Goal: Find contact information: Find contact information

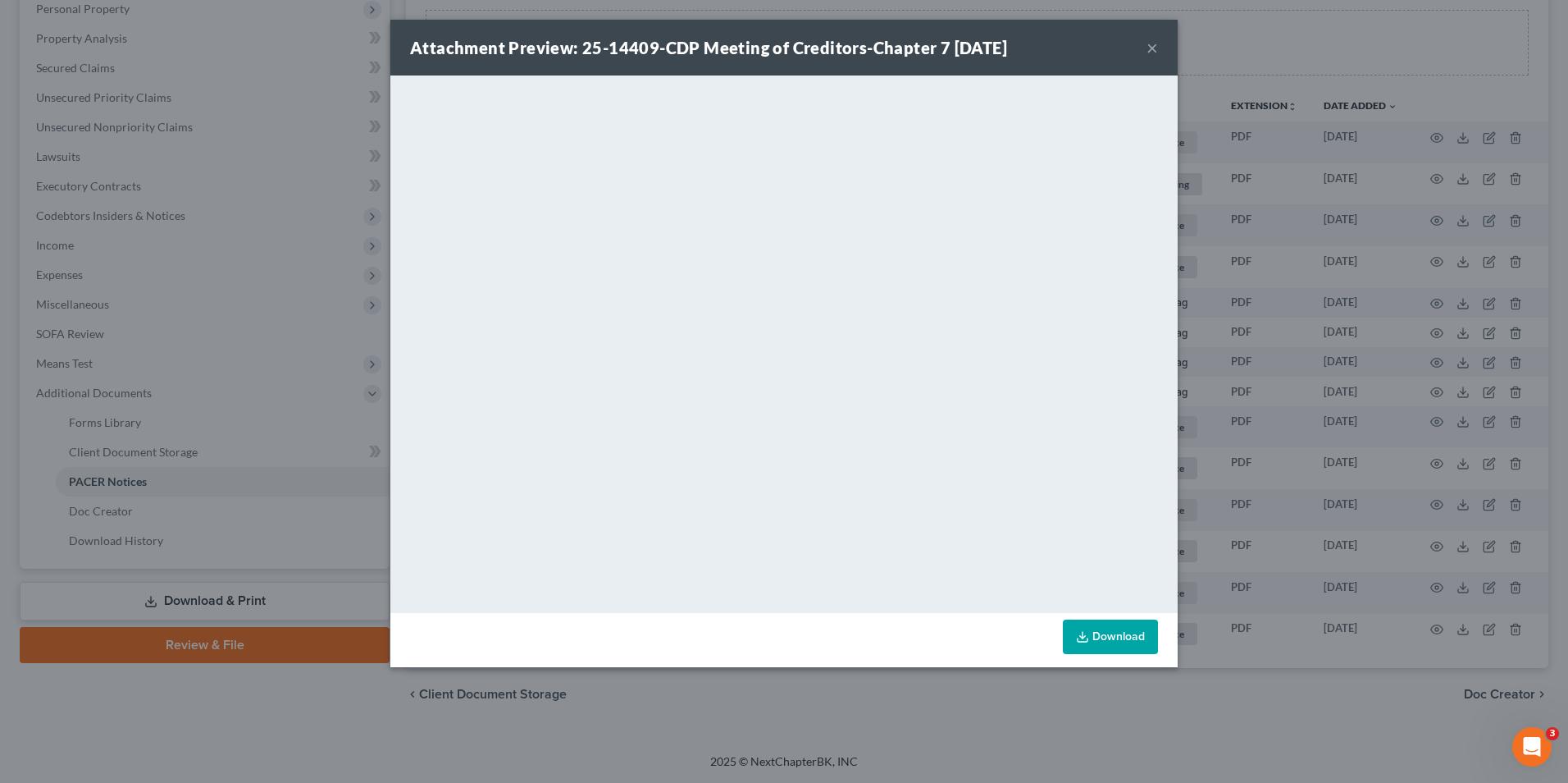
click at [1154, 48] on button "×" at bounding box center [1152, 48] width 12 height 20
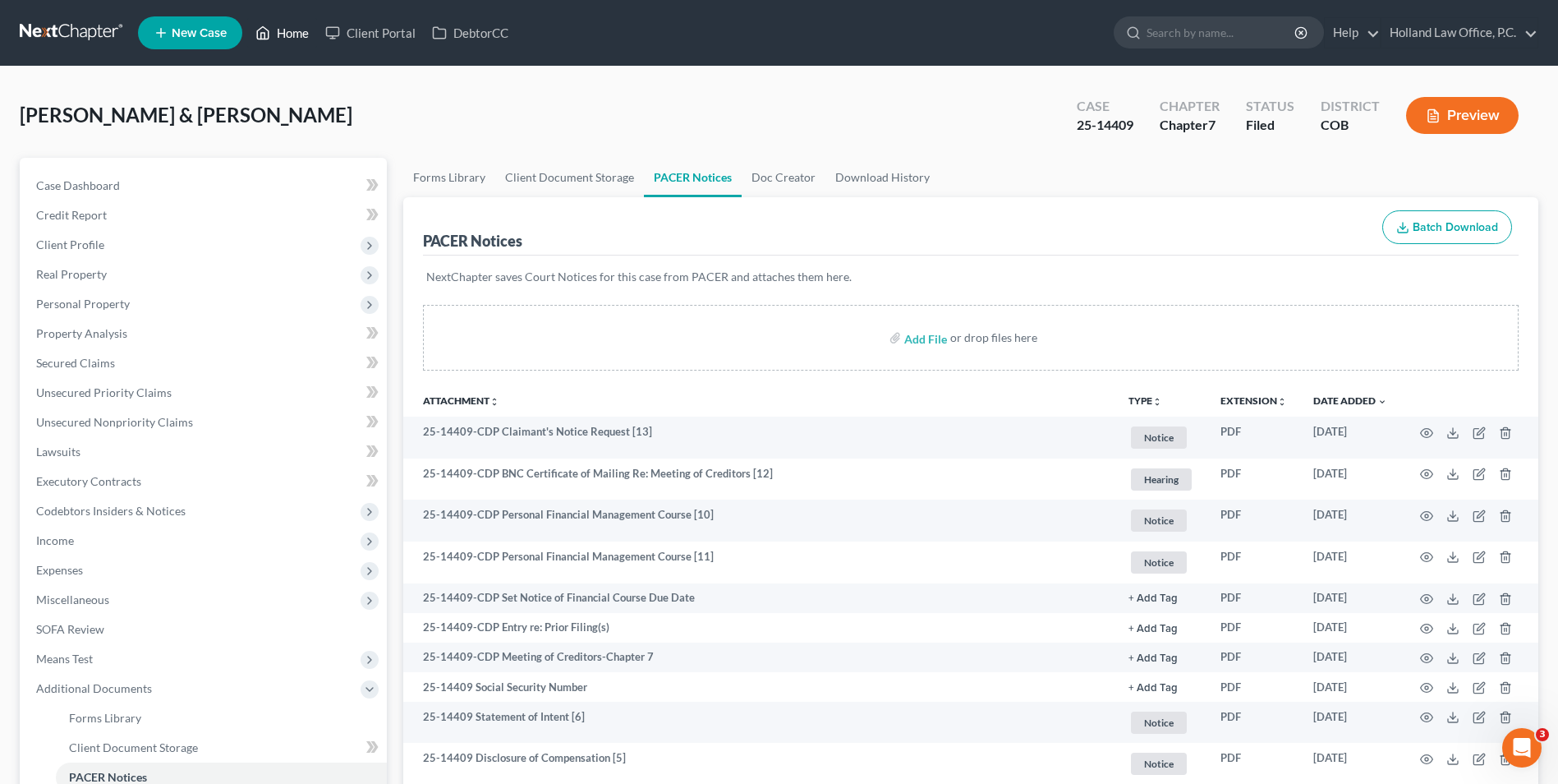
click at [295, 33] on link "Home" at bounding box center [282, 33] width 69 height 29
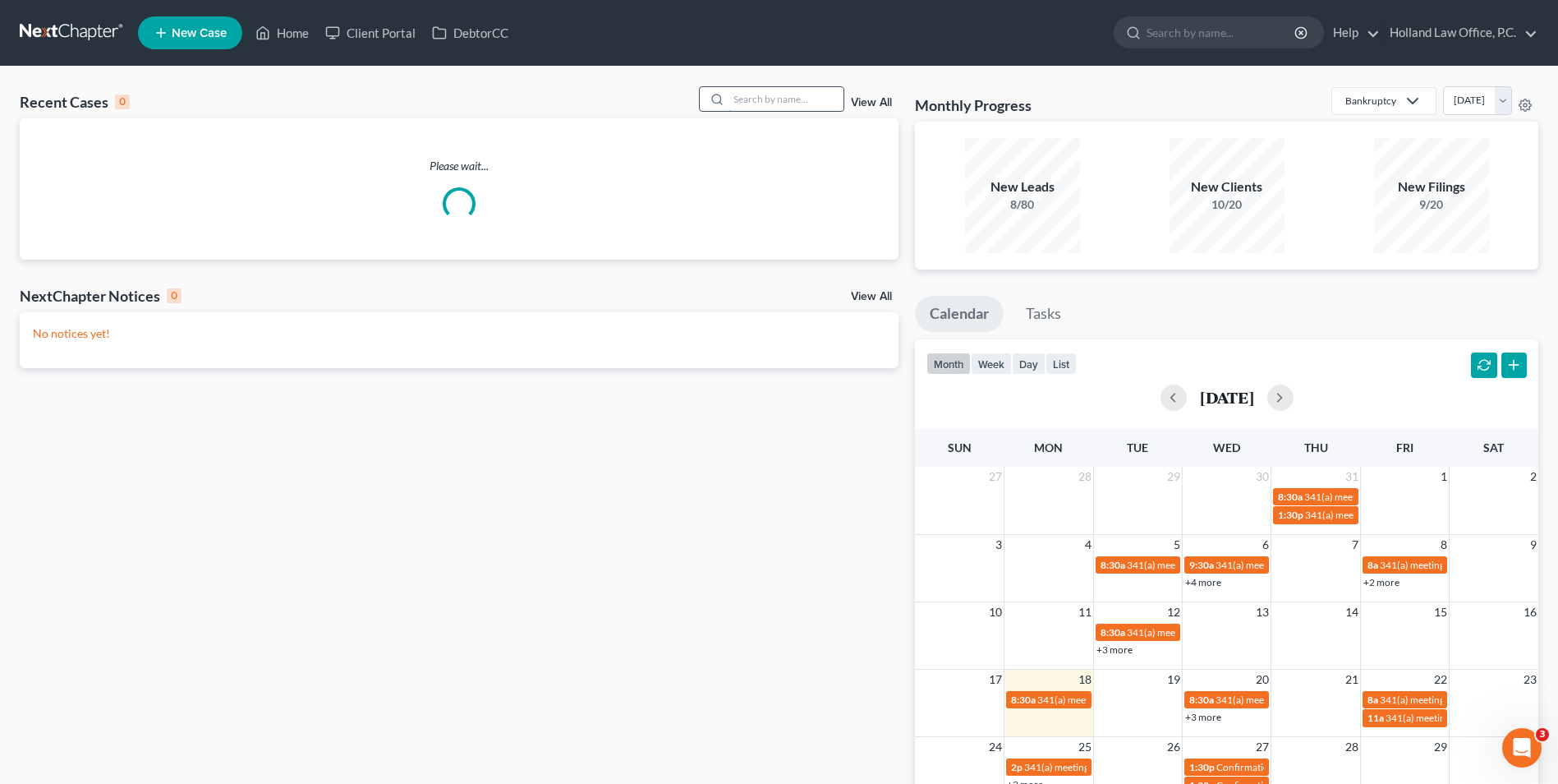
click at [761, 90] on input "search" at bounding box center [786, 99] width 115 height 23
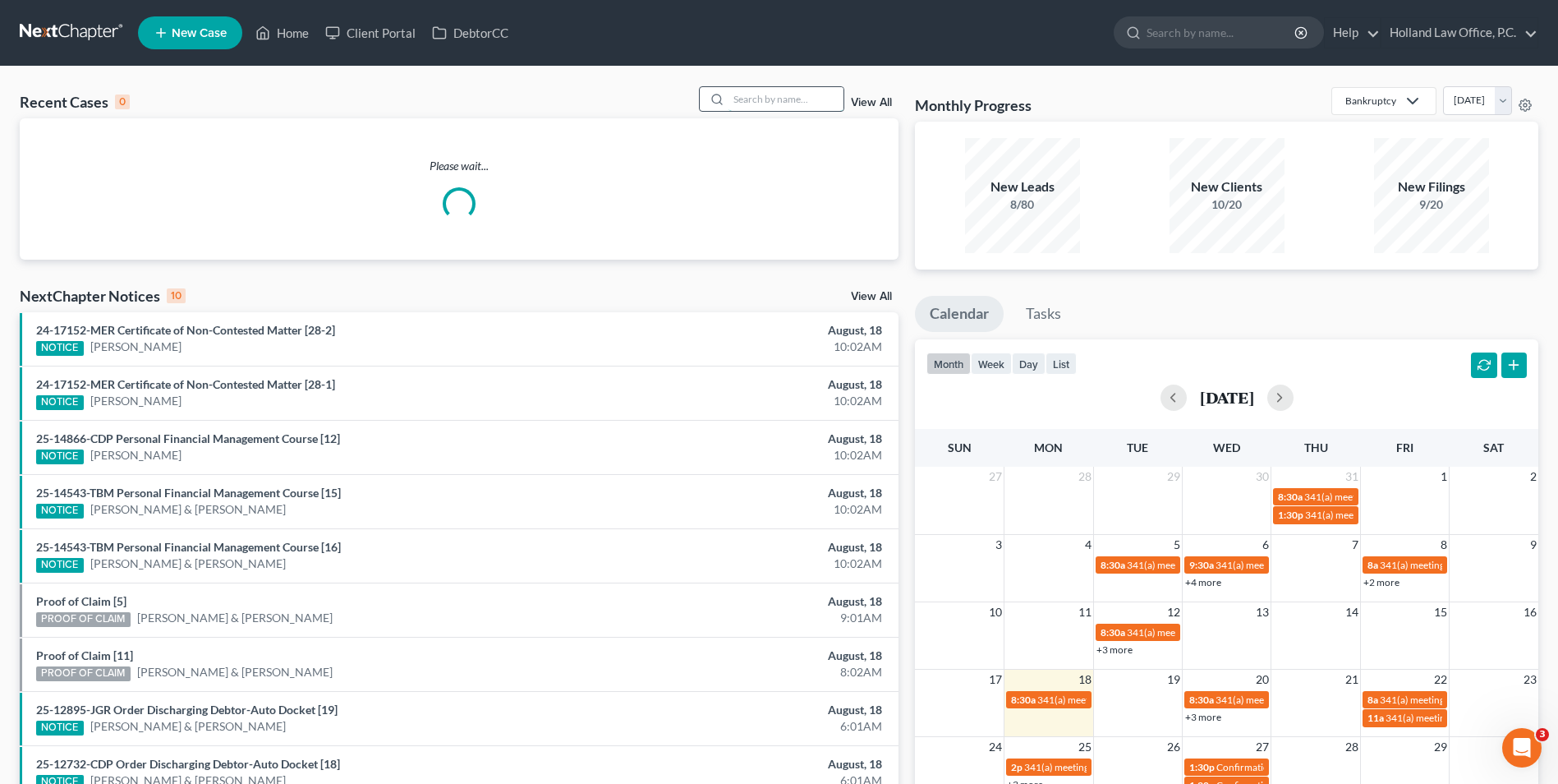
type input "a"
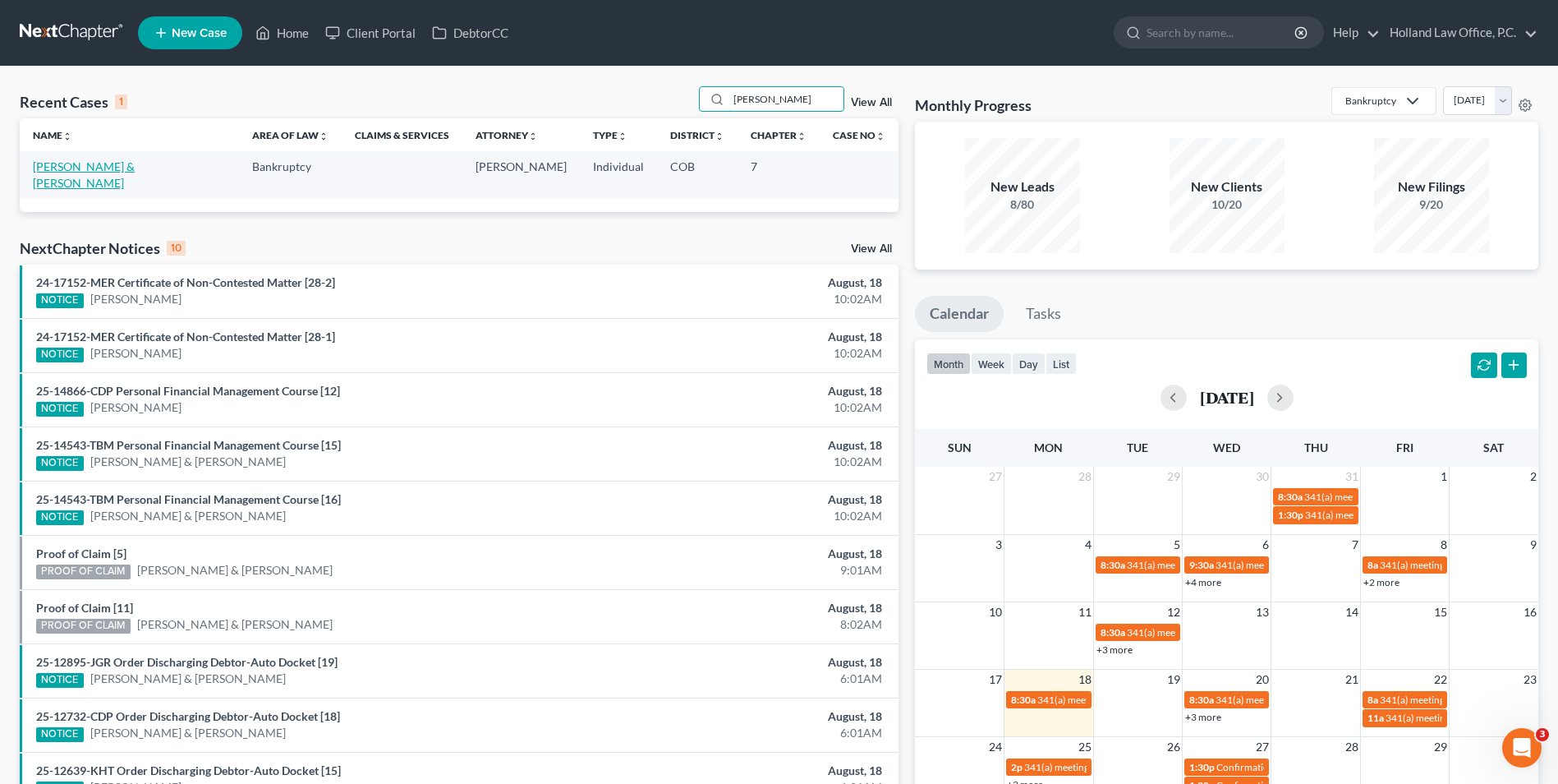
type input "[PERSON_NAME]"
click at [131, 163] on link "[PERSON_NAME] & [PERSON_NAME]" at bounding box center [84, 174] width 102 height 30
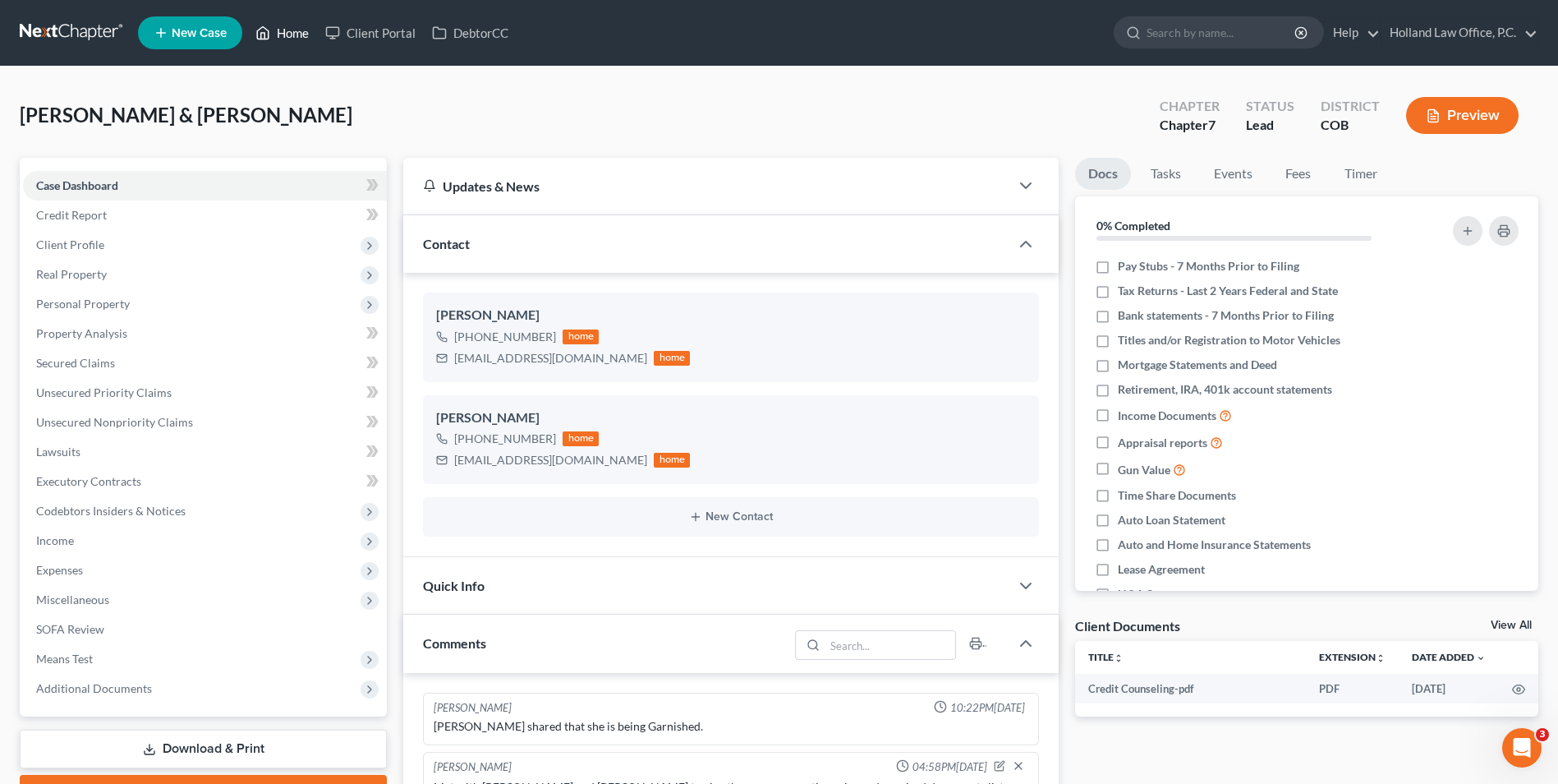
click at [276, 24] on link "Home" at bounding box center [282, 33] width 69 height 29
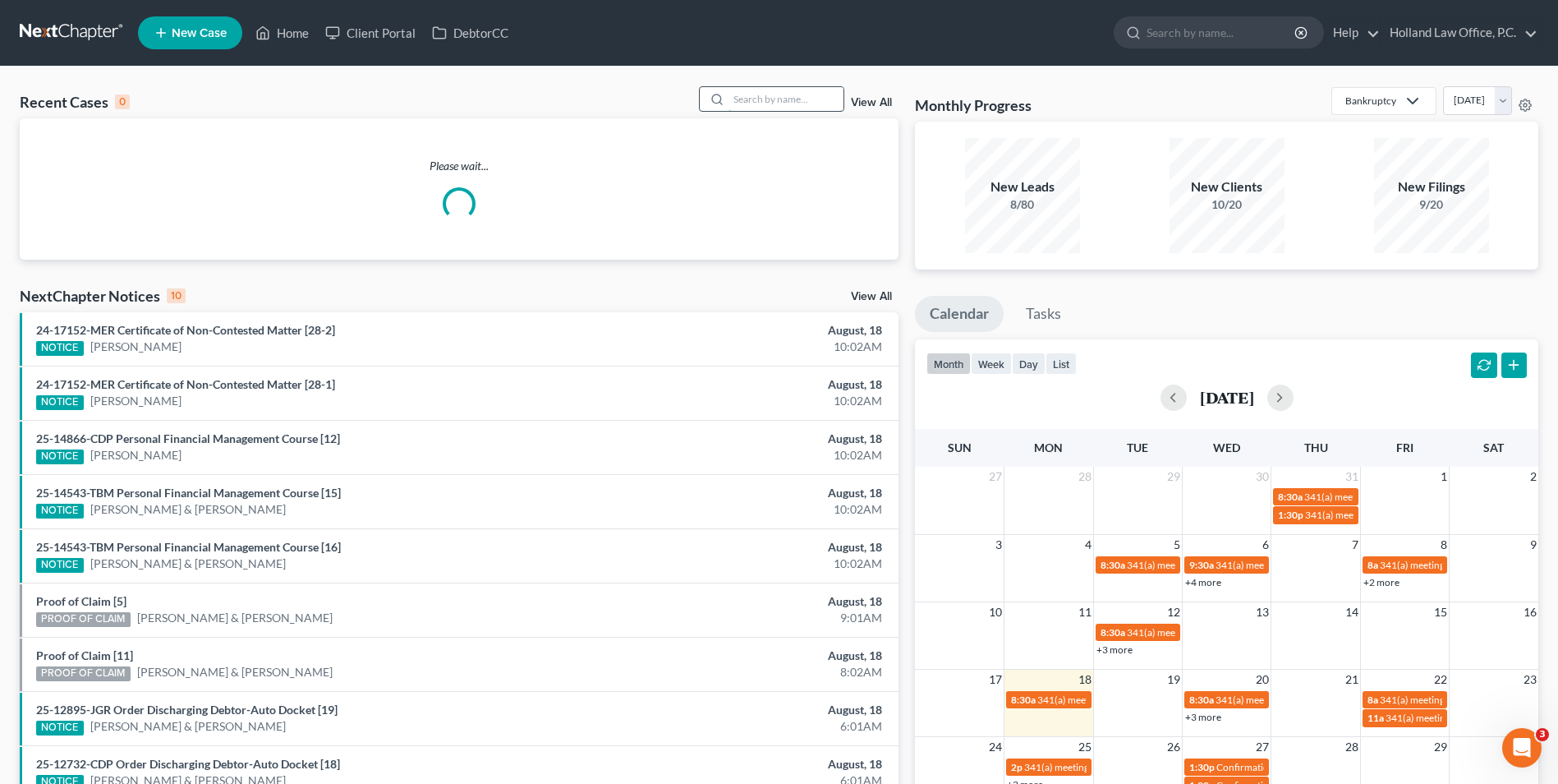
drag, startPoint x: 770, startPoint y: 100, endPoint x: 750, endPoint y: 96, distance: 20.4
click at [765, 100] on input "search" at bounding box center [786, 99] width 115 height 23
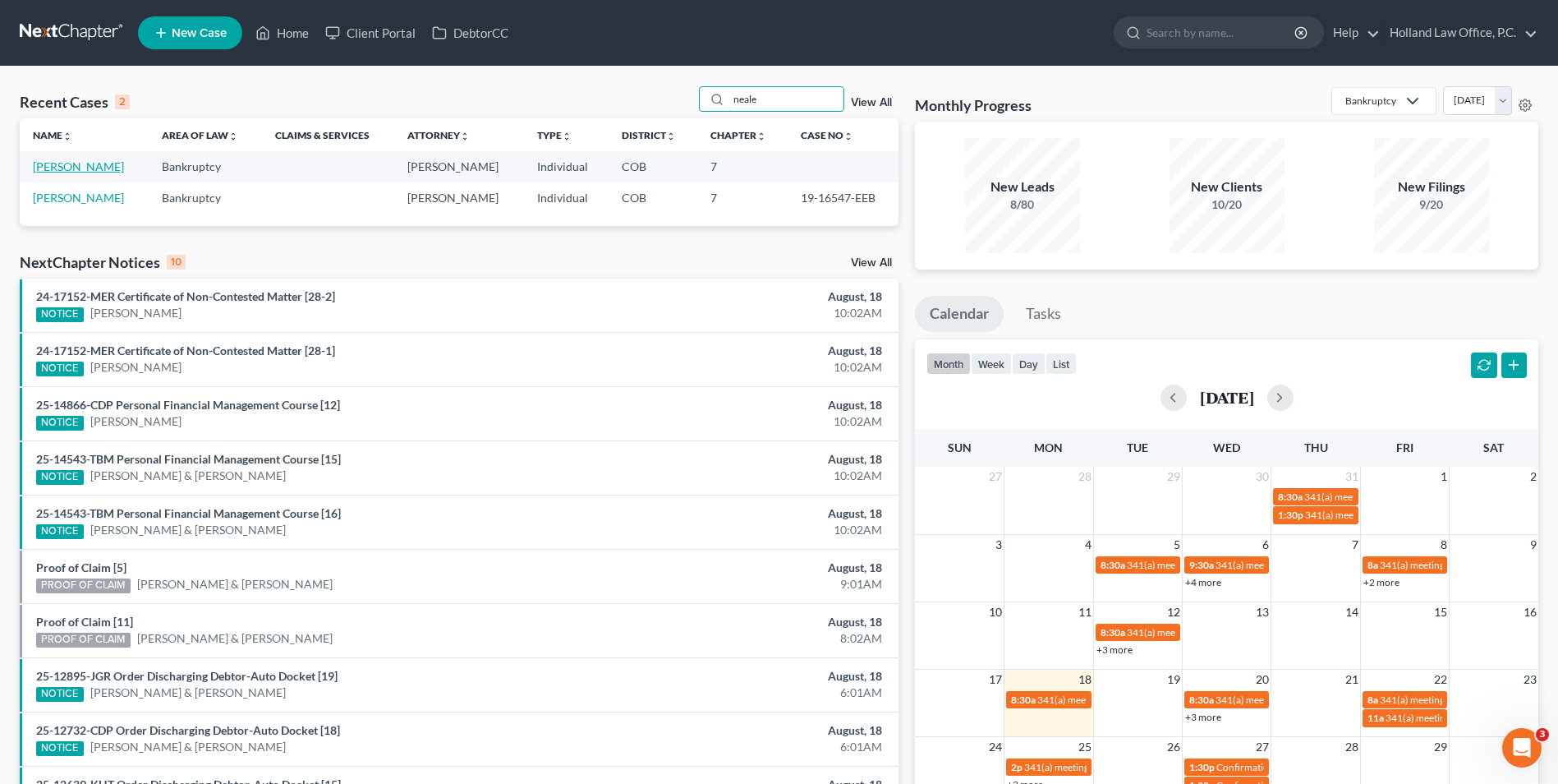
type input "neale"
click at [68, 167] on link "[PERSON_NAME]" at bounding box center [78, 166] width 91 height 14
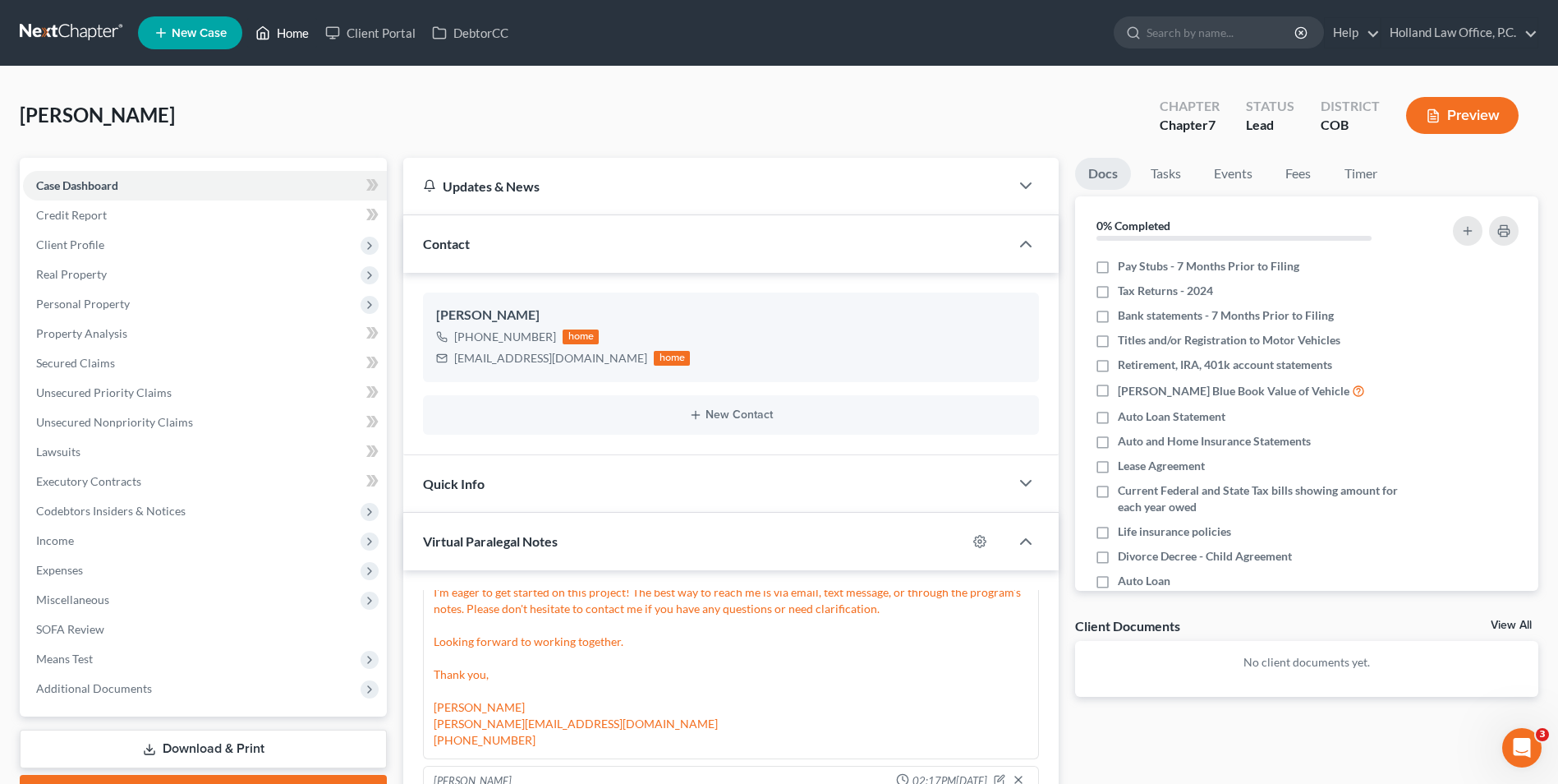
click at [291, 36] on link "Home" at bounding box center [282, 33] width 69 height 29
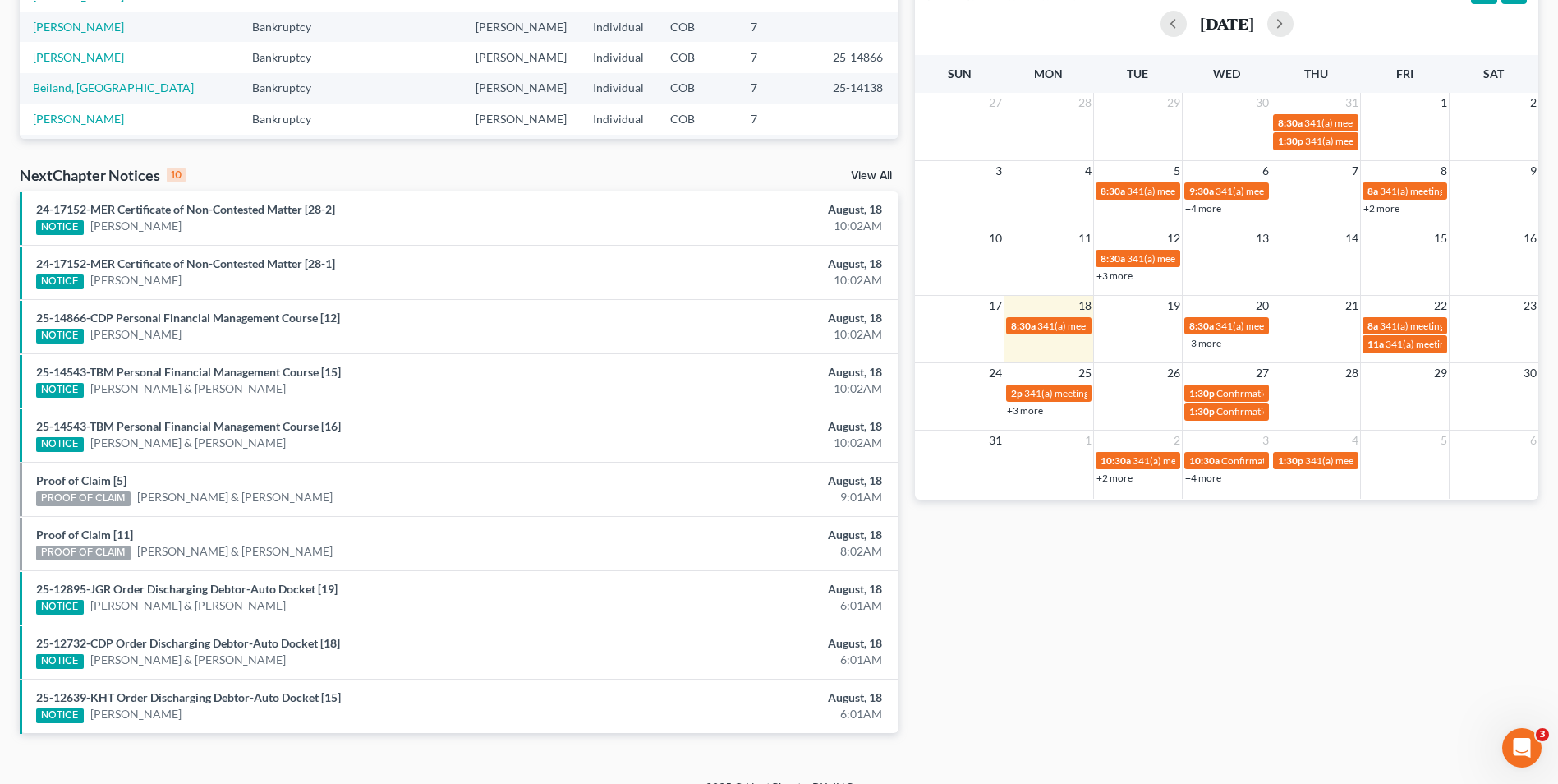
scroll to position [398, 0]
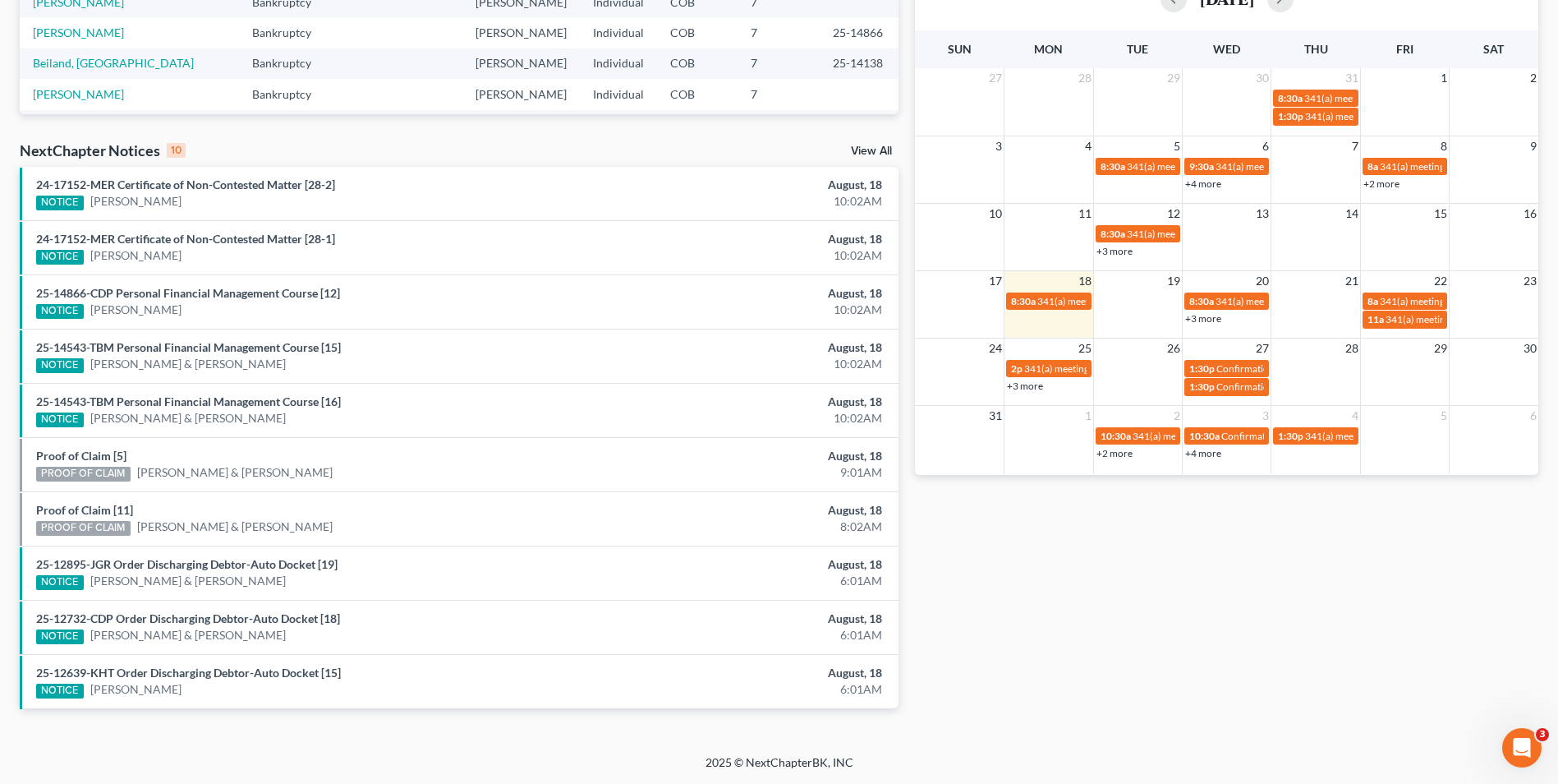
click at [864, 149] on link "View All" at bounding box center [871, 151] width 41 height 12
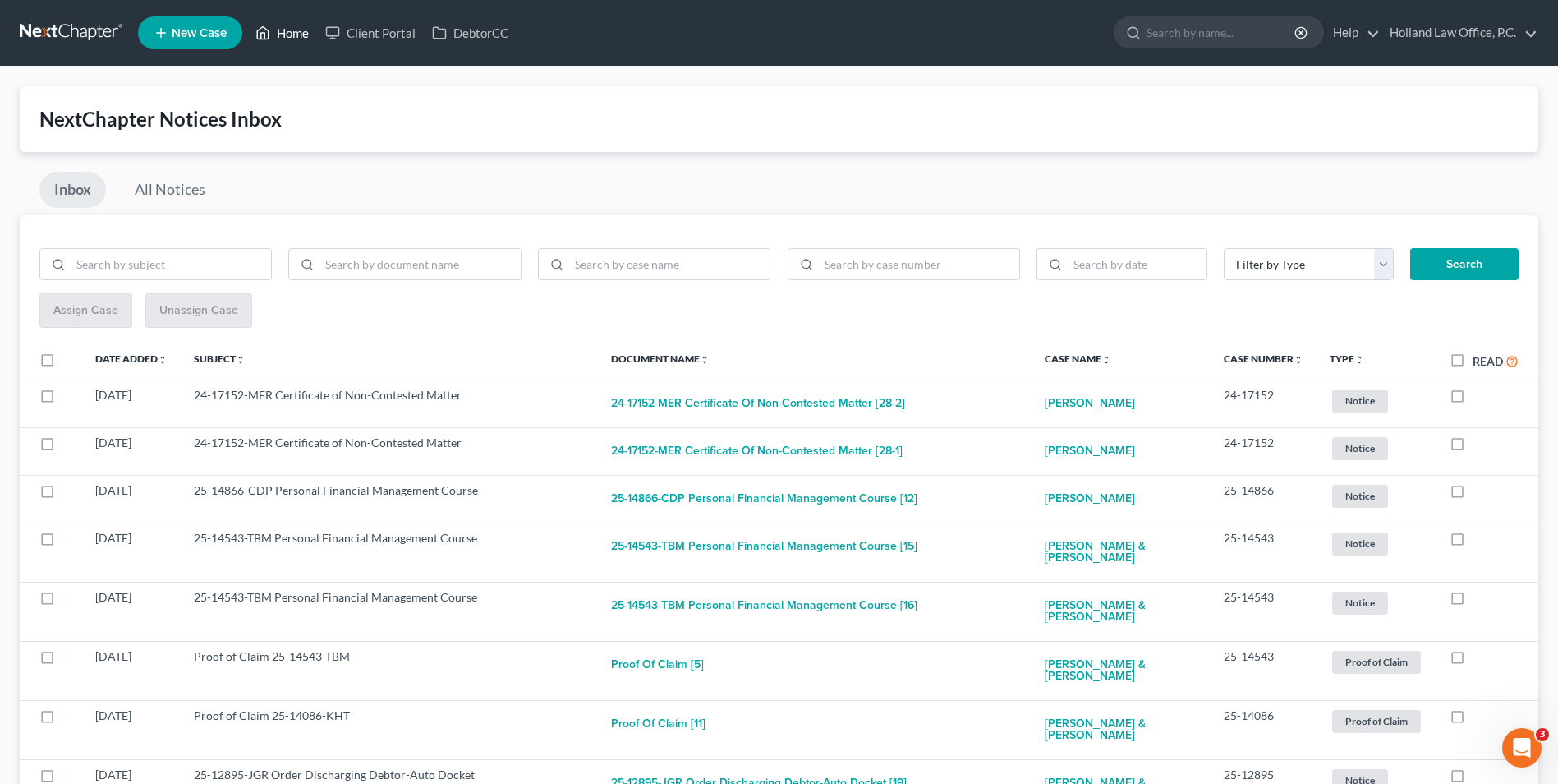
click at [292, 36] on link "Home" at bounding box center [282, 33] width 69 height 29
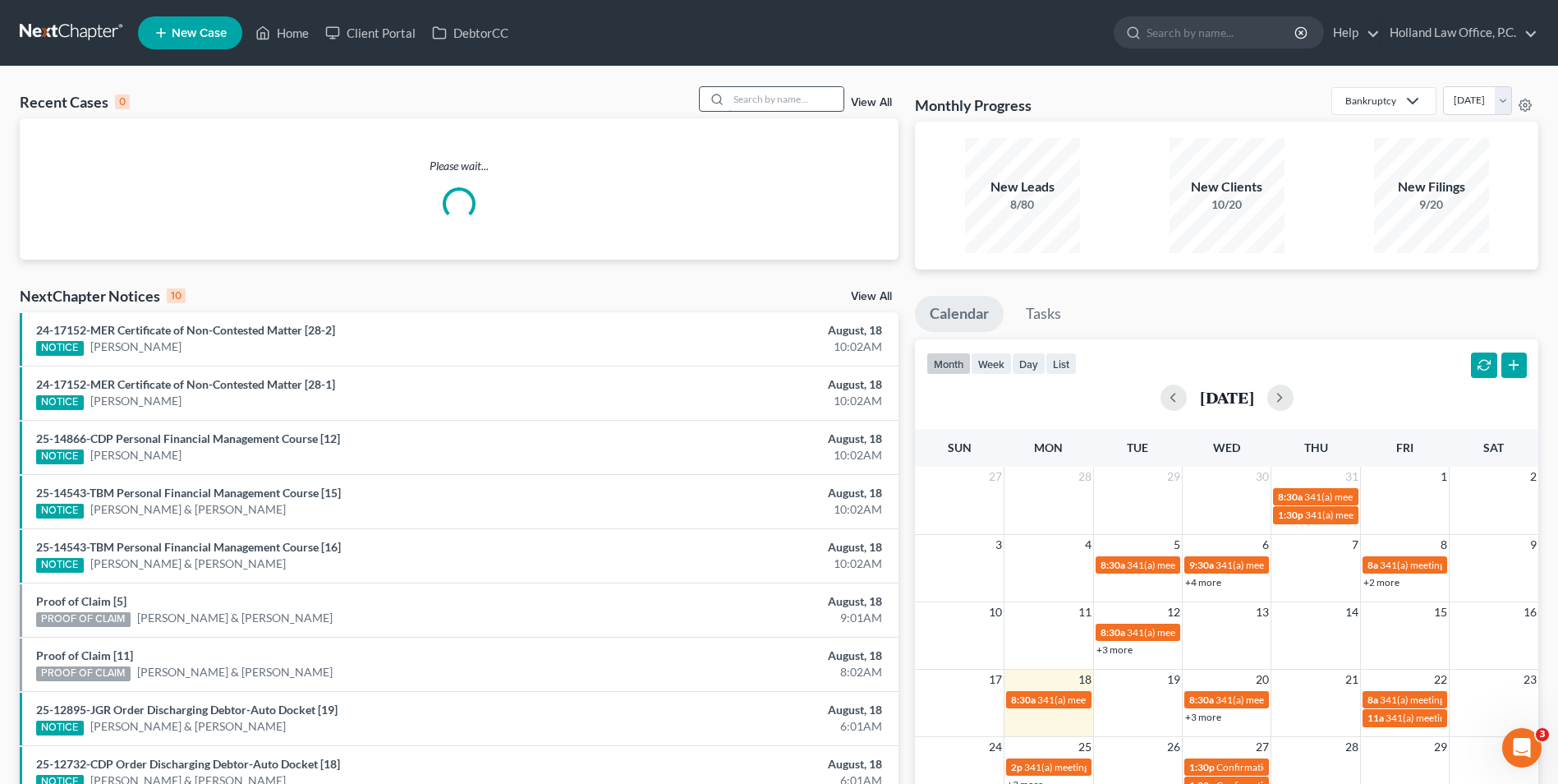
click at [759, 100] on input "search" at bounding box center [786, 99] width 115 height 23
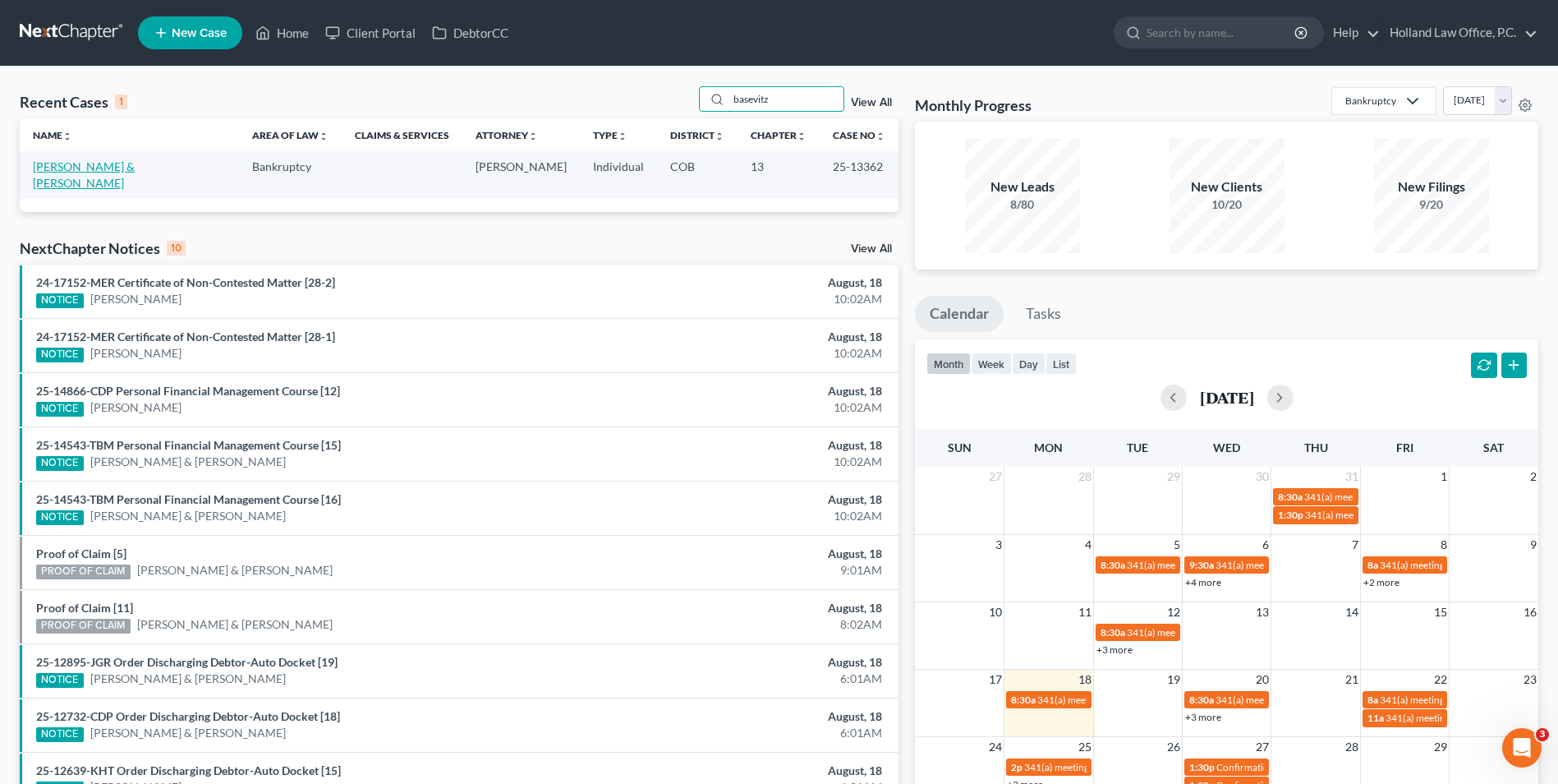
type input "basevitz"
click at [77, 171] on link "[PERSON_NAME] & [PERSON_NAME]" at bounding box center [84, 174] width 102 height 30
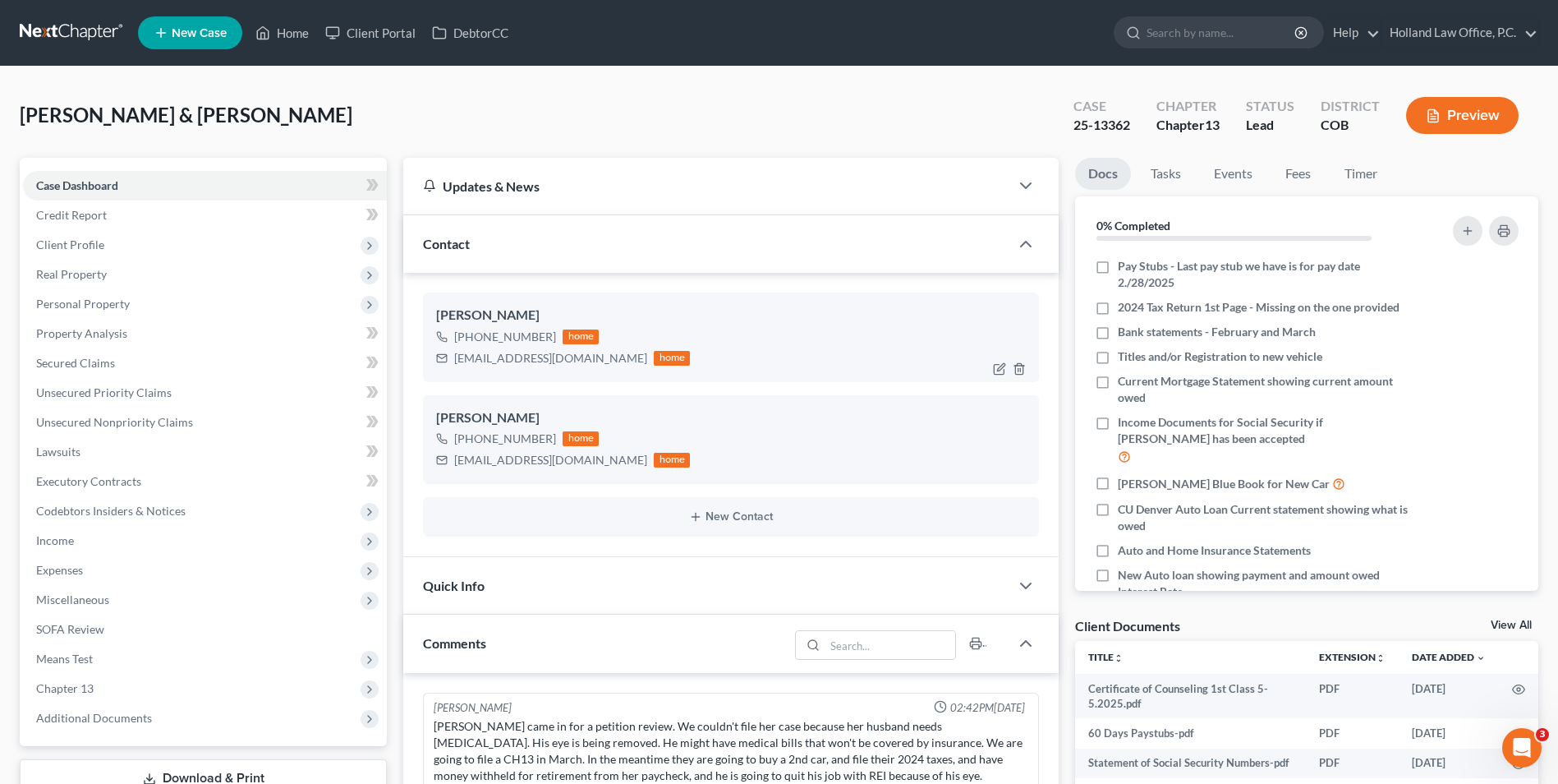
scroll to position [133, 0]
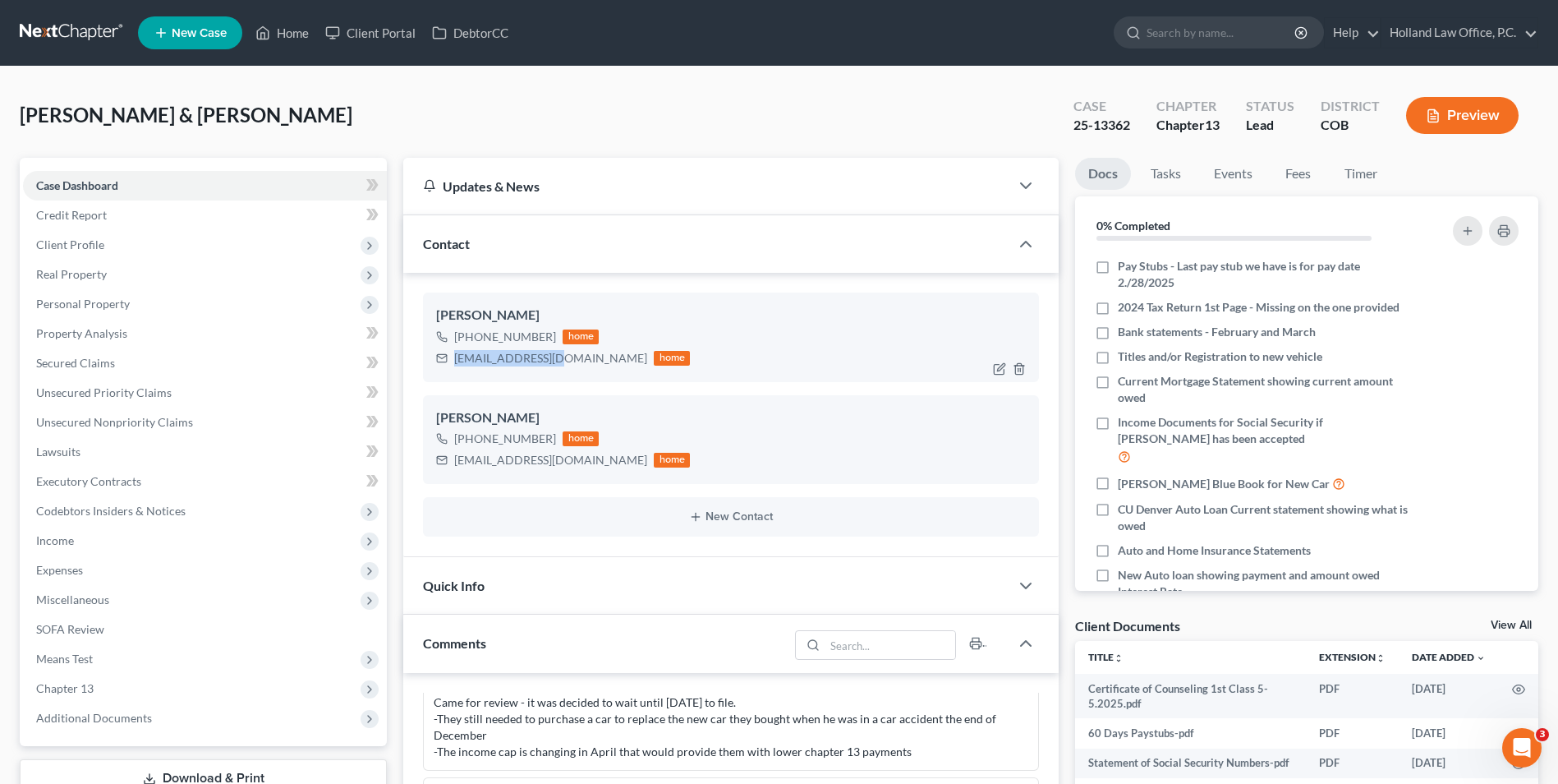
click at [439, 372] on div "[PERSON_NAME] [PHONE_NUMBER] home [EMAIL_ADDRESS][DOMAIN_NAME] home" at bounding box center [731, 336] width 616 height 89
drag, startPoint x: 524, startPoint y: 359, endPoint x: 496, endPoint y: 361, distance: 28.1
click at [452, 368] on div "[EMAIL_ADDRESS][DOMAIN_NAME] home" at bounding box center [562, 358] width 254 height 22
drag, startPoint x: 496, startPoint y: 361, endPoint x: 505, endPoint y: 360, distance: 9.1
copy div "[EMAIL_ADDRESS][DOMAIN_NAME]"
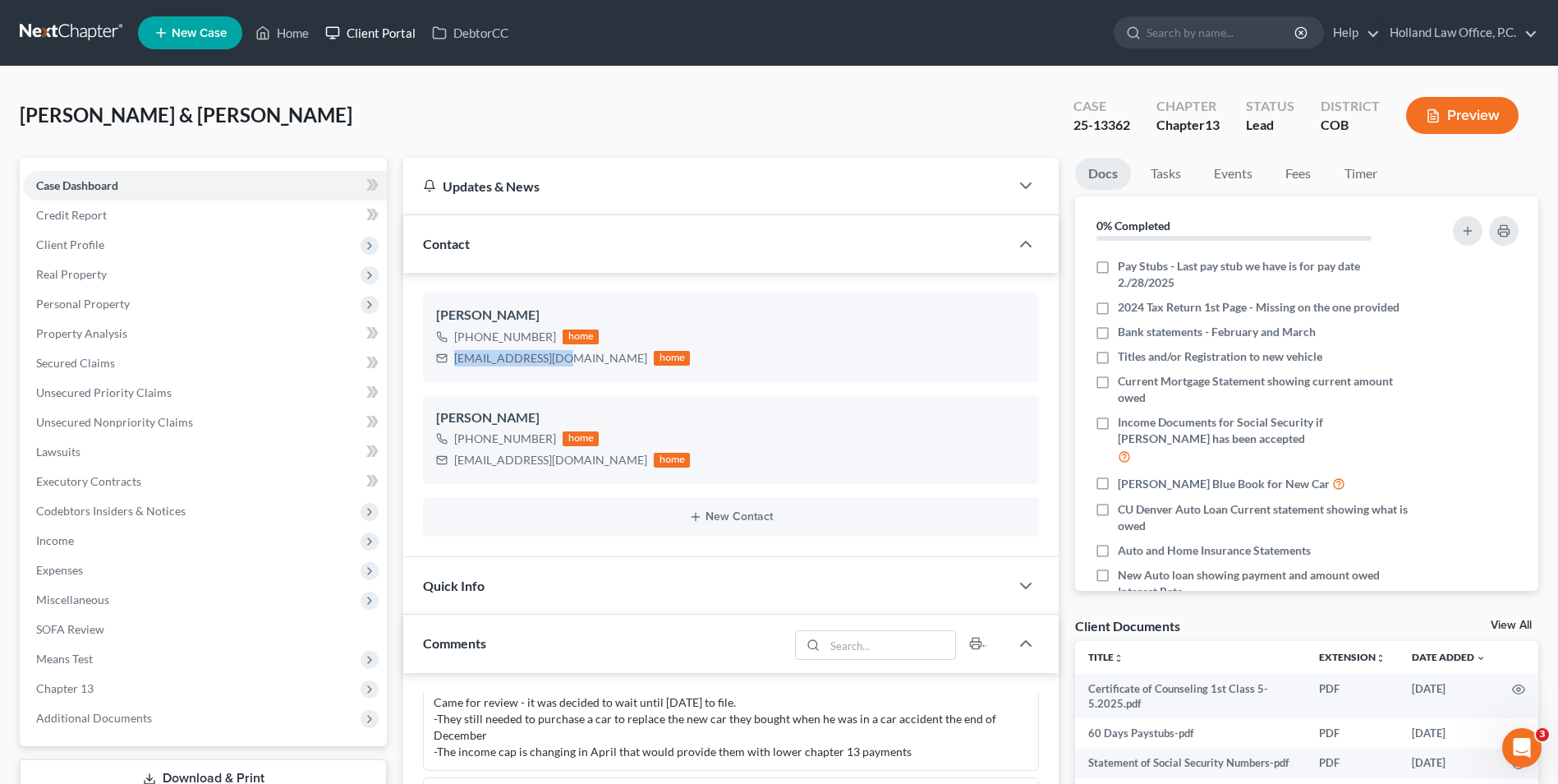
click at [322, 27] on link "Client Portal" at bounding box center [371, 33] width 107 height 29
click at [287, 28] on link "Home" at bounding box center [282, 33] width 69 height 29
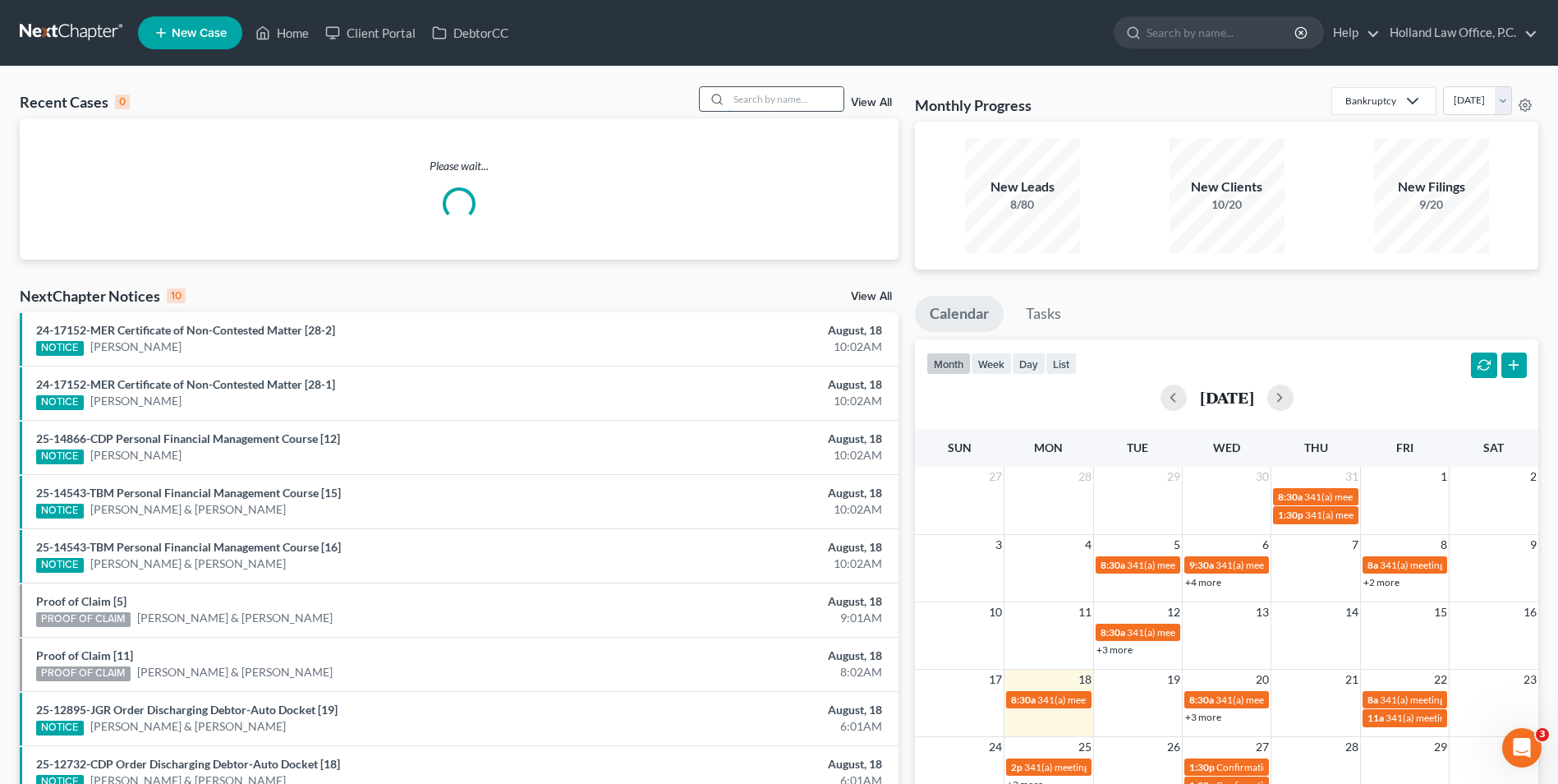
click at [754, 93] on input "search" at bounding box center [786, 99] width 115 height 23
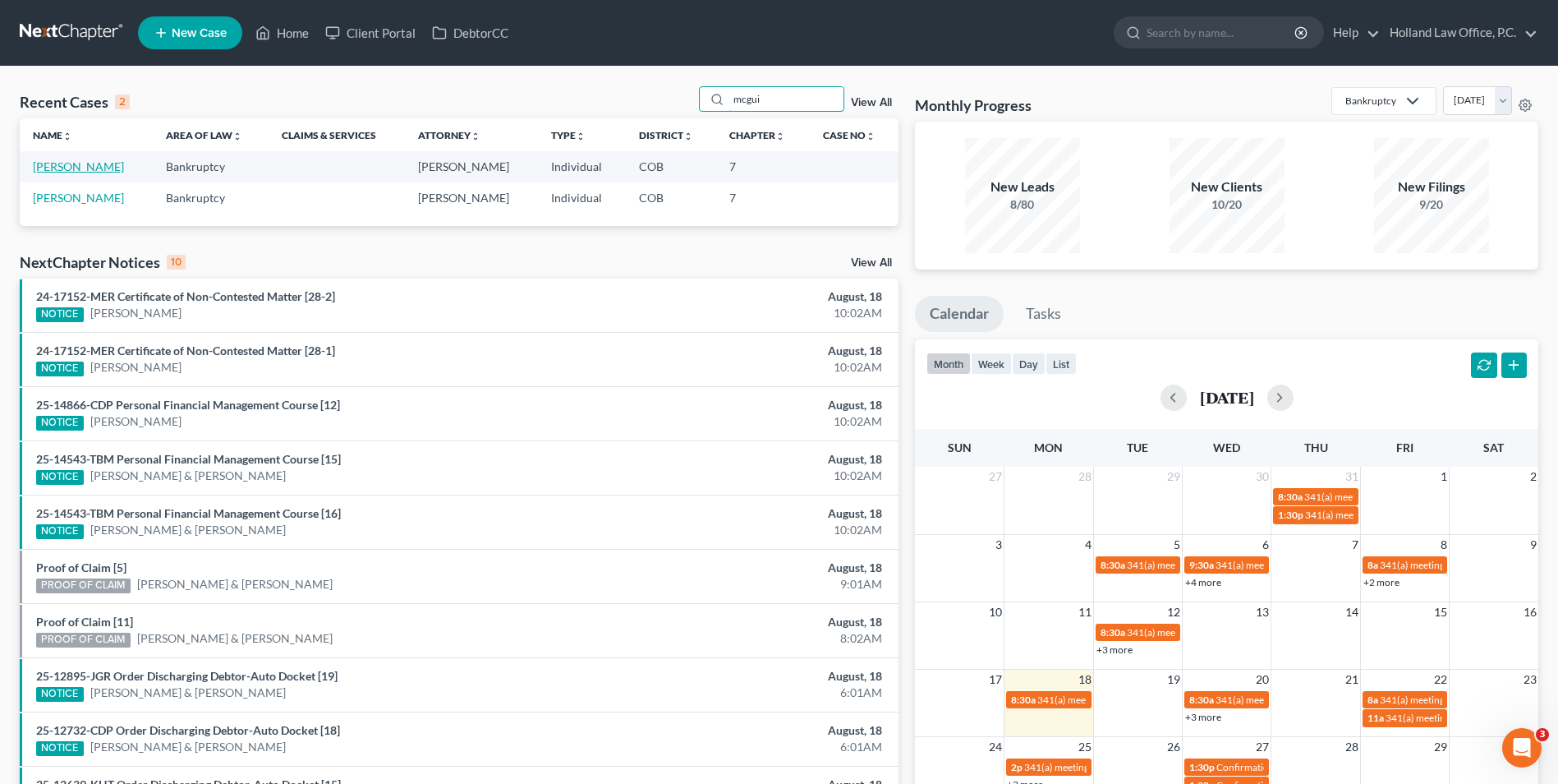
type input "mcgui"
click at [92, 168] on link "[PERSON_NAME]" at bounding box center [78, 166] width 91 height 14
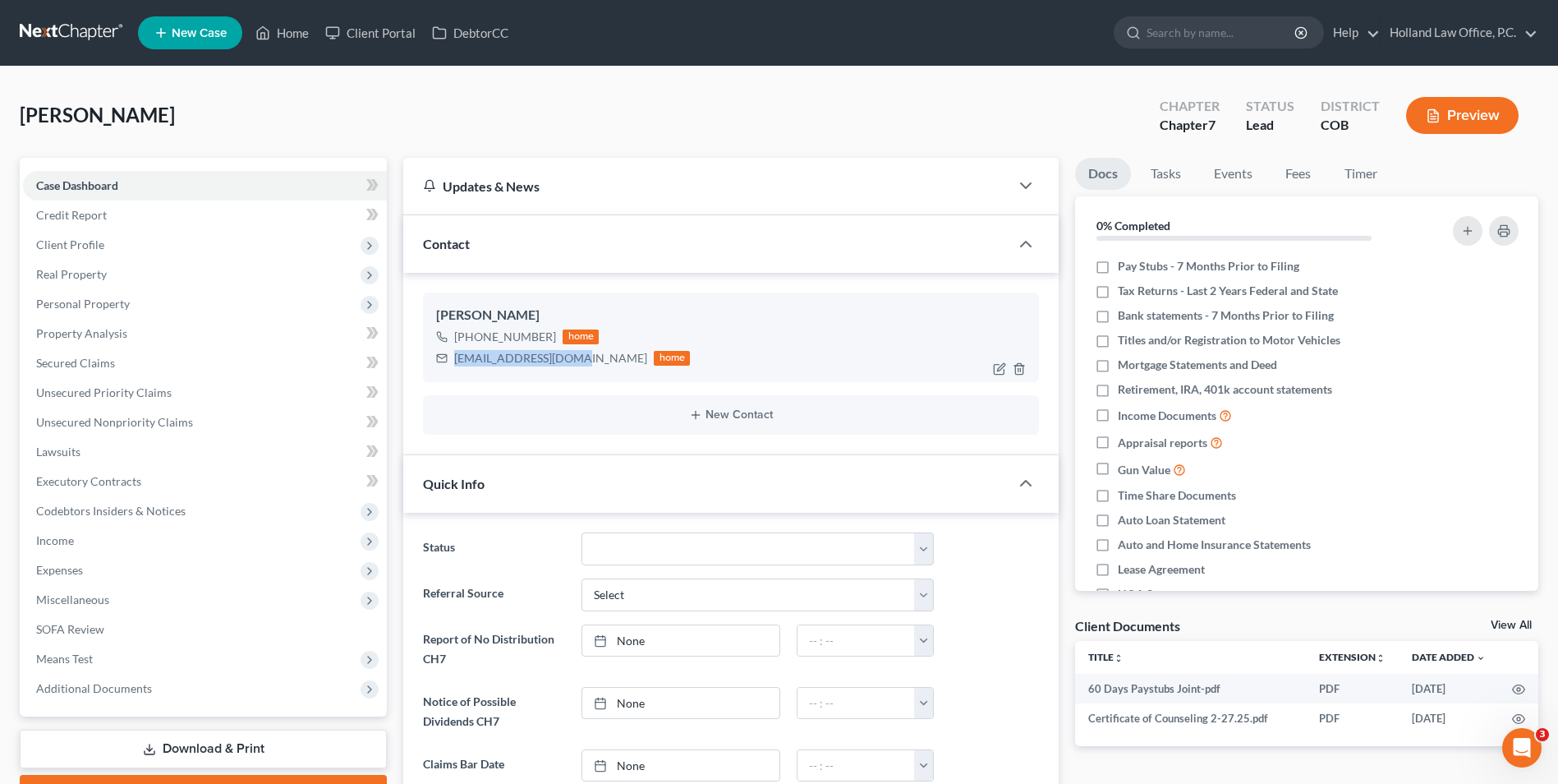
drag, startPoint x: 569, startPoint y: 361, endPoint x: 456, endPoint y: 363, distance: 113.0
click at [456, 363] on div "[EMAIL_ADDRESS][DOMAIN_NAME]" at bounding box center [551, 358] width 193 height 17
drag, startPoint x: 493, startPoint y: 359, endPoint x: 506, endPoint y: 361, distance: 13.2
copy div "[EMAIL_ADDRESS][DOMAIN_NAME]"
click at [94, 254] on span "Client Profile" at bounding box center [204, 244] width 364 height 29
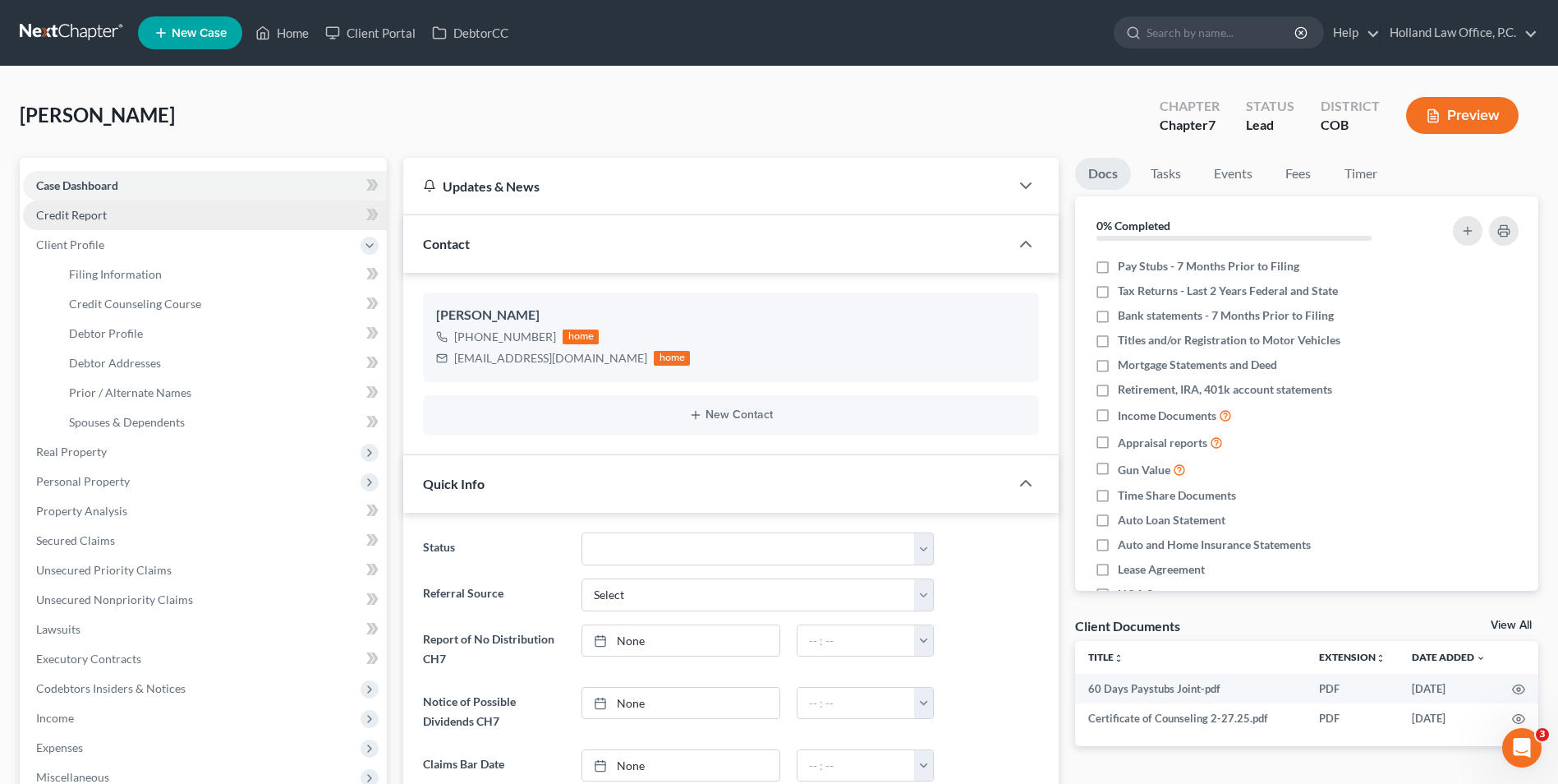
click at [89, 221] on span "Credit Report" at bounding box center [71, 214] width 70 height 14
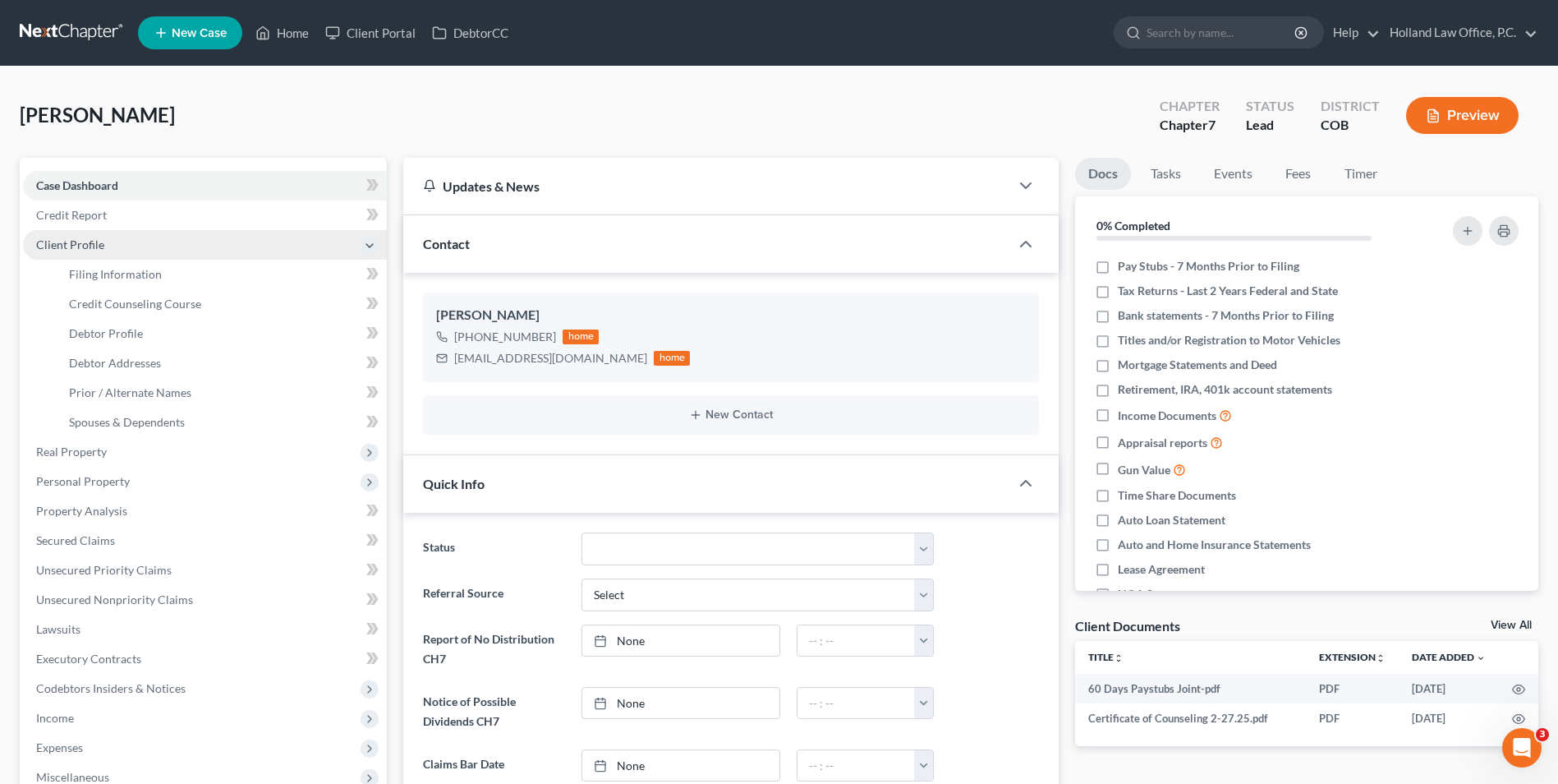
click at [69, 243] on span "Client Profile" at bounding box center [69, 244] width 68 height 14
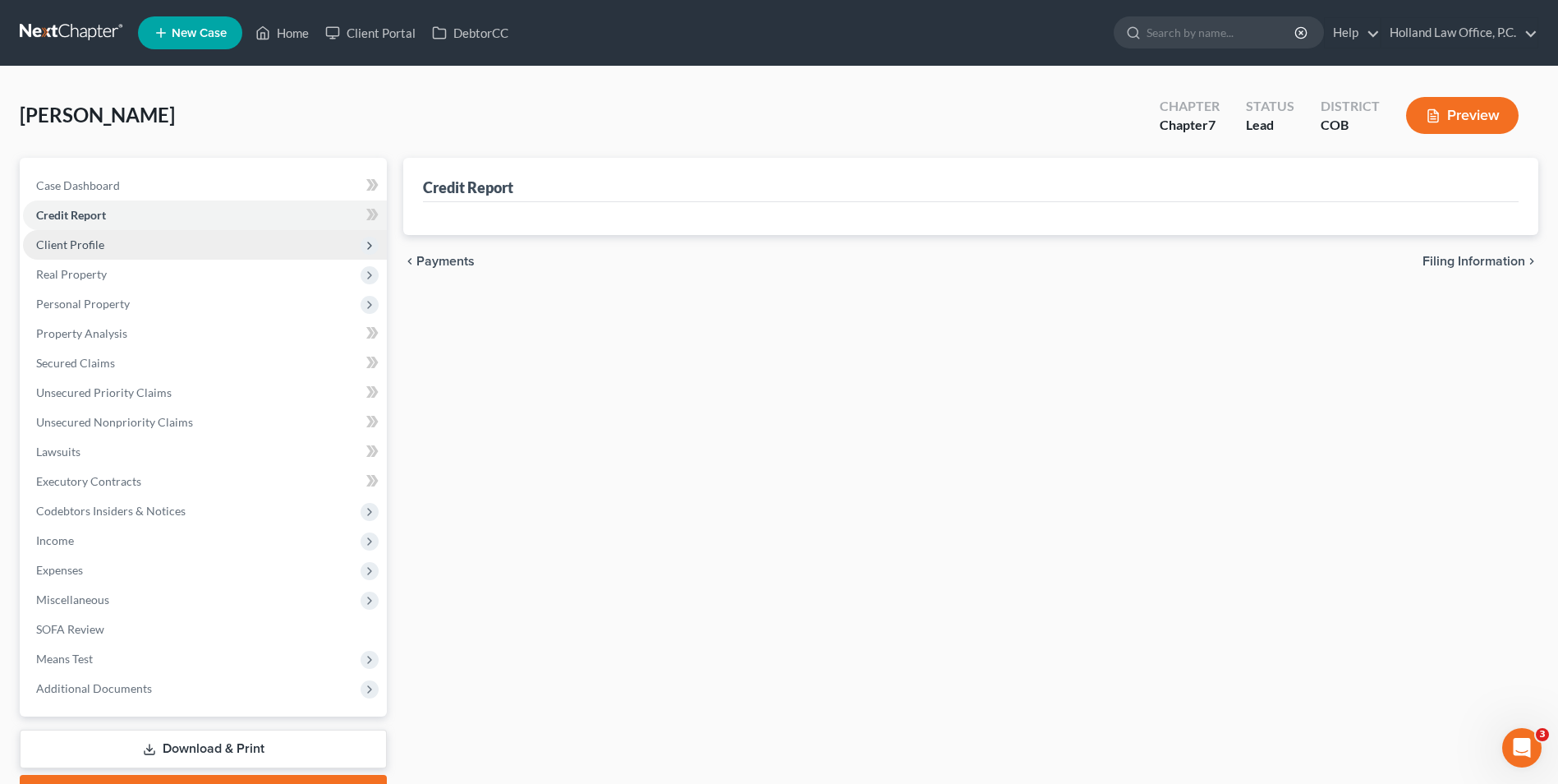
click at [85, 242] on span "Client Profile" at bounding box center [69, 244] width 68 height 14
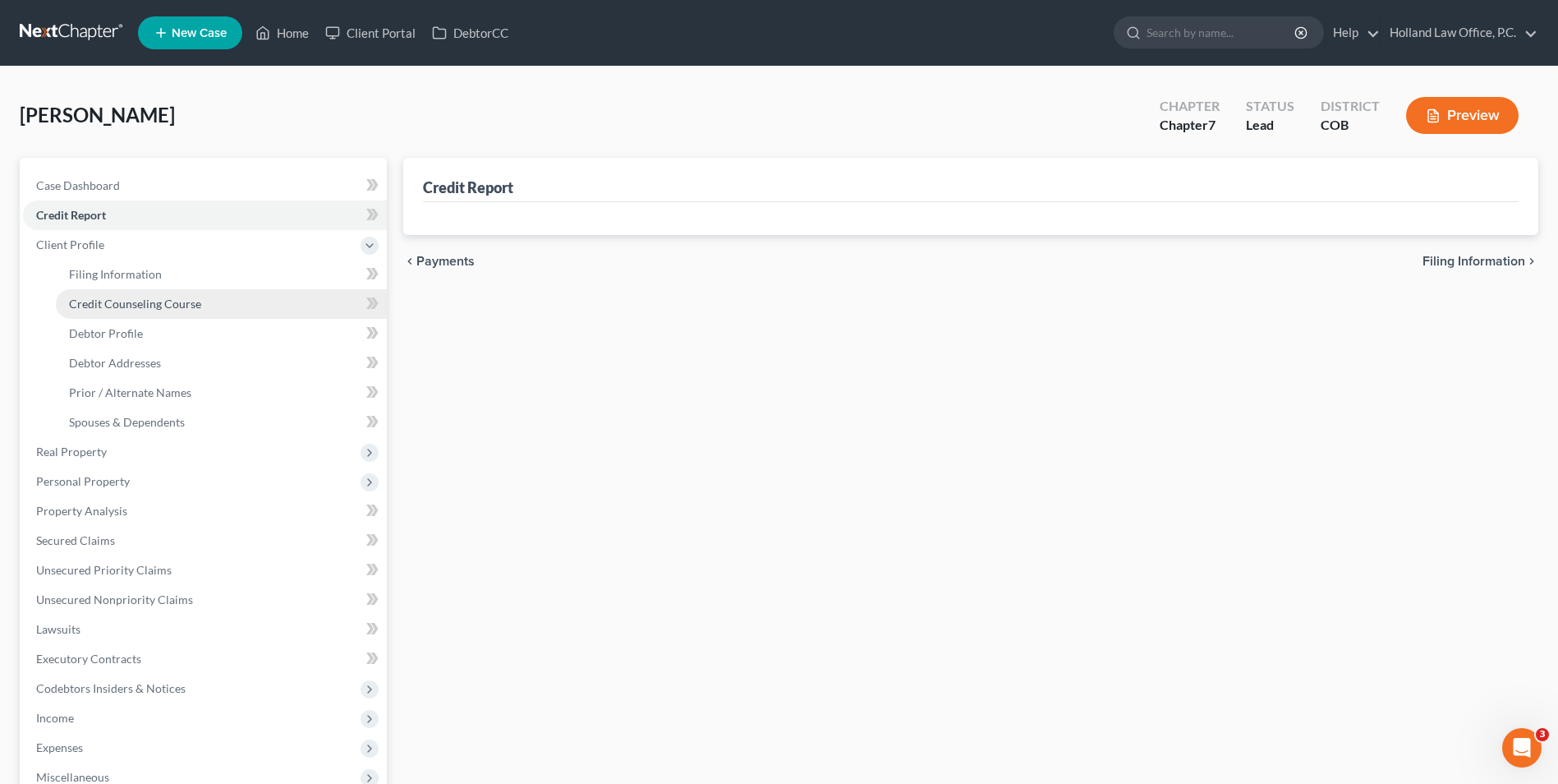
click at [141, 293] on link "Credit Counseling Course" at bounding box center [222, 304] width 331 height 29
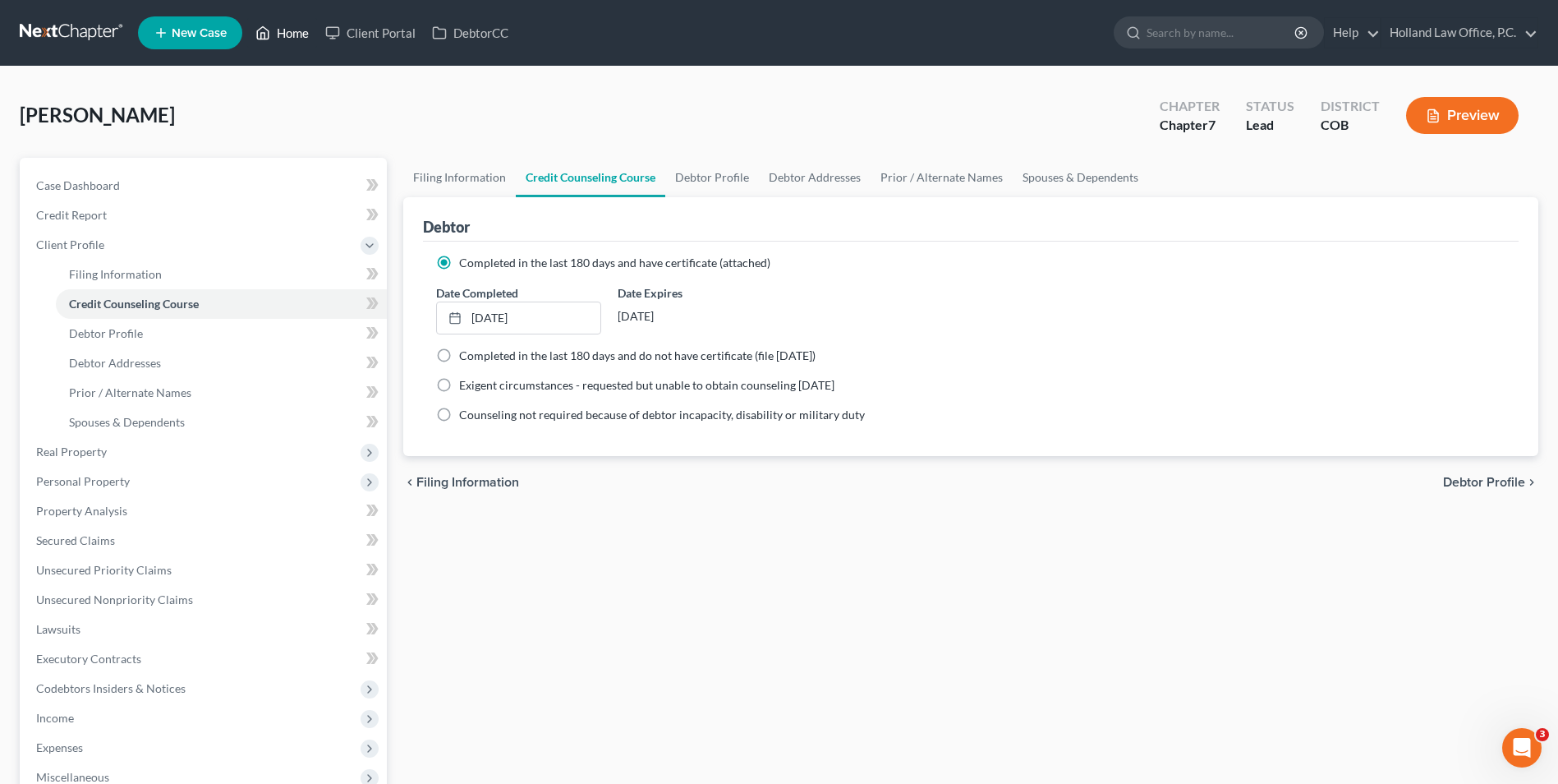
click at [295, 29] on link "Home" at bounding box center [282, 33] width 69 height 29
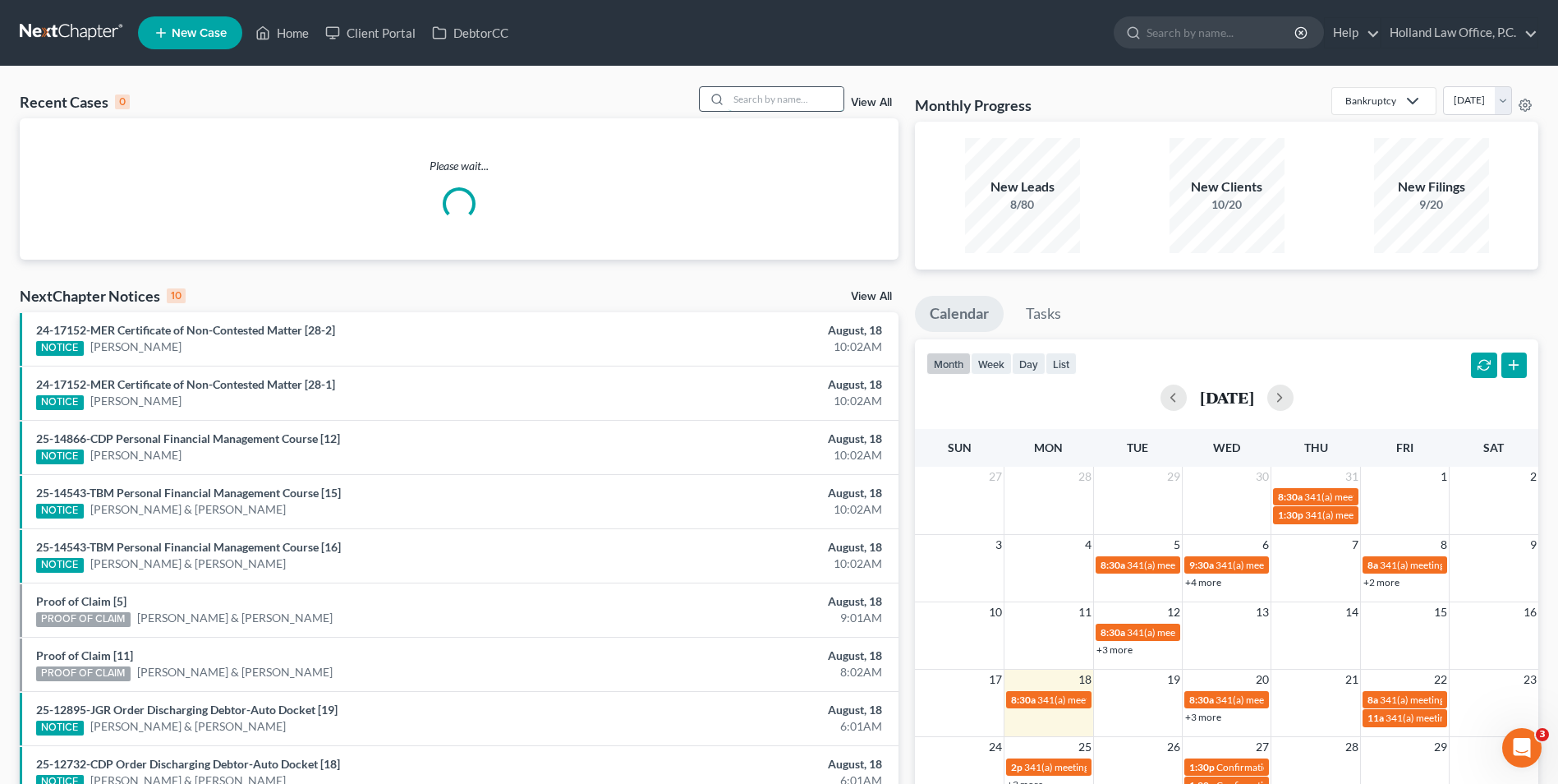
click at [788, 102] on input "search" at bounding box center [786, 99] width 115 height 23
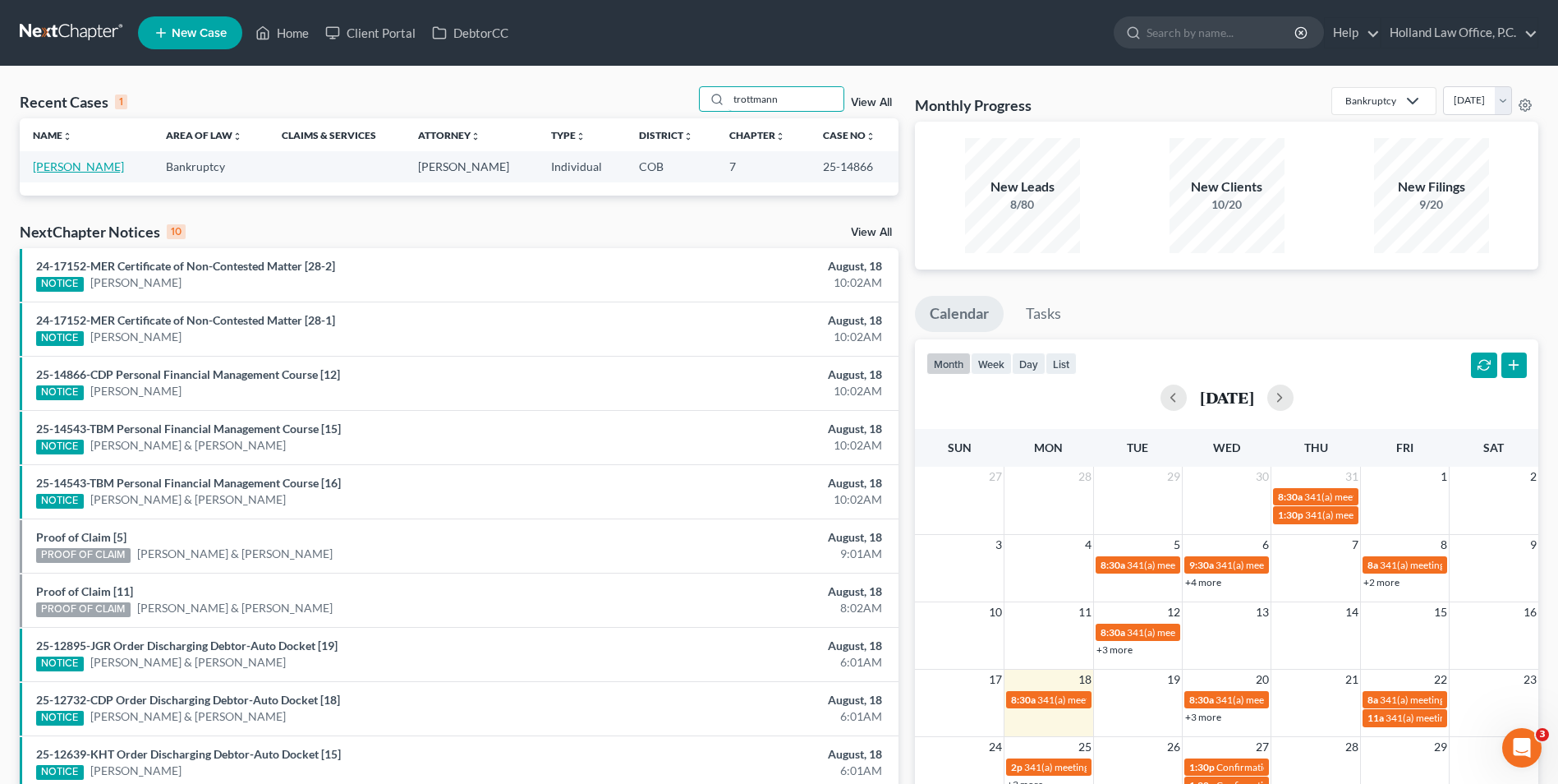
type input "trottmann"
click at [90, 159] on link "[PERSON_NAME]" at bounding box center [78, 166] width 91 height 14
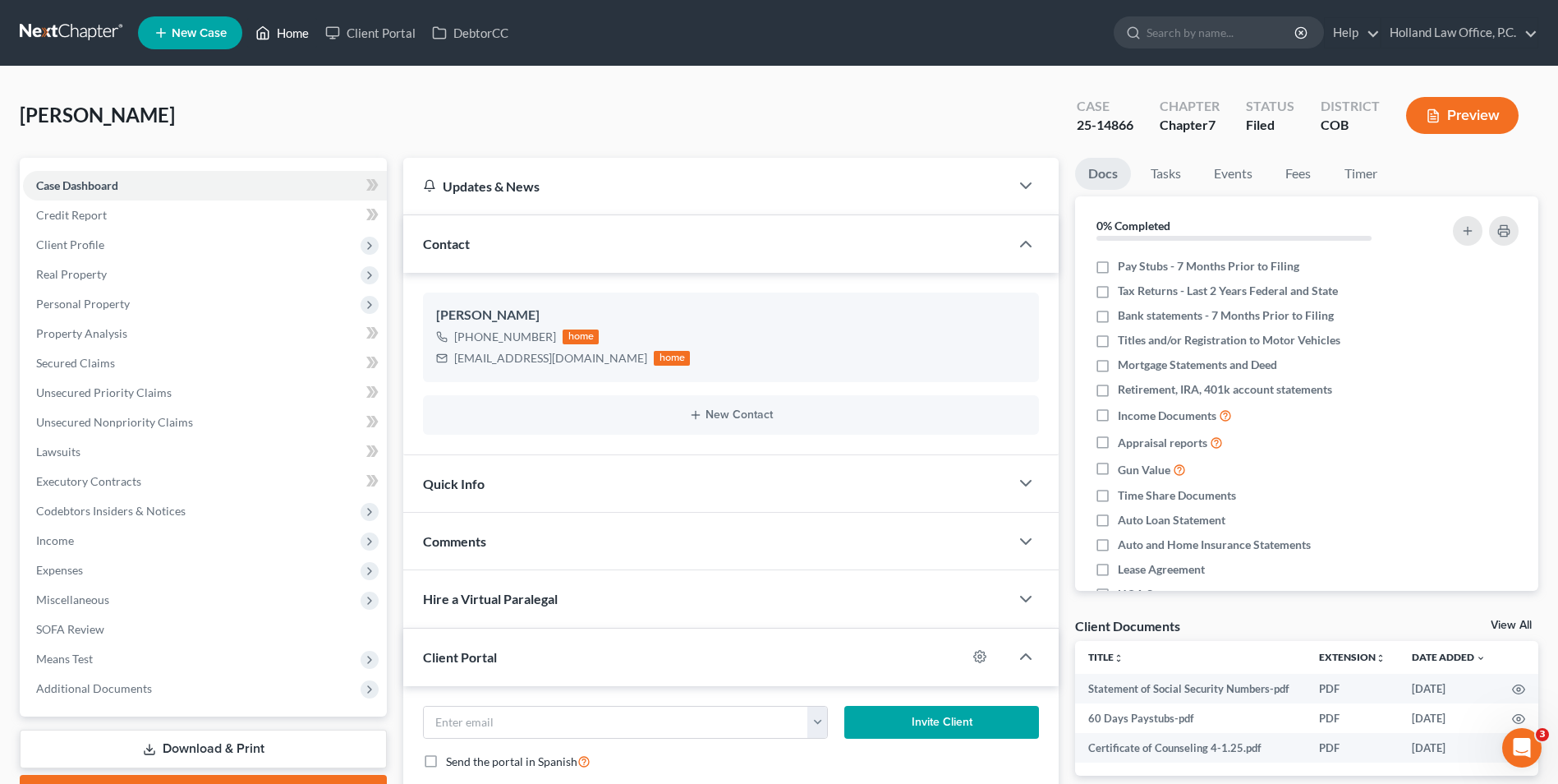
click at [283, 28] on link "Home" at bounding box center [282, 33] width 69 height 29
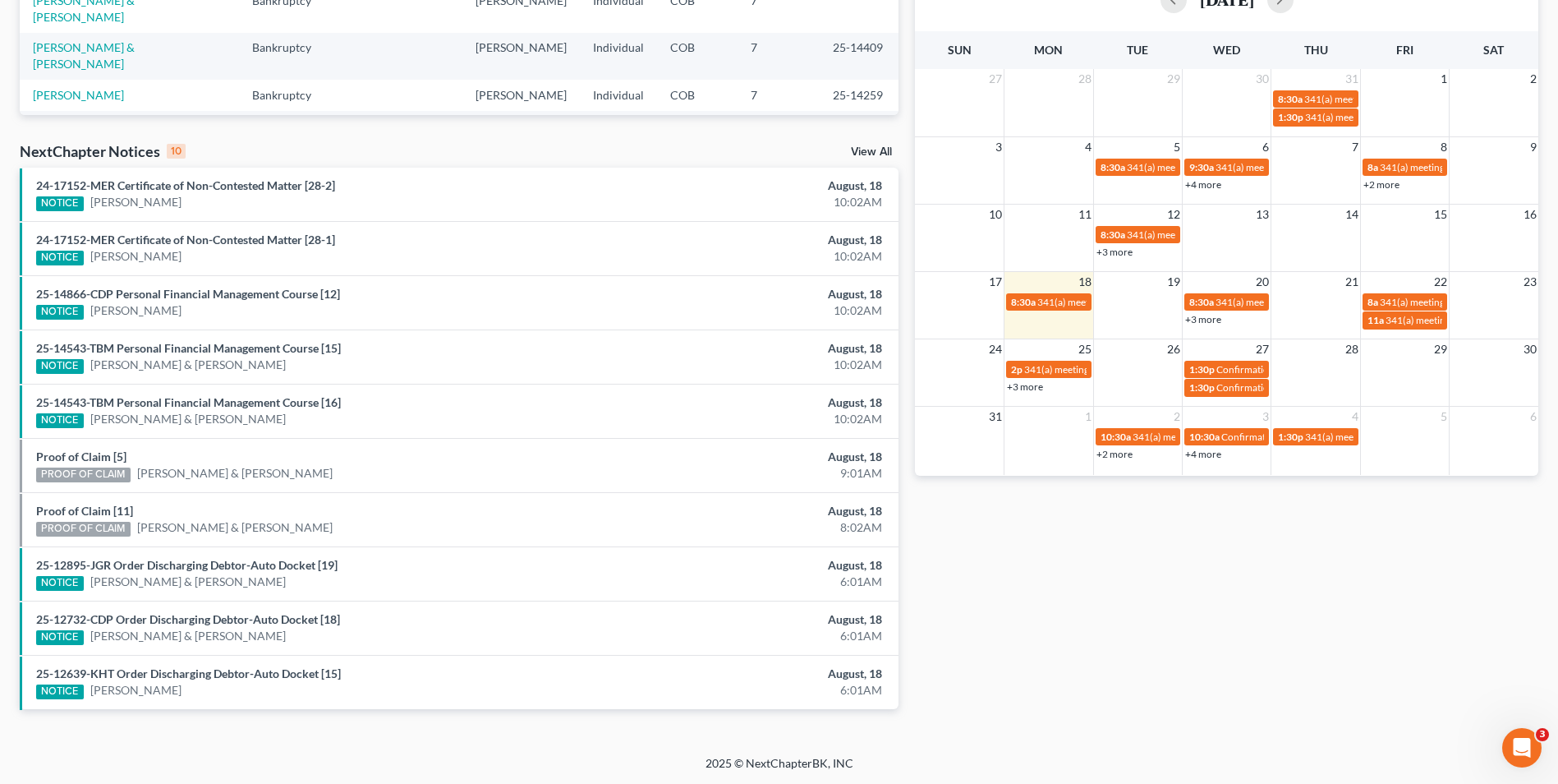
scroll to position [398, 0]
click at [269, 564] on link "25-12895-JGR Order Discharging Debtor-Auto Docket [19]" at bounding box center [187, 564] width 301 height 14
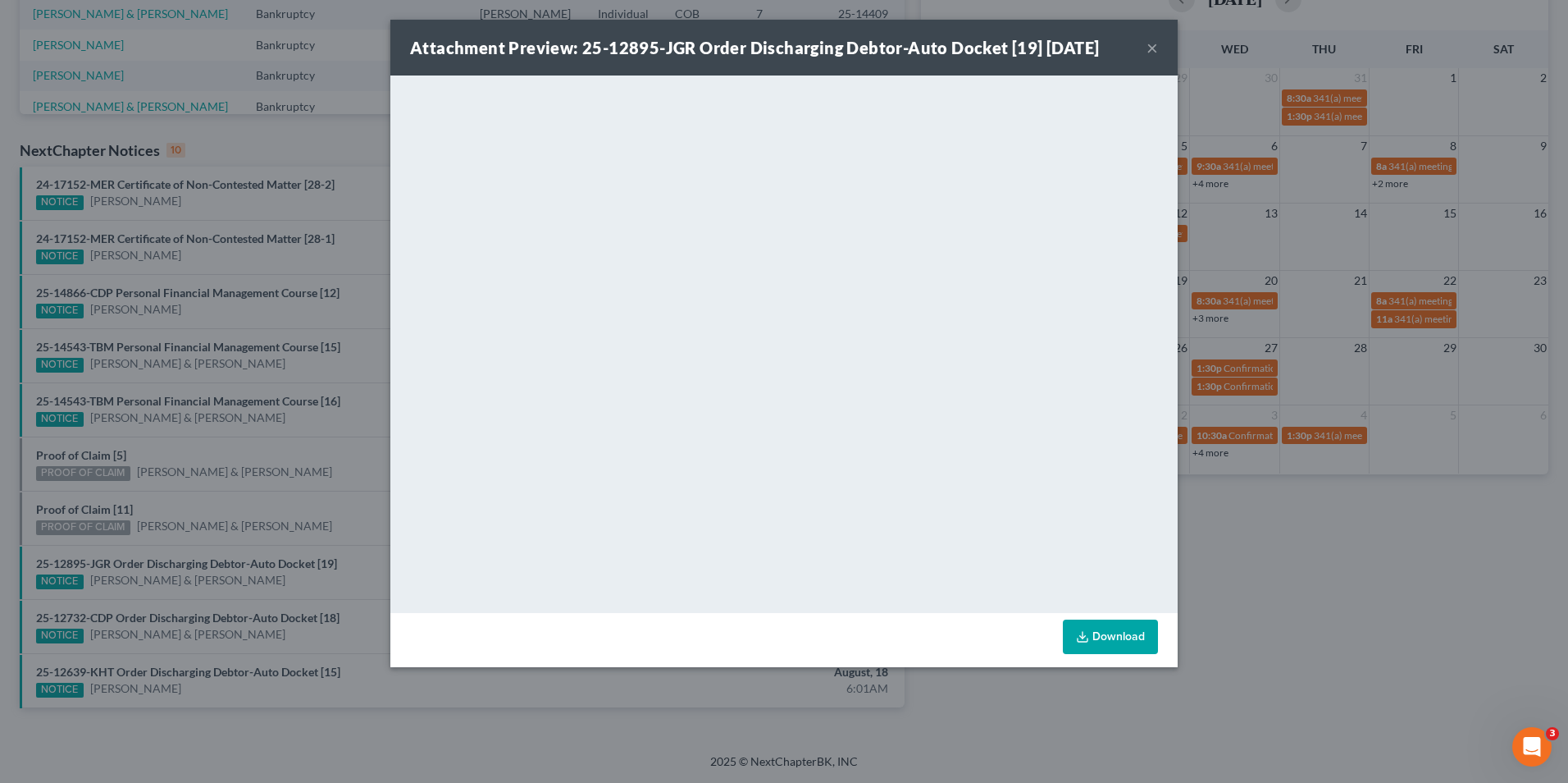
click at [1155, 45] on button "×" at bounding box center [1152, 48] width 12 height 20
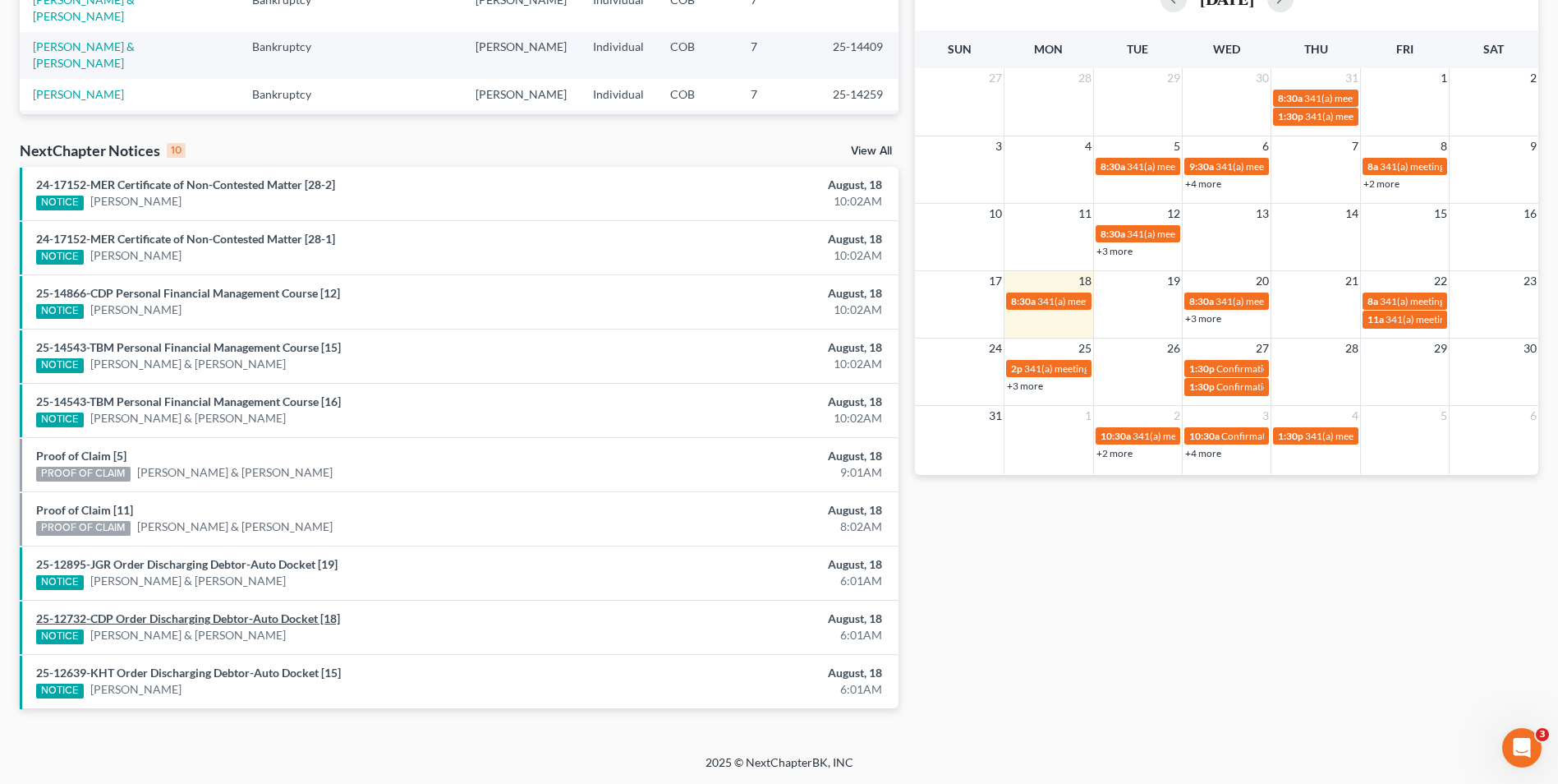
click at [253, 619] on link "25-12732-CDP Order Discharging Debtor-Auto Docket [18]" at bounding box center [187, 617] width 304 height 14
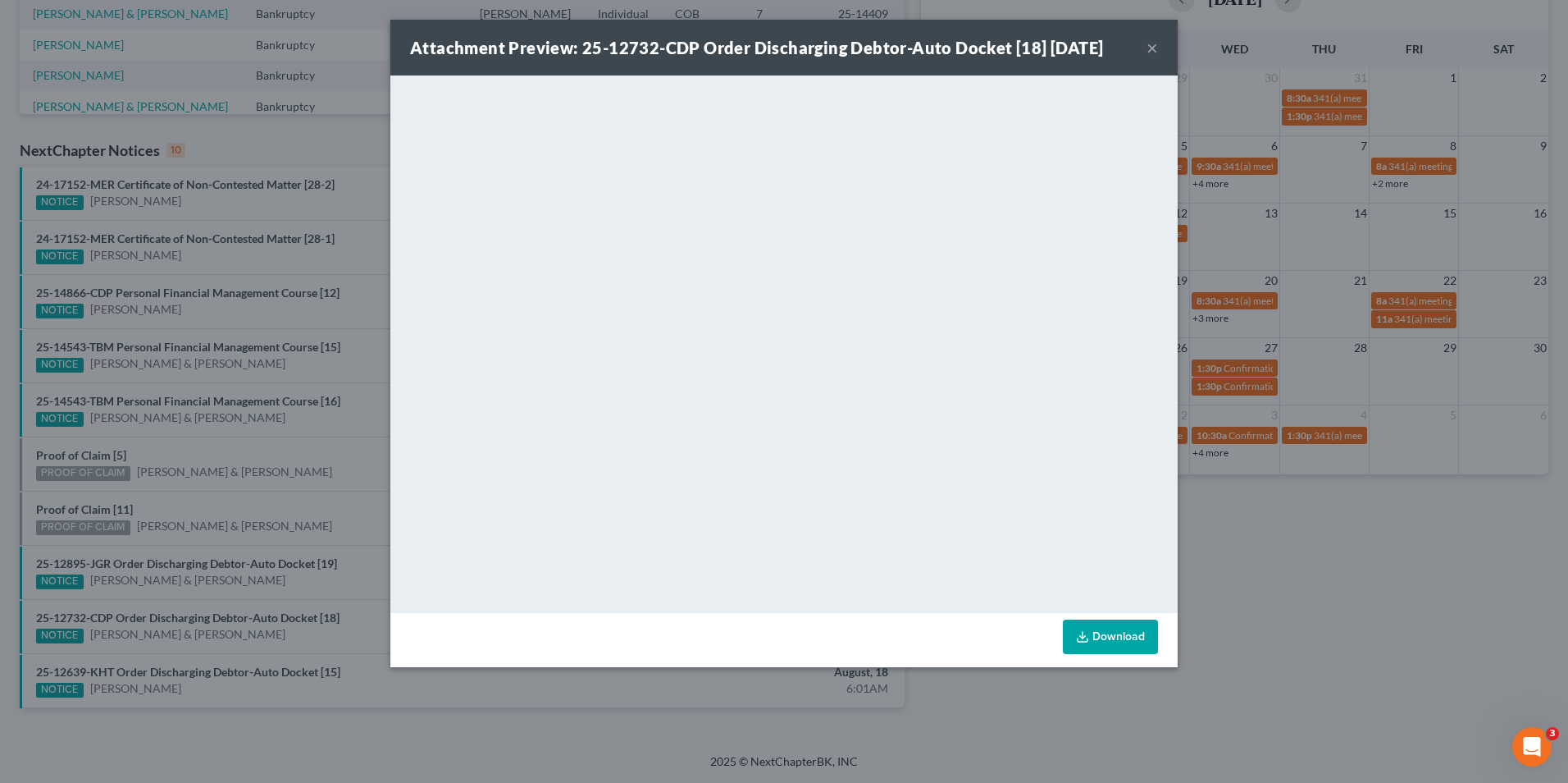
click at [1150, 52] on button "×" at bounding box center [1152, 48] width 12 height 20
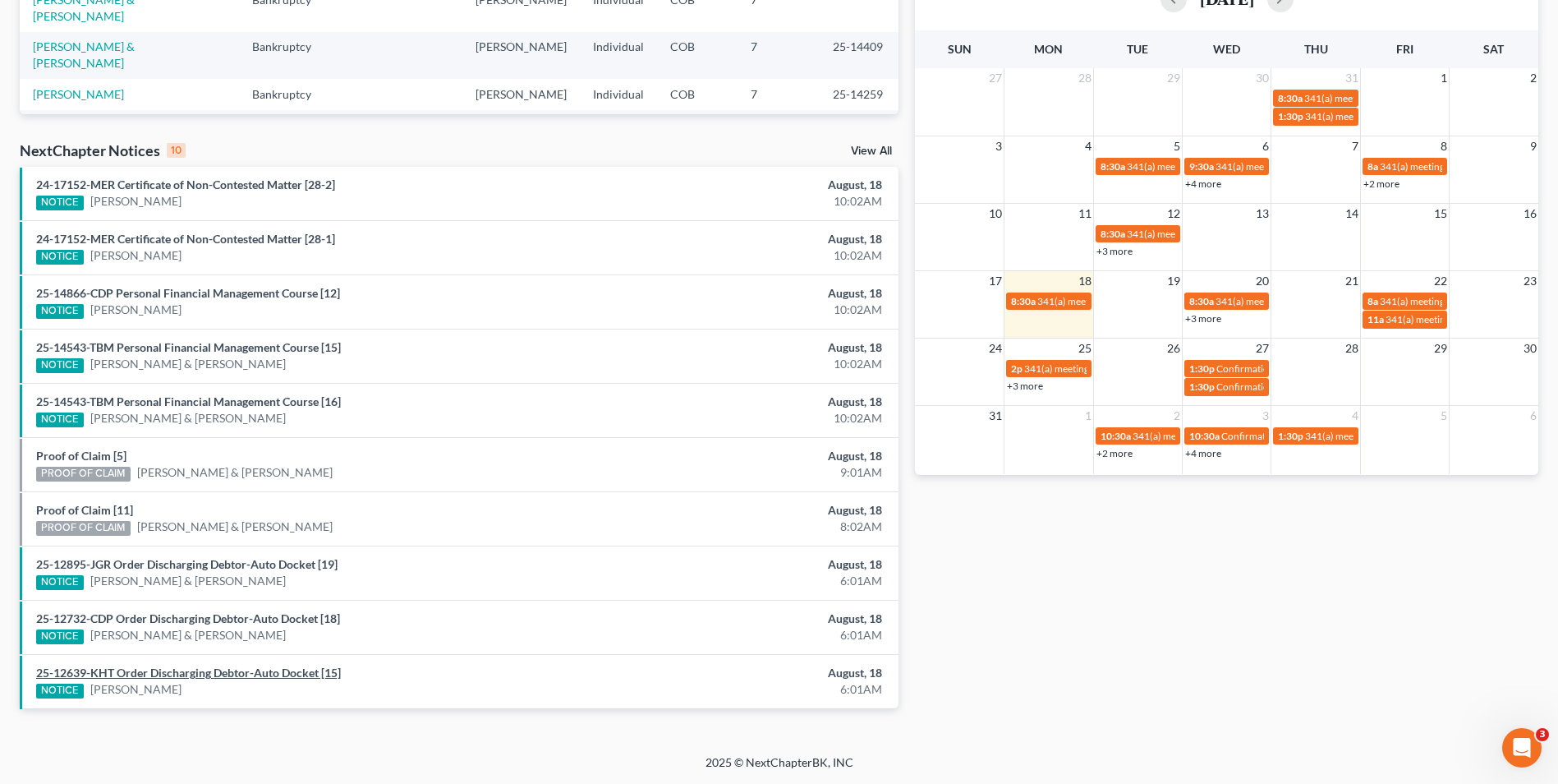
click at [213, 674] on link "25-12639-KHT Order Discharging Debtor-Auto Docket [15]" at bounding box center [188, 672] width 305 height 14
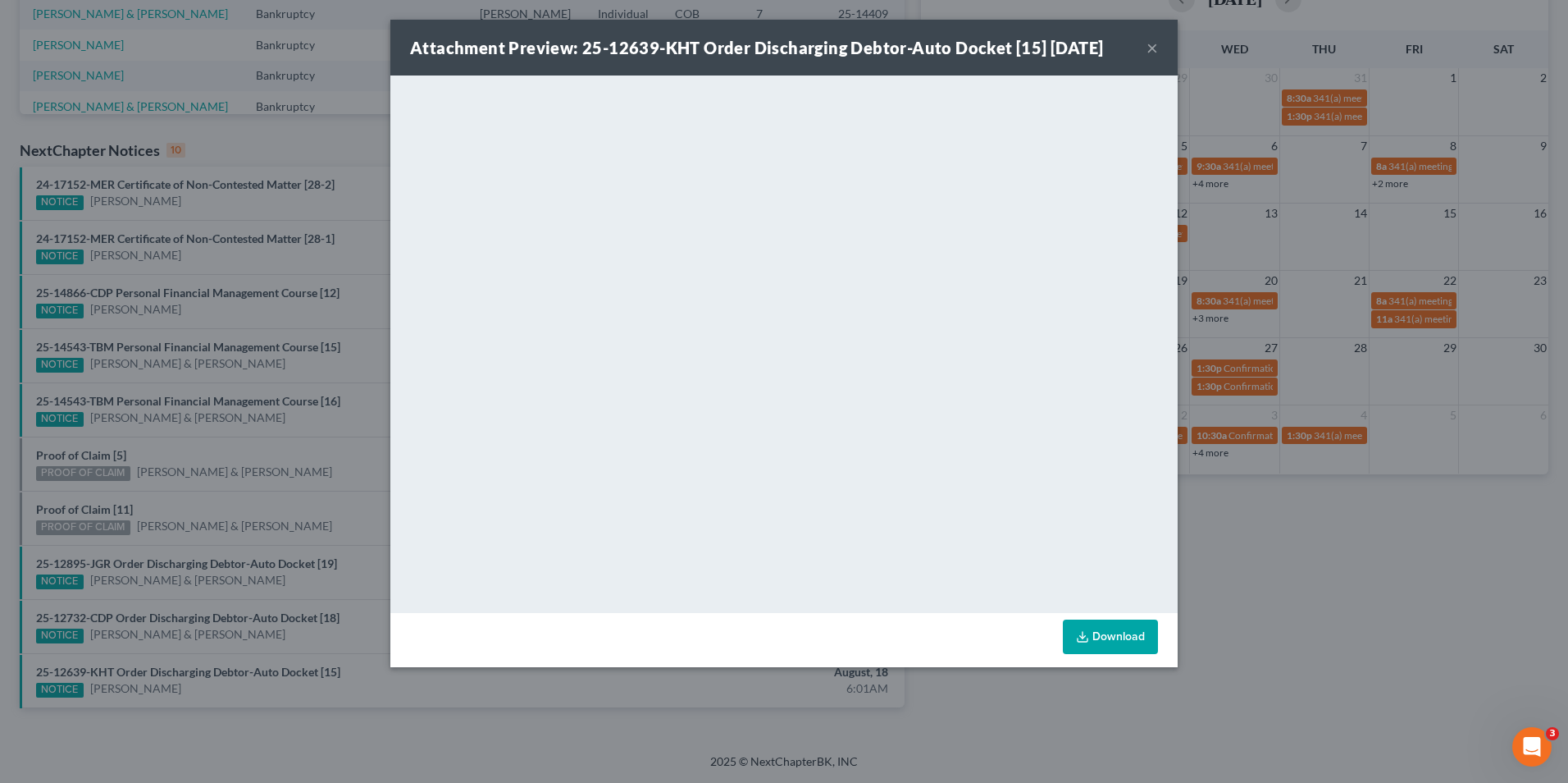
click at [1148, 45] on button "×" at bounding box center [1152, 48] width 12 height 20
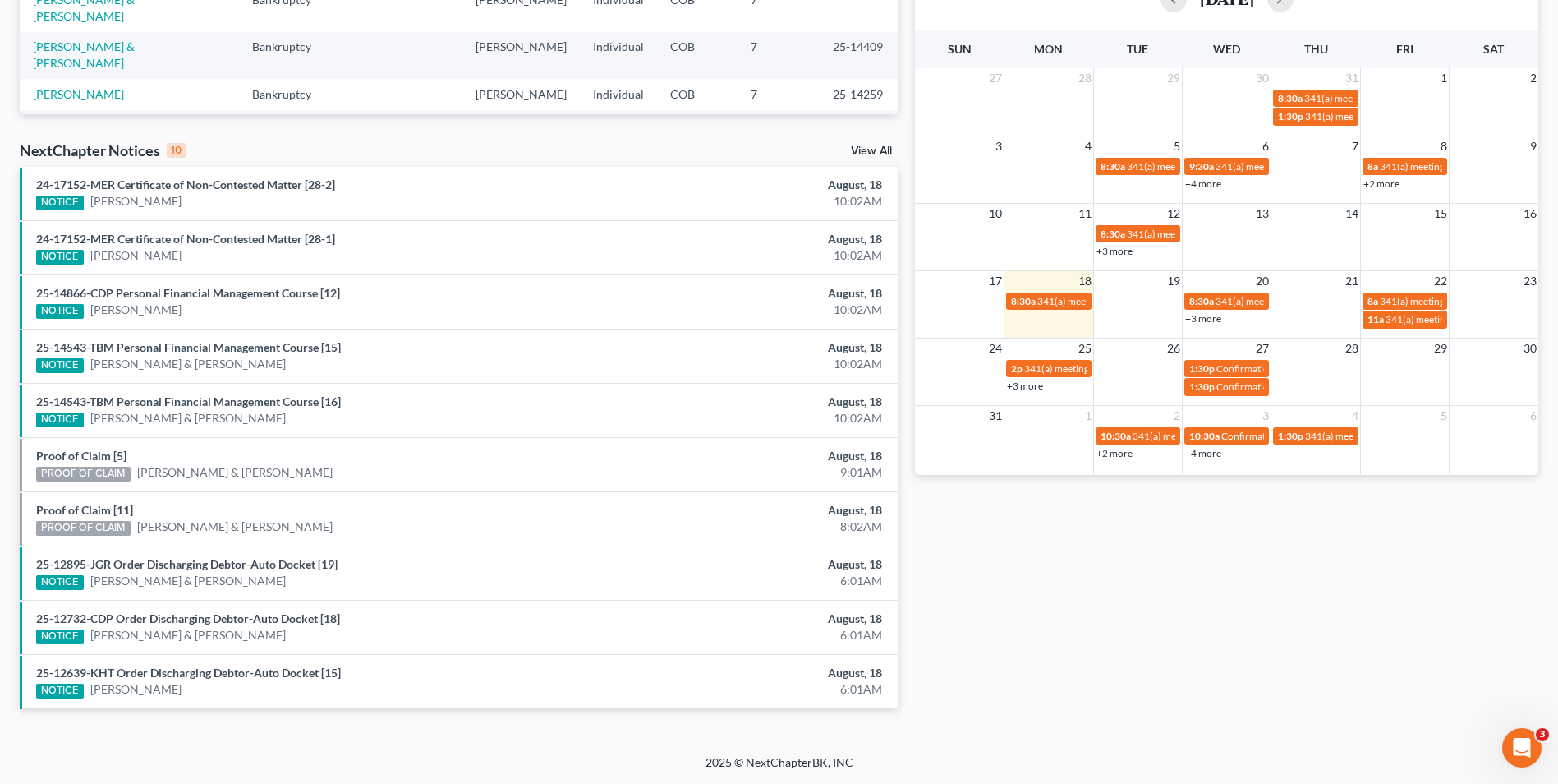
click at [860, 143] on div "NextChapter Notices 10 View All" at bounding box center [459, 153] width 879 height 26
click at [859, 150] on link "View All" at bounding box center [871, 151] width 41 height 12
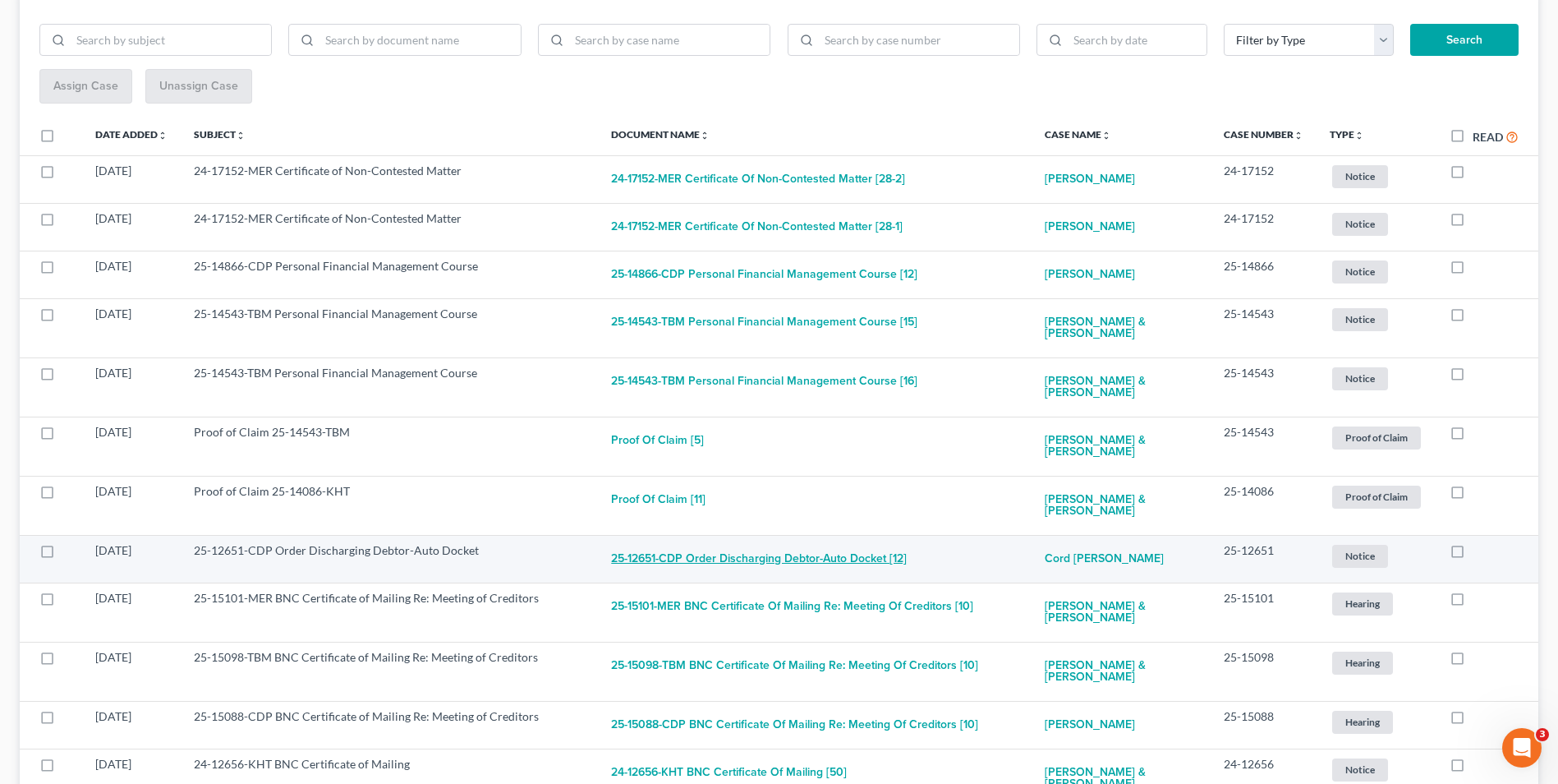
scroll to position [329, 0]
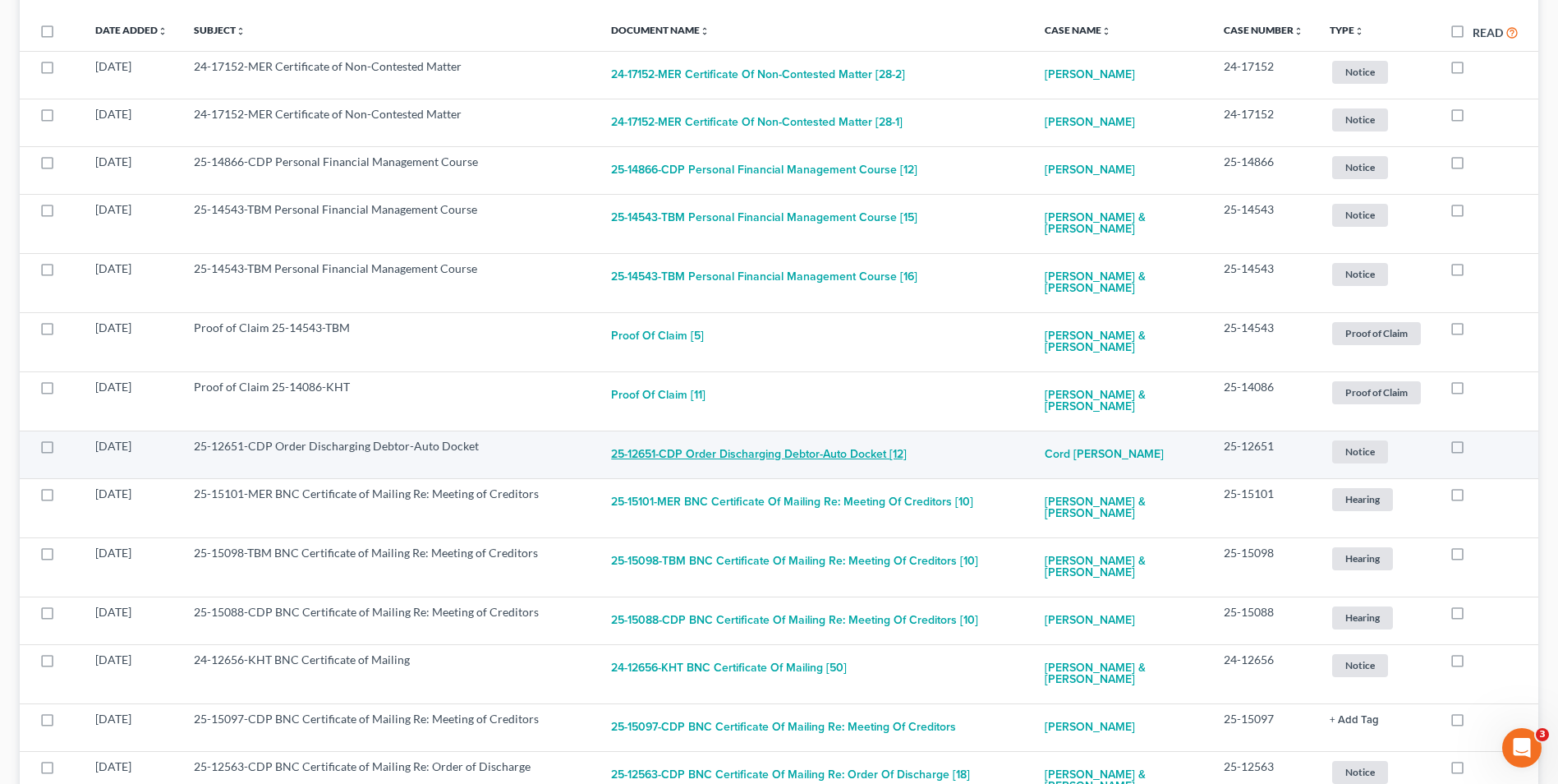
click at [761, 438] on button "25-12651-CDP Order Discharging Debtor-Auto Docket [12]" at bounding box center [758, 453] width 295 height 33
checkbox input "true"
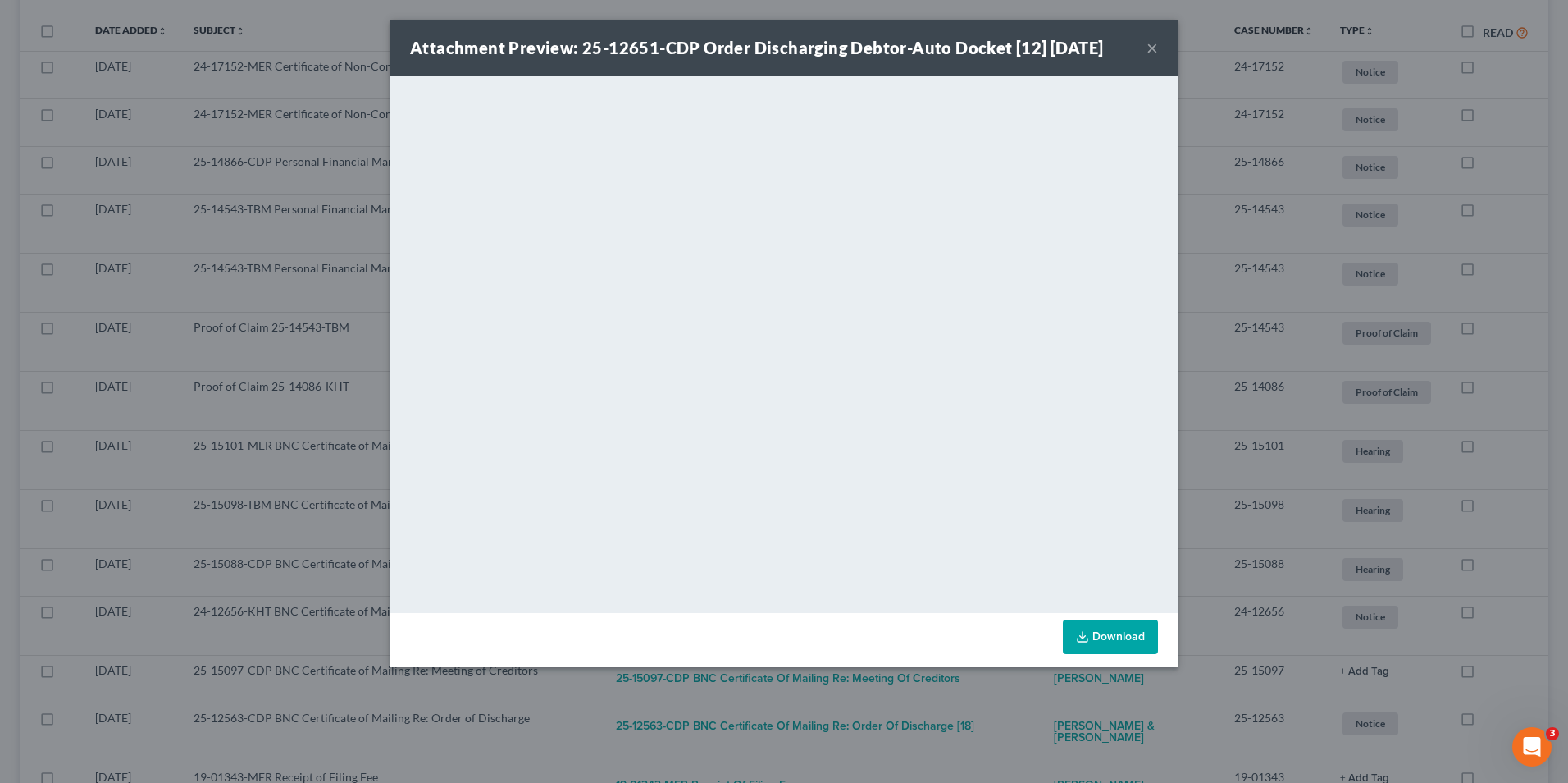
drag, startPoint x: 1157, startPoint y: 48, endPoint x: 1143, endPoint y: 58, distance: 17.2
click at [1157, 48] on button "×" at bounding box center [1152, 48] width 12 height 20
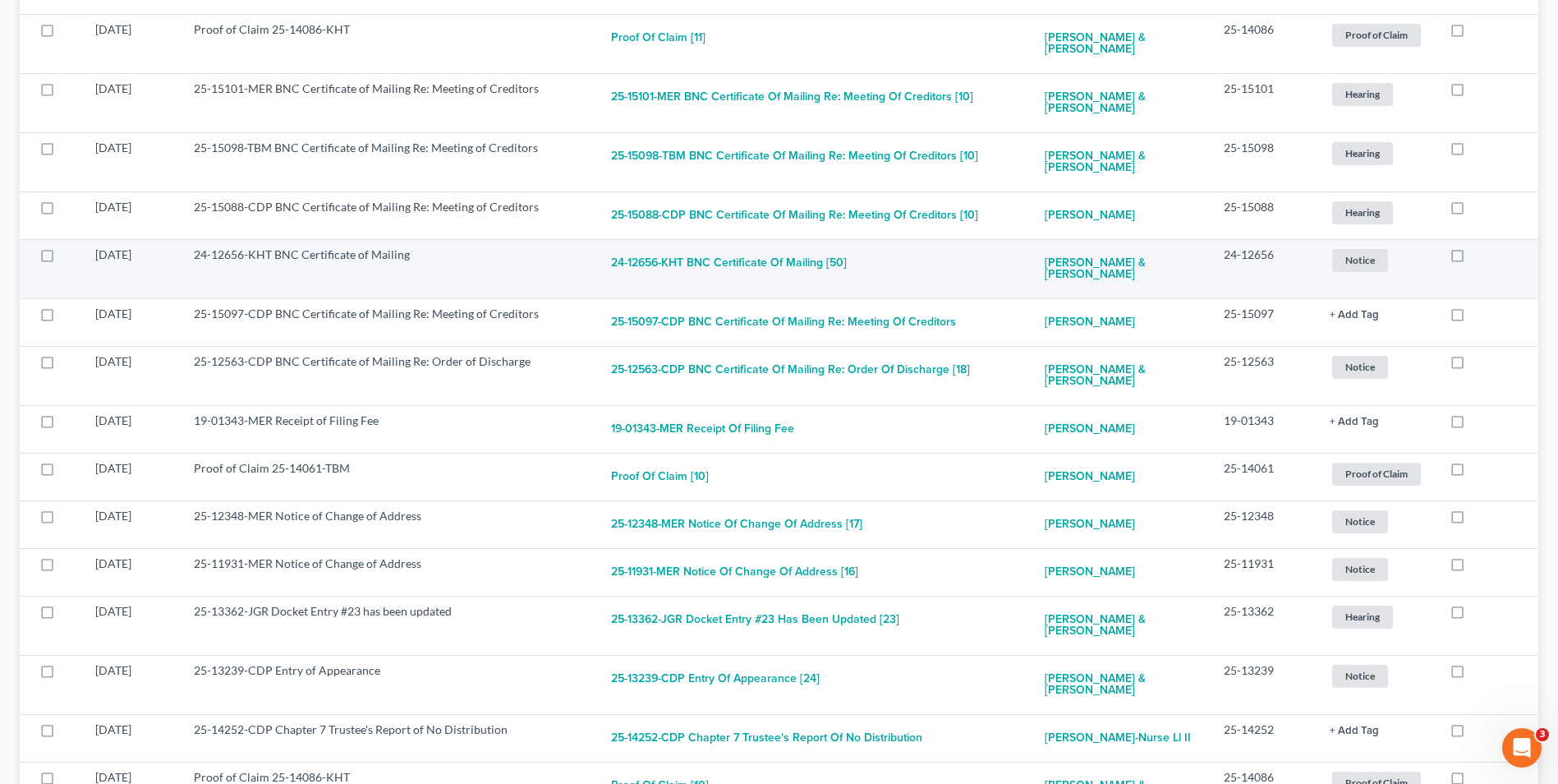
scroll to position [657, 0]
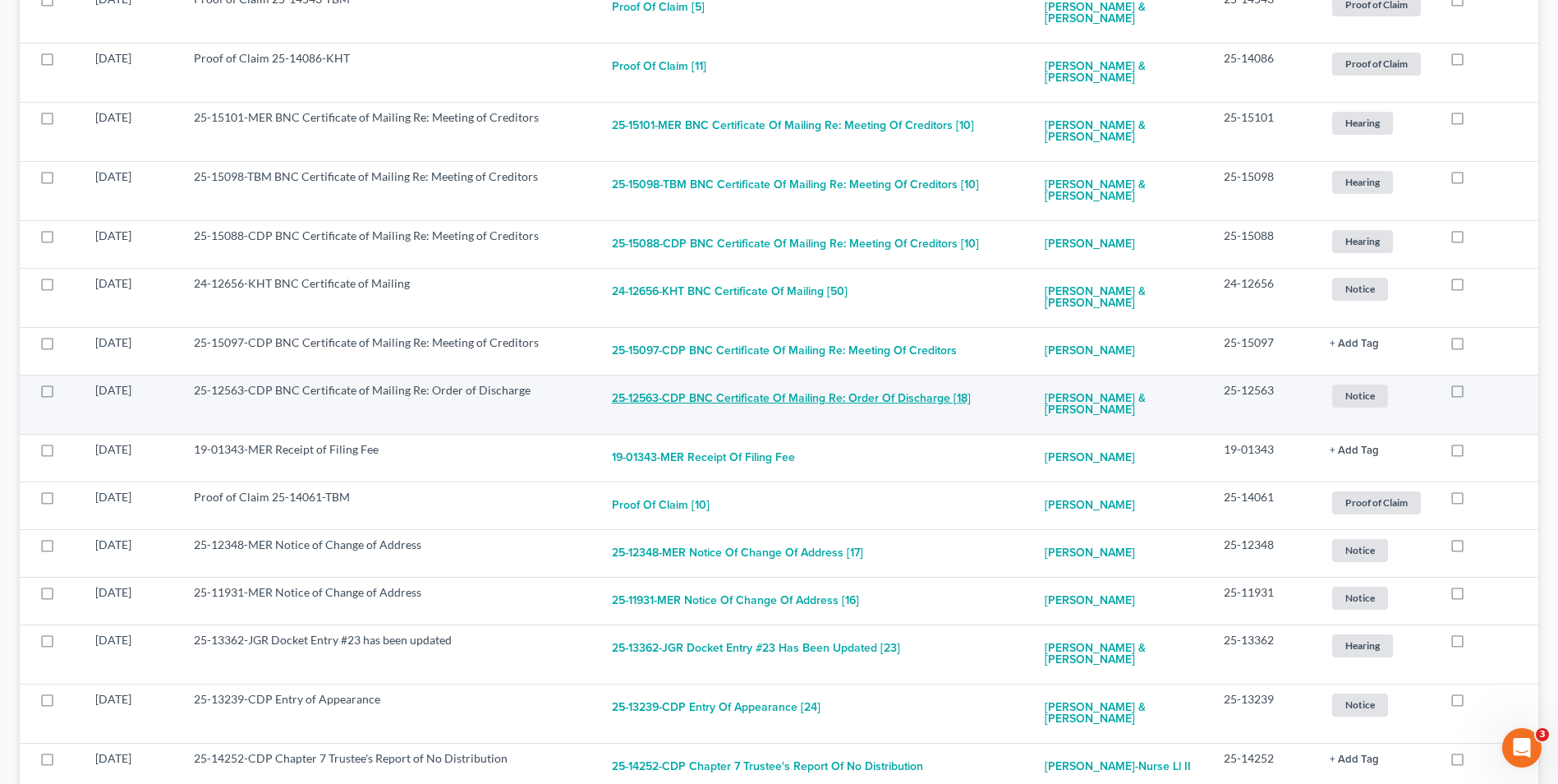
click at [843, 382] on button "25-12563-CDP BNC Certificate of Mailing Re: Order of Discharge [18]" at bounding box center [791, 398] width 359 height 33
checkbox input "true"
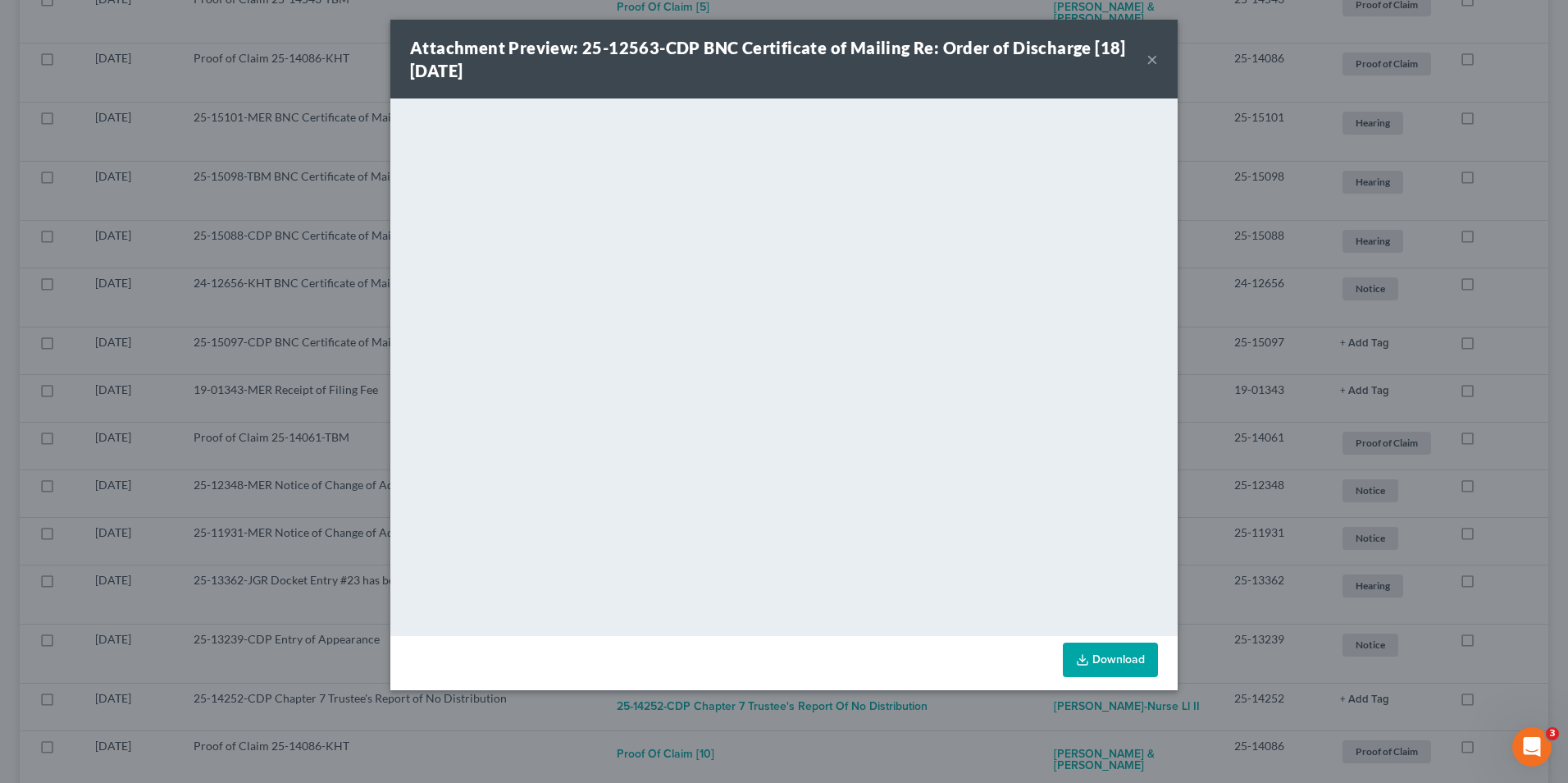
click at [1152, 53] on button "×" at bounding box center [1152, 59] width 12 height 20
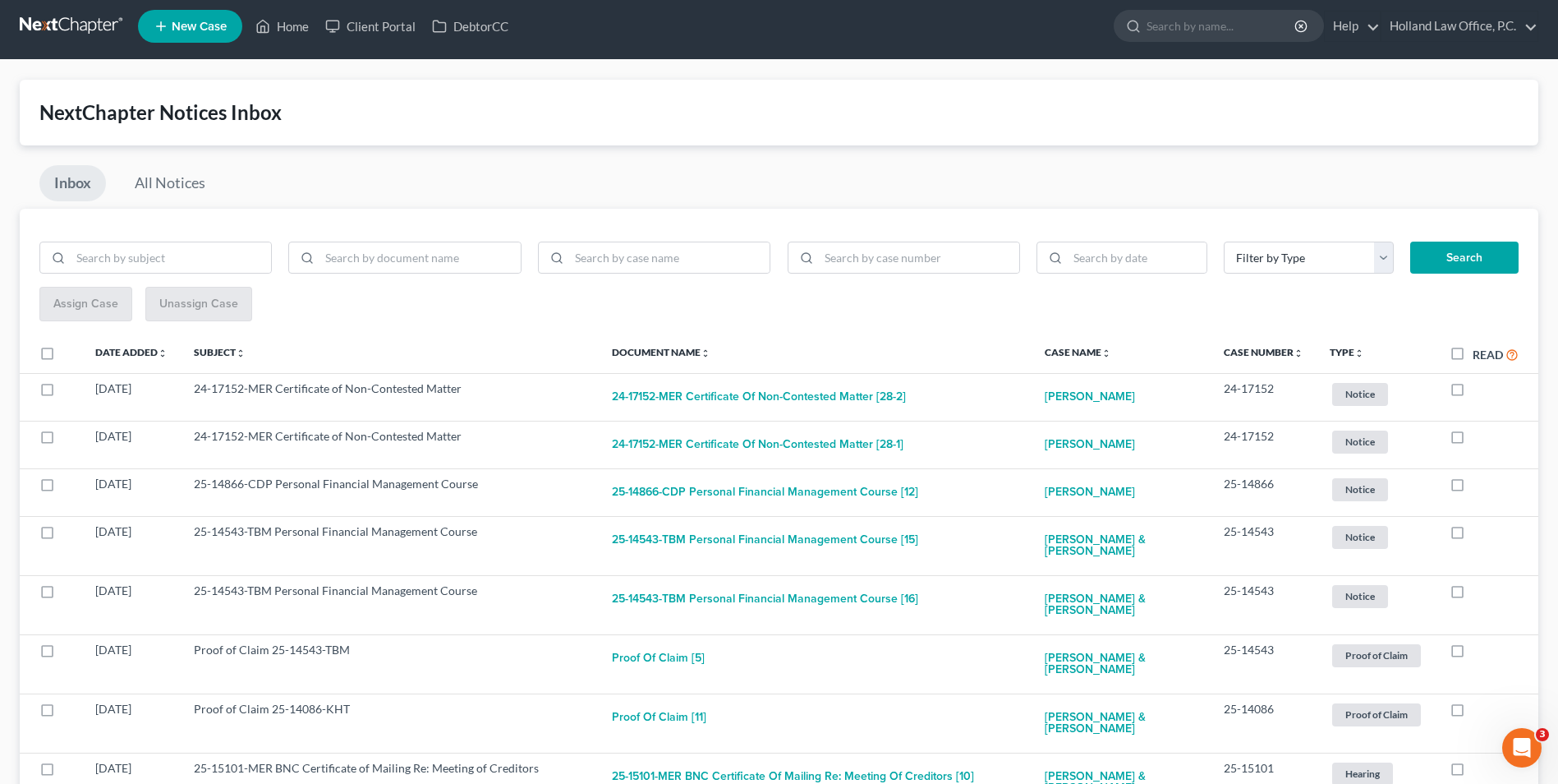
scroll to position [0, 0]
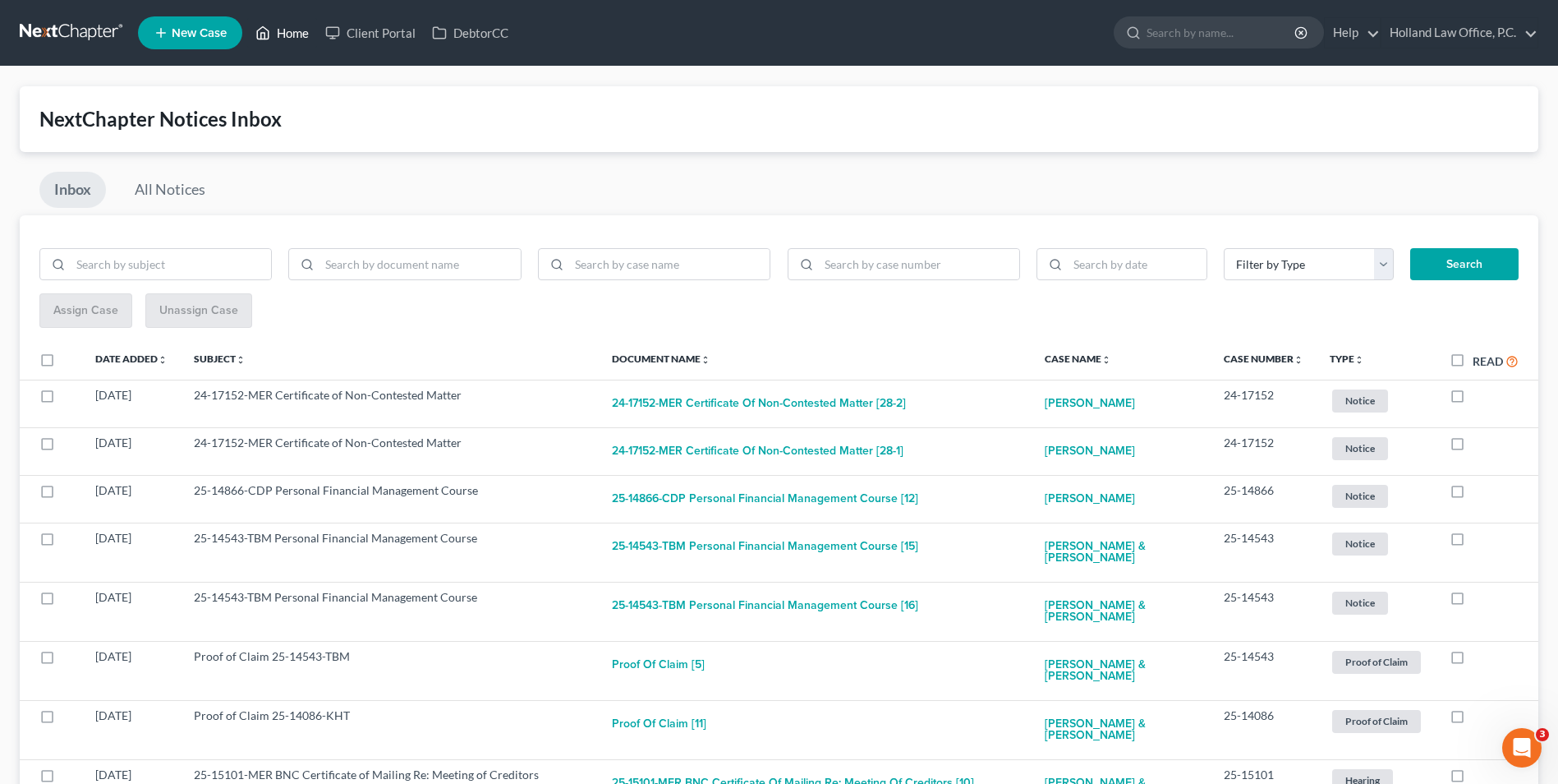
click at [294, 35] on link "Home" at bounding box center [282, 33] width 69 height 29
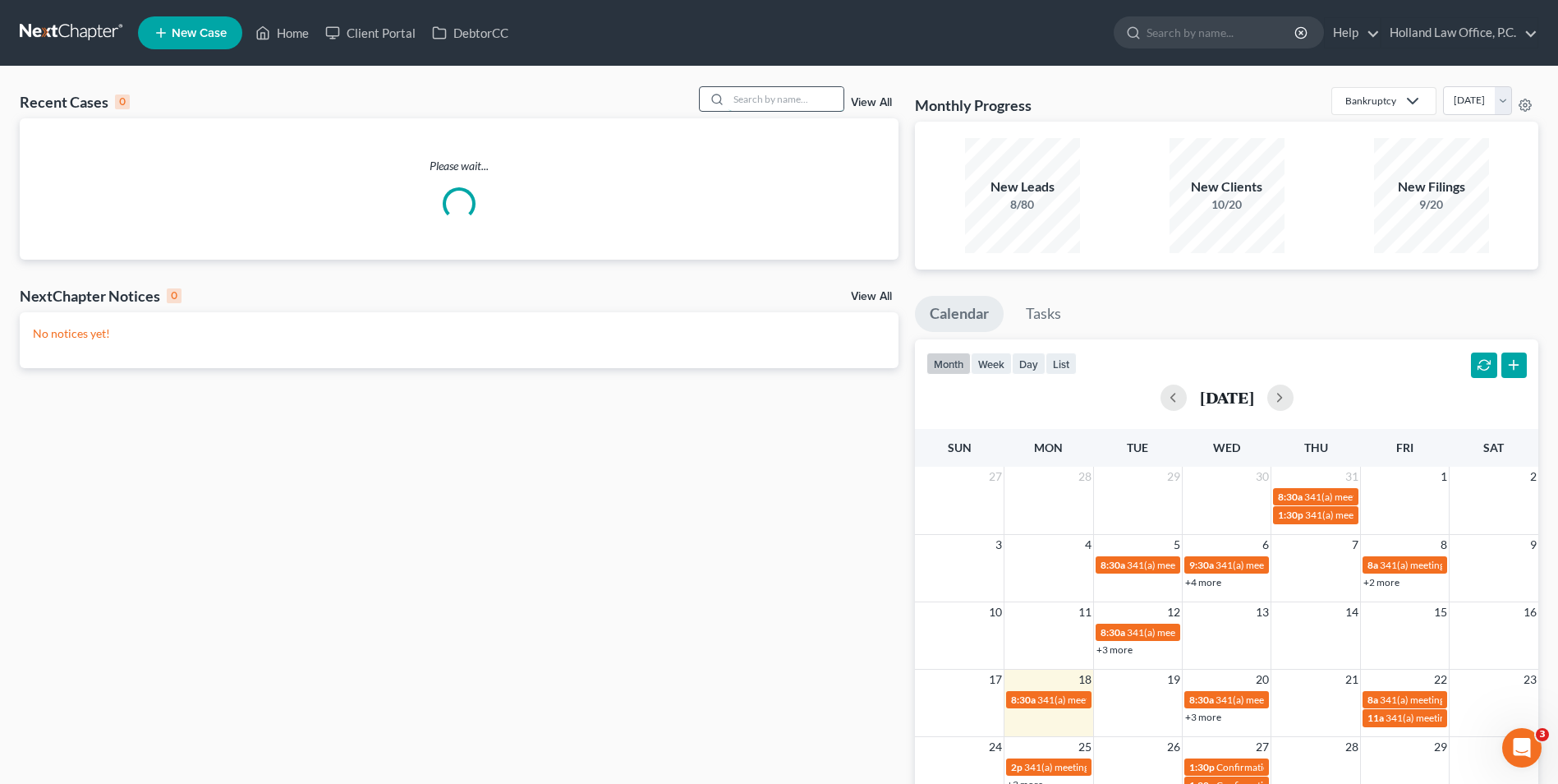
click at [772, 98] on input "search" at bounding box center [786, 99] width 115 height 23
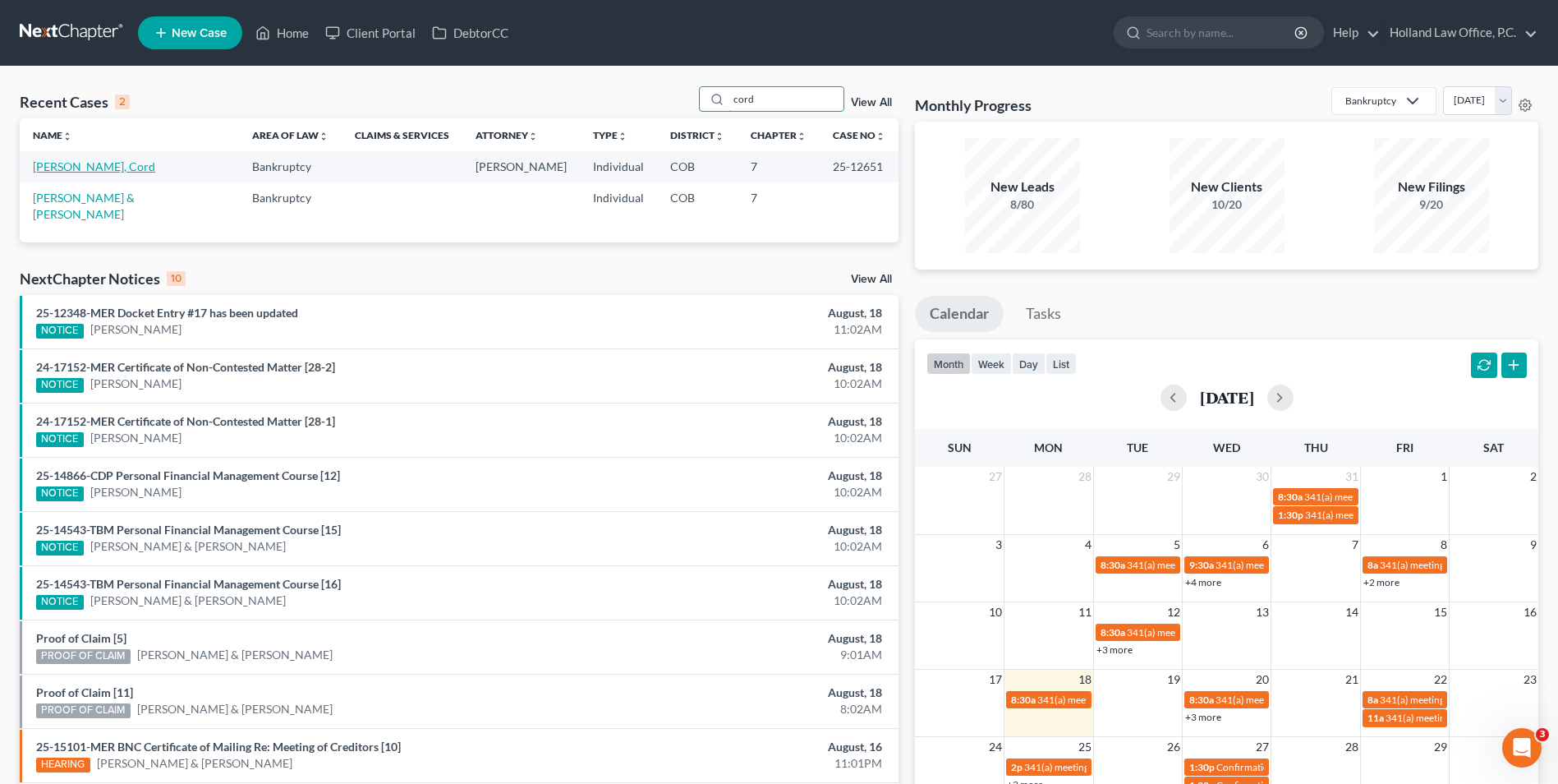
type input "cord"
click at [75, 165] on link "[PERSON_NAME], Cord" at bounding box center [94, 166] width 122 height 14
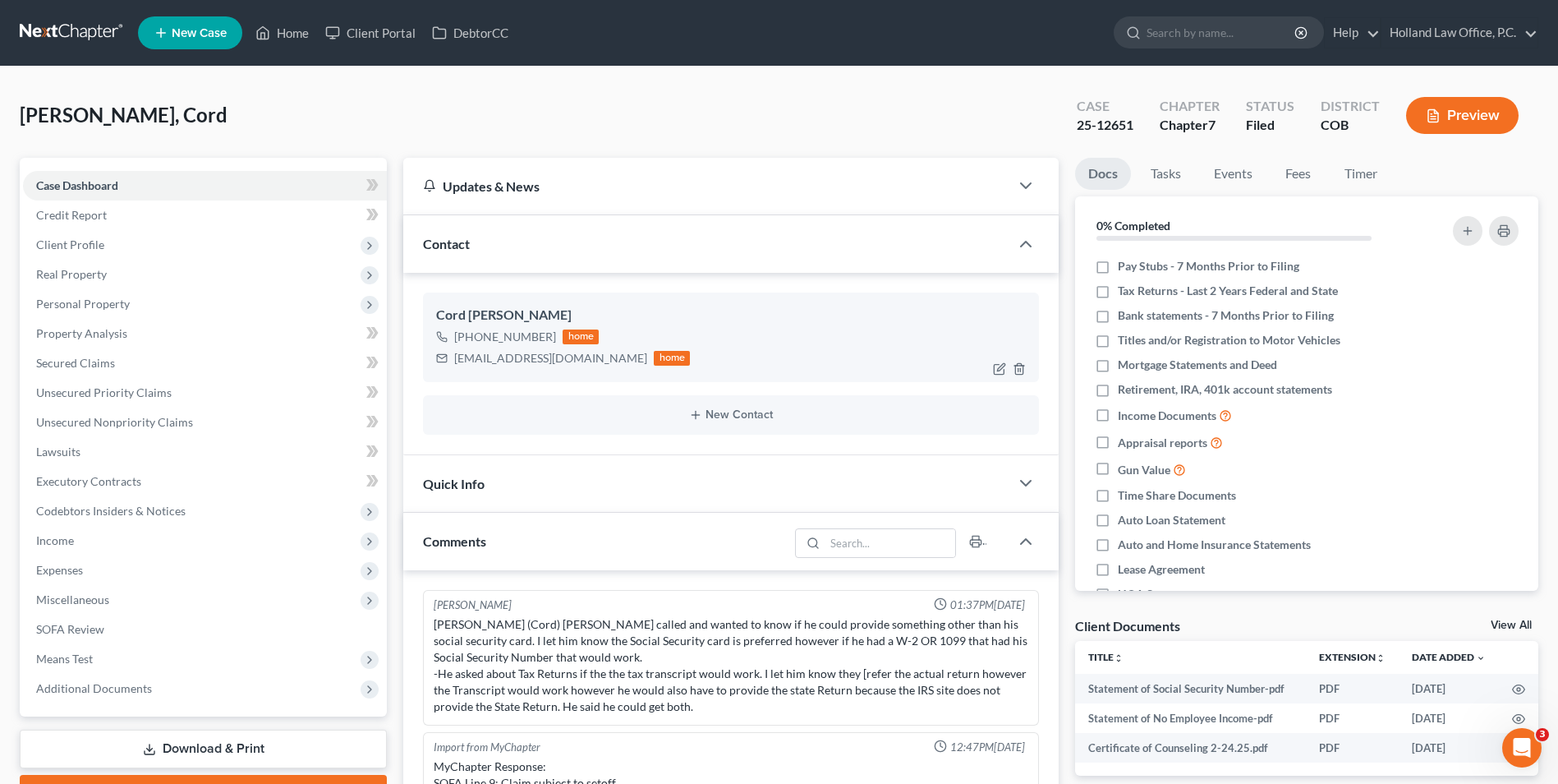
scroll to position [504, 0]
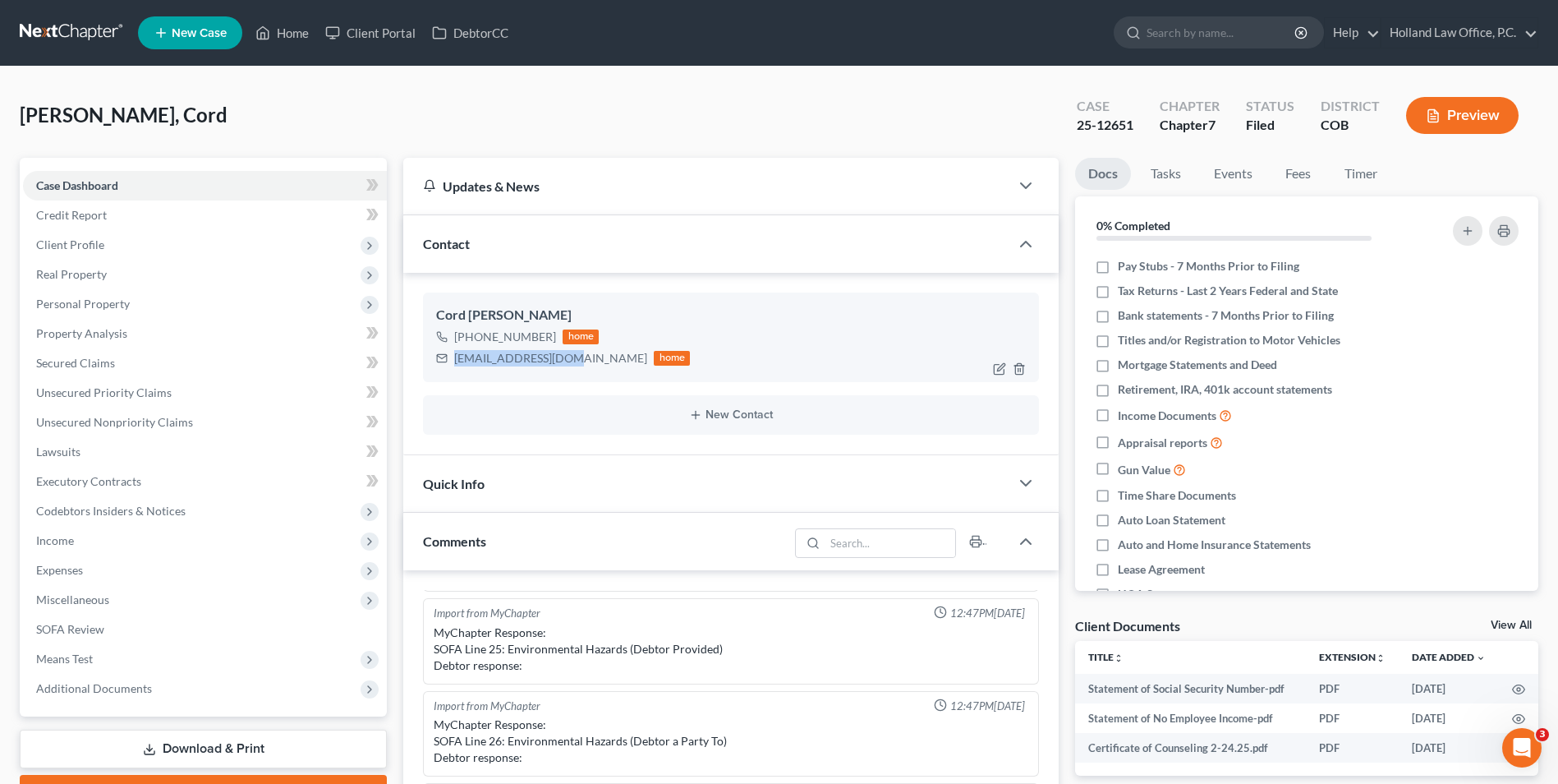
drag, startPoint x: 557, startPoint y: 363, endPoint x: 434, endPoint y: 369, distance: 123.1
click at [434, 369] on div "Cord [PERSON_NAME] [PHONE_NUMBER] home [EMAIL_ADDRESS][DOMAIN_NAME] home" at bounding box center [731, 336] width 616 height 89
click at [293, 22] on link "Home" at bounding box center [282, 33] width 69 height 29
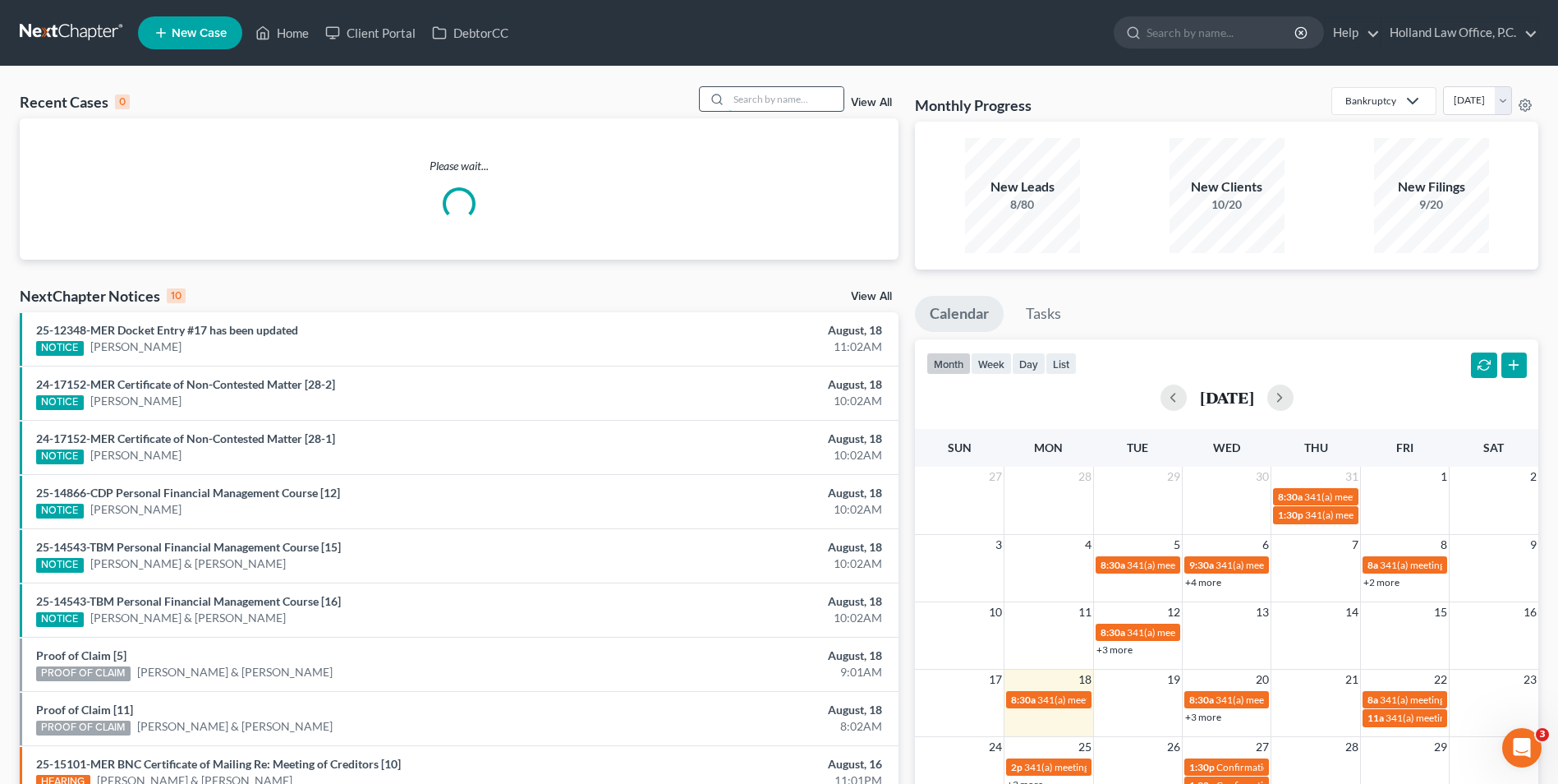
click at [781, 96] on input "search" at bounding box center [786, 99] width 115 height 23
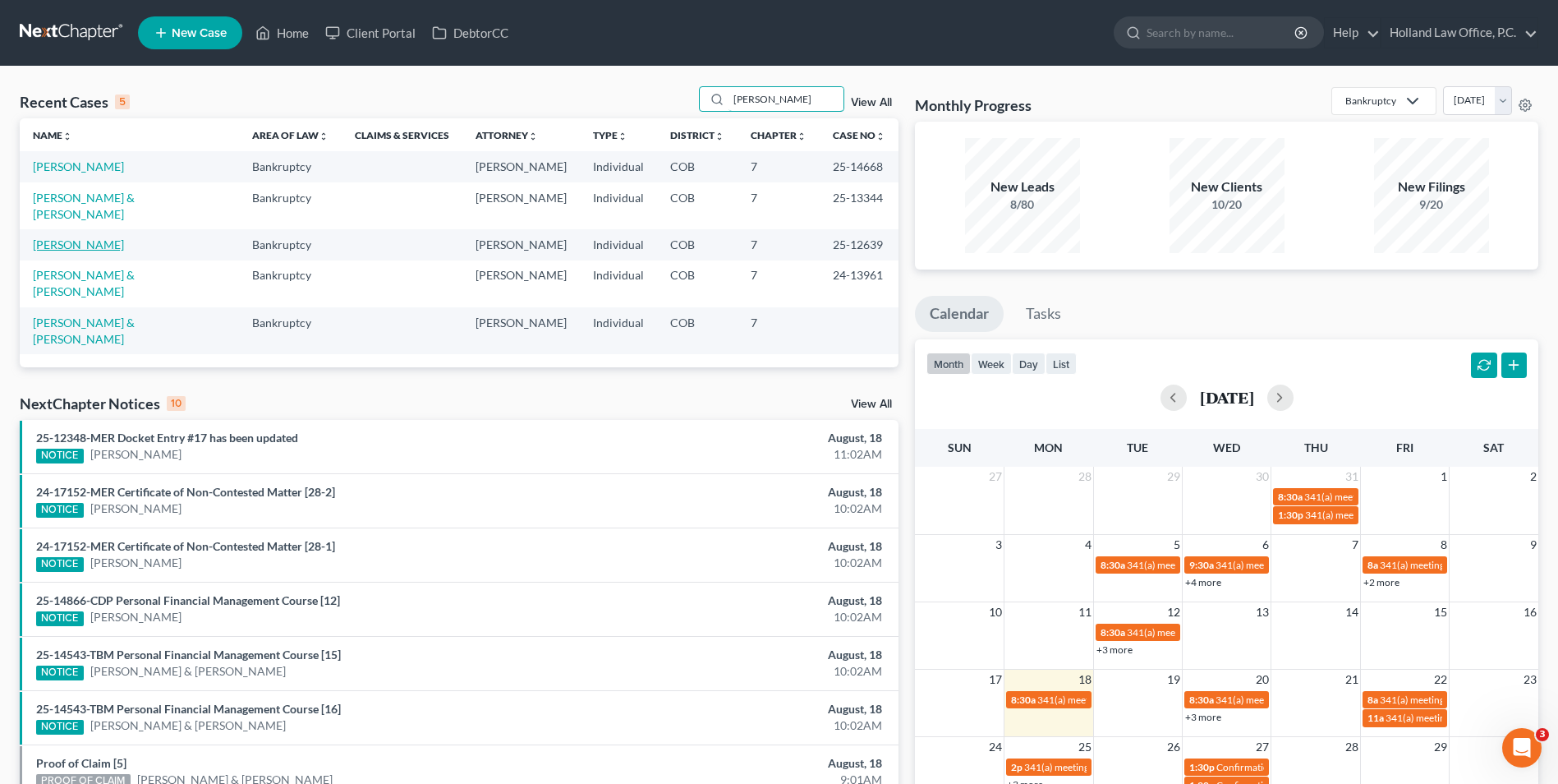
type input "[PERSON_NAME]"
click at [76, 238] on link "[PERSON_NAME]" at bounding box center [78, 244] width 91 height 14
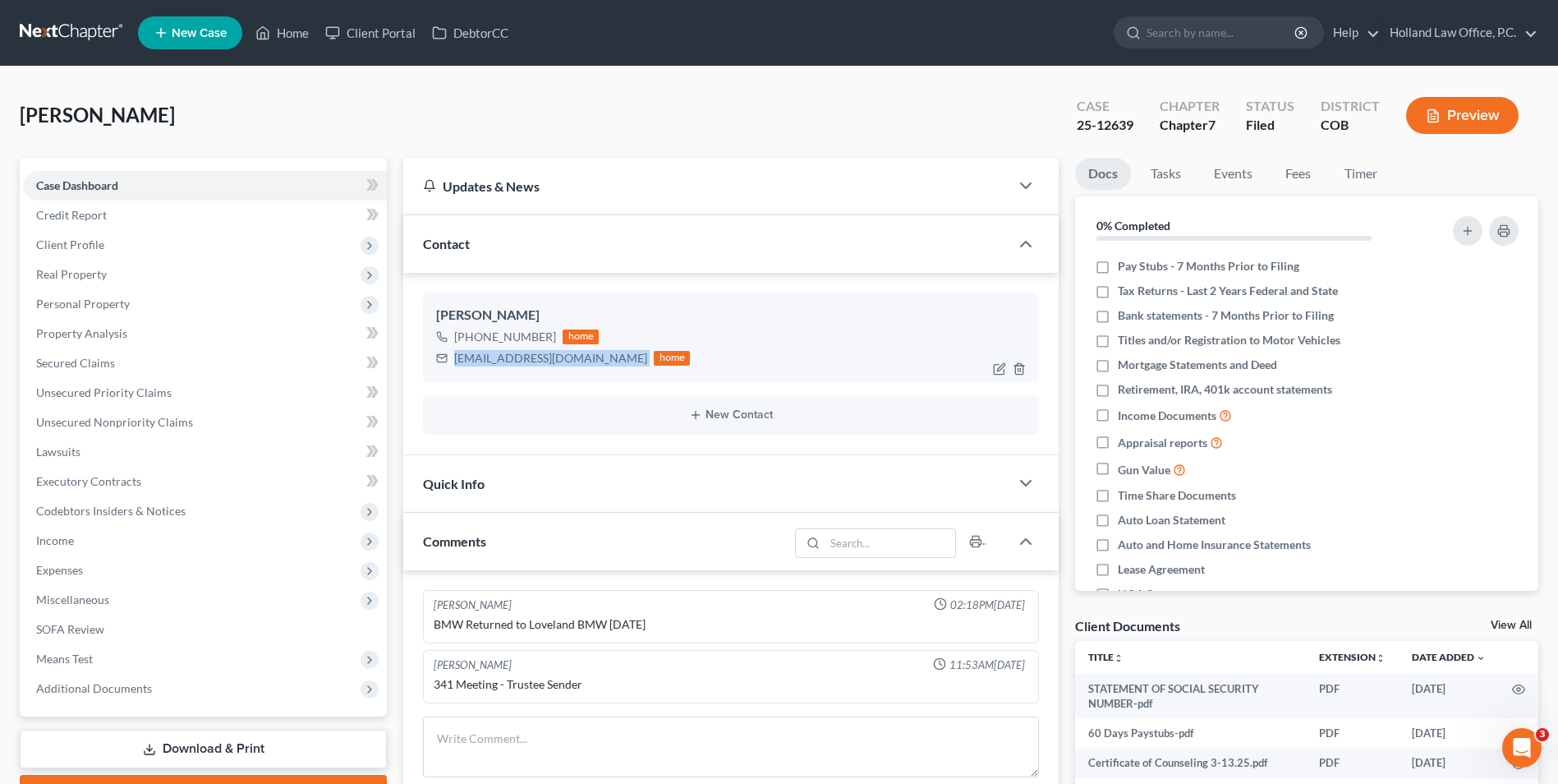
drag, startPoint x: 561, startPoint y: 362, endPoint x: 424, endPoint y: 361, distance: 137.0
click at [424, 361] on div "[PERSON_NAME] [PHONE_NUMBER] home [EMAIL_ADDRESS][DOMAIN_NAME] home" at bounding box center [731, 336] width 616 height 89
drag, startPoint x: 495, startPoint y: 364, endPoint x: 503, endPoint y: 360, distance: 8.9
click at [287, 17] on ul "New Case Home Client Portal DebtorCC - No Result - See all results Or Press Ent…" at bounding box center [838, 33] width 1401 height 43
click at [284, 29] on link "Home" at bounding box center [282, 33] width 69 height 29
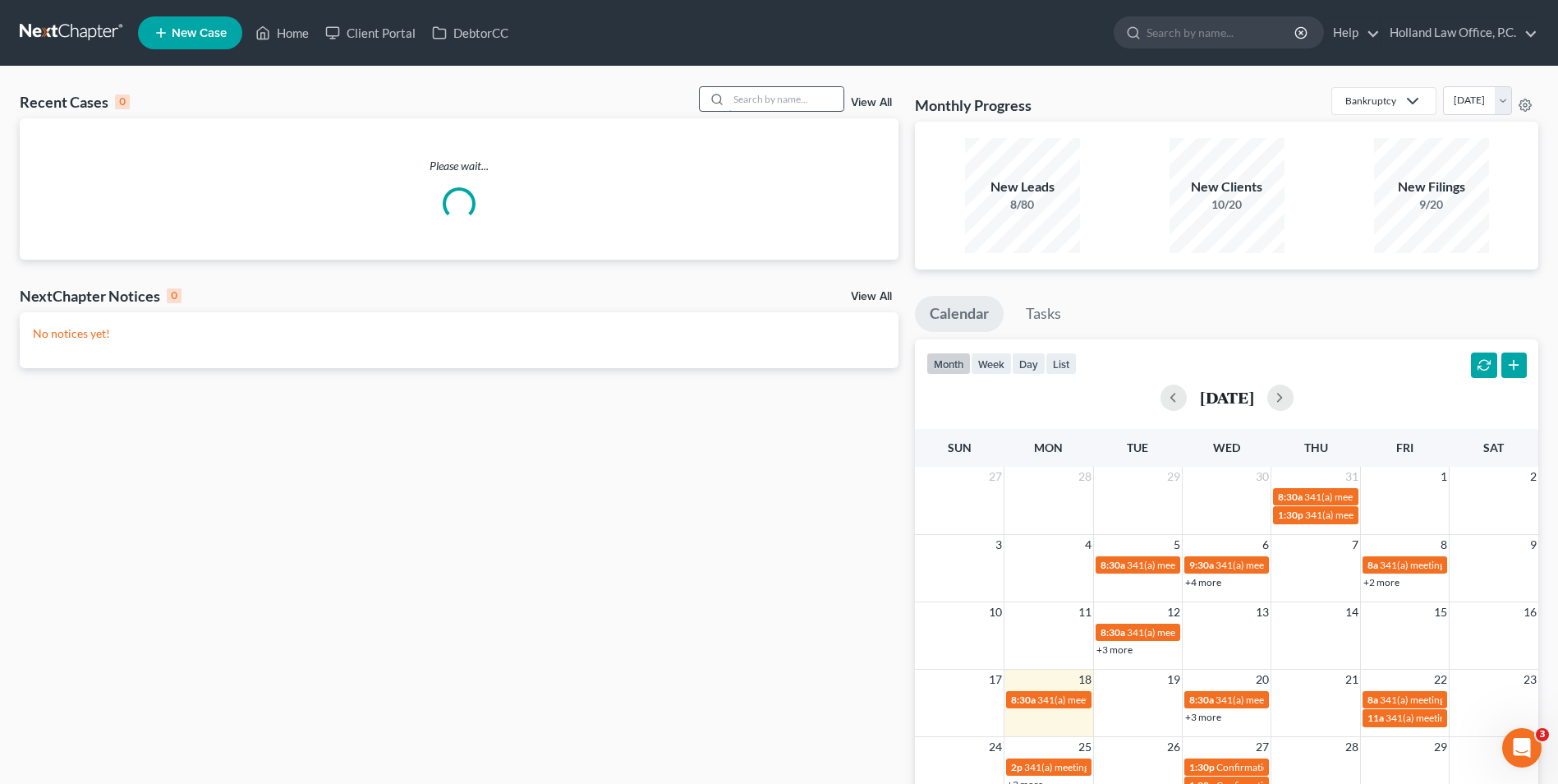
click at [751, 96] on input "search" at bounding box center [786, 99] width 115 height 23
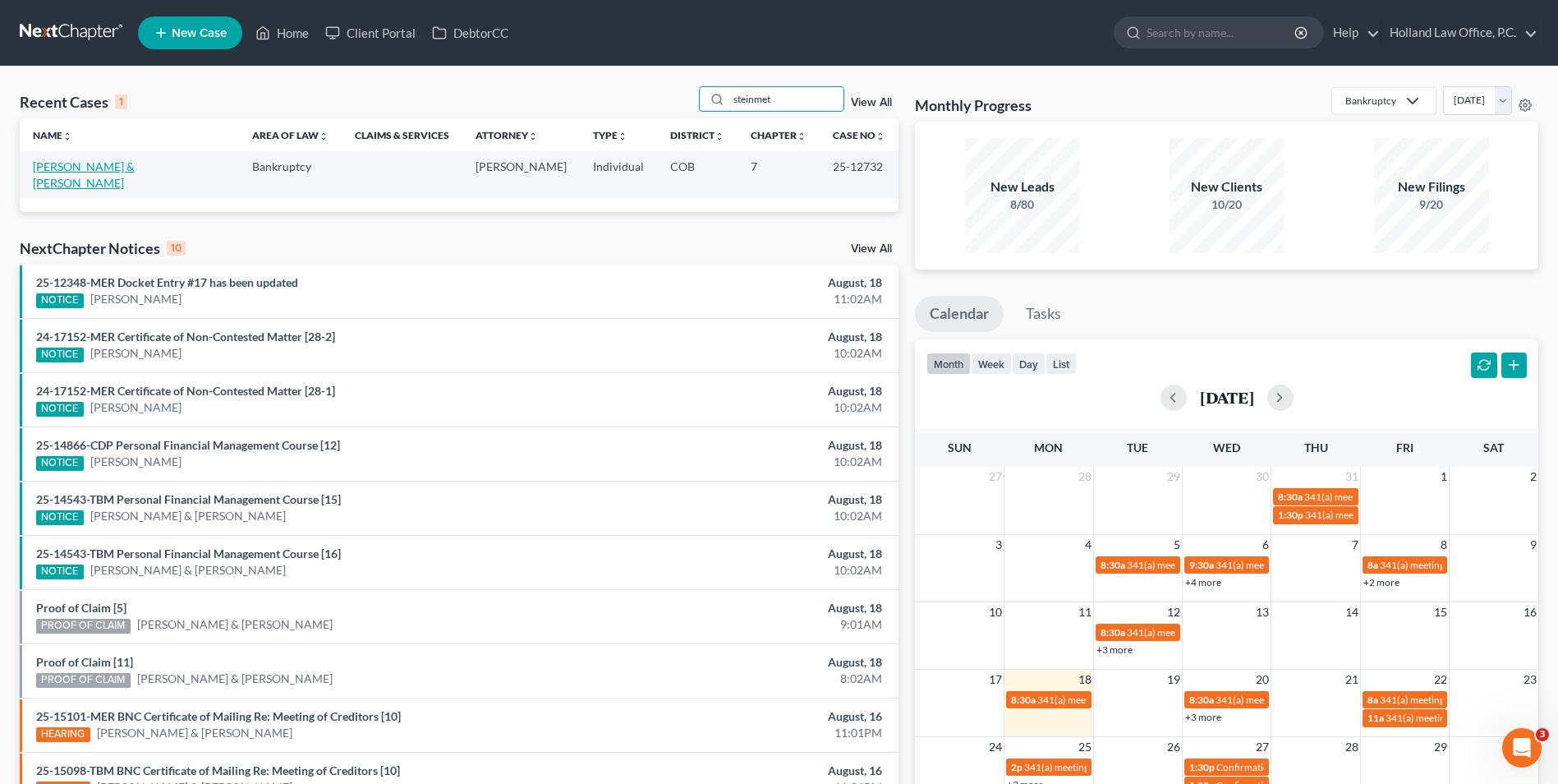
type input "steinmet"
click at [120, 172] on link "[PERSON_NAME] & [PERSON_NAME]" at bounding box center [84, 174] width 102 height 30
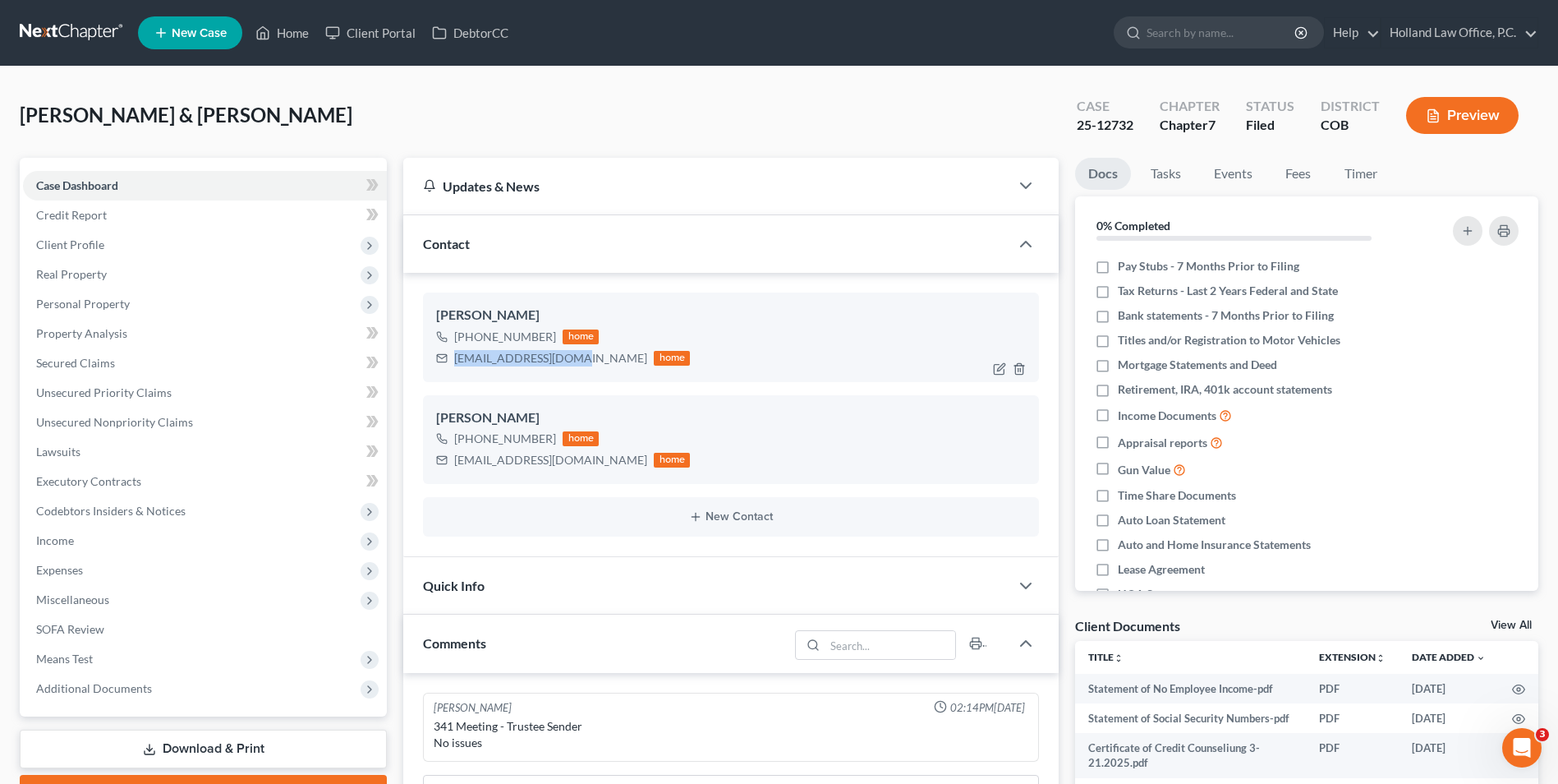
drag, startPoint x: 546, startPoint y: 358, endPoint x: 454, endPoint y: 368, distance: 92.5
click at [454, 368] on div "[EMAIL_ADDRESS][DOMAIN_NAME] home" at bounding box center [562, 358] width 254 height 22
drag, startPoint x: 556, startPoint y: 448, endPoint x: 525, endPoint y: 466, distance: 35.8
click at [446, 467] on div "[EMAIL_ADDRESS][DOMAIN_NAME] home" at bounding box center [562, 460] width 254 height 22
drag, startPoint x: 297, startPoint y: 28, endPoint x: 618, endPoint y: 98, distance: 328.5
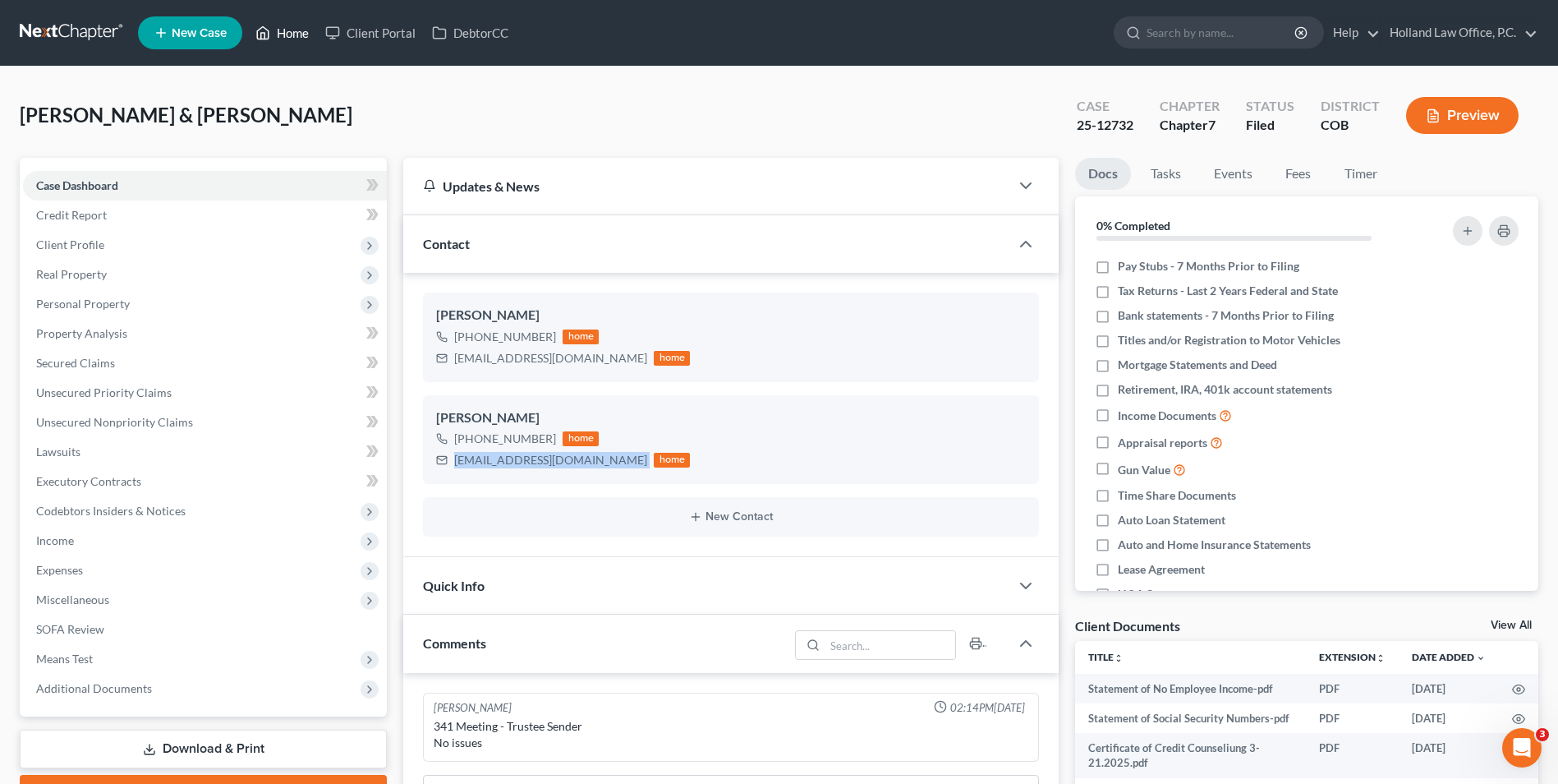
click at [297, 28] on link "Home" at bounding box center [282, 33] width 69 height 29
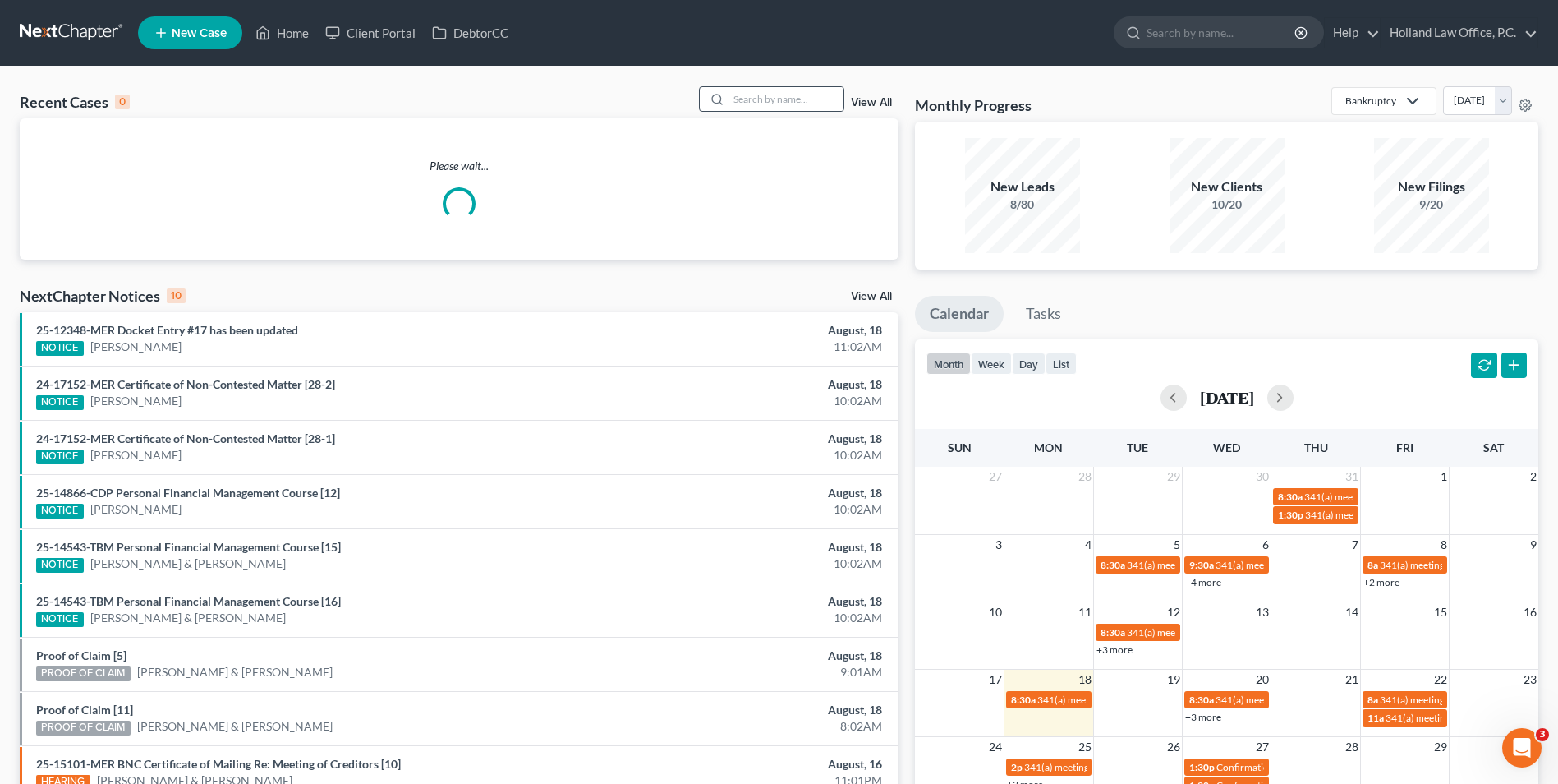
click at [730, 92] on div at bounding box center [714, 99] width 29 height 23
click at [797, 108] on input "search" at bounding box center [786, 99] width 115 height 23
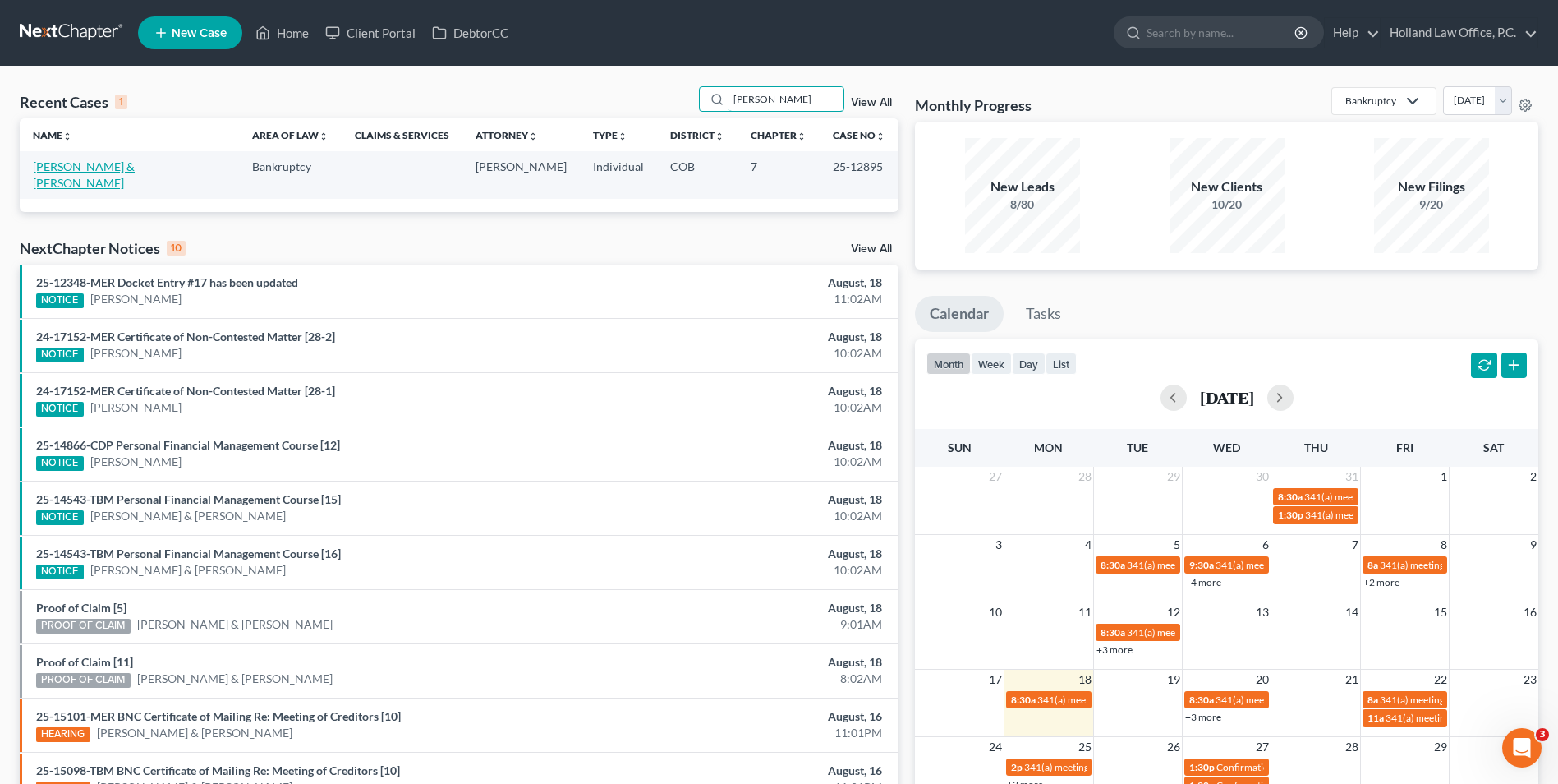
type input "[PERSON_NAME]"
click at [90, 167] on link "[PERSON_NAME] & [PERSON_NAME]" at bounding box center [84, 174] width 102 height 30
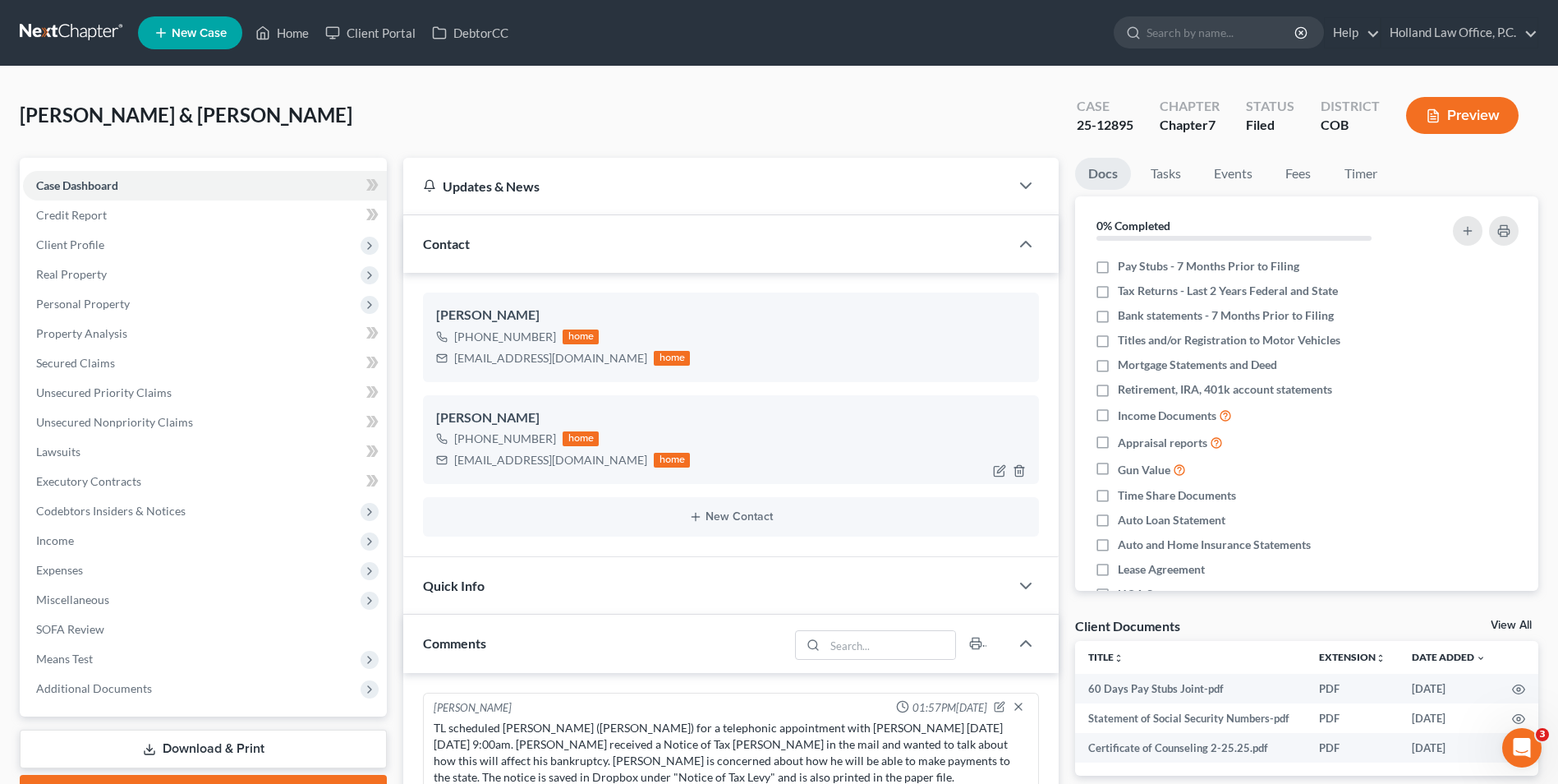
scroll to position [233, 0]
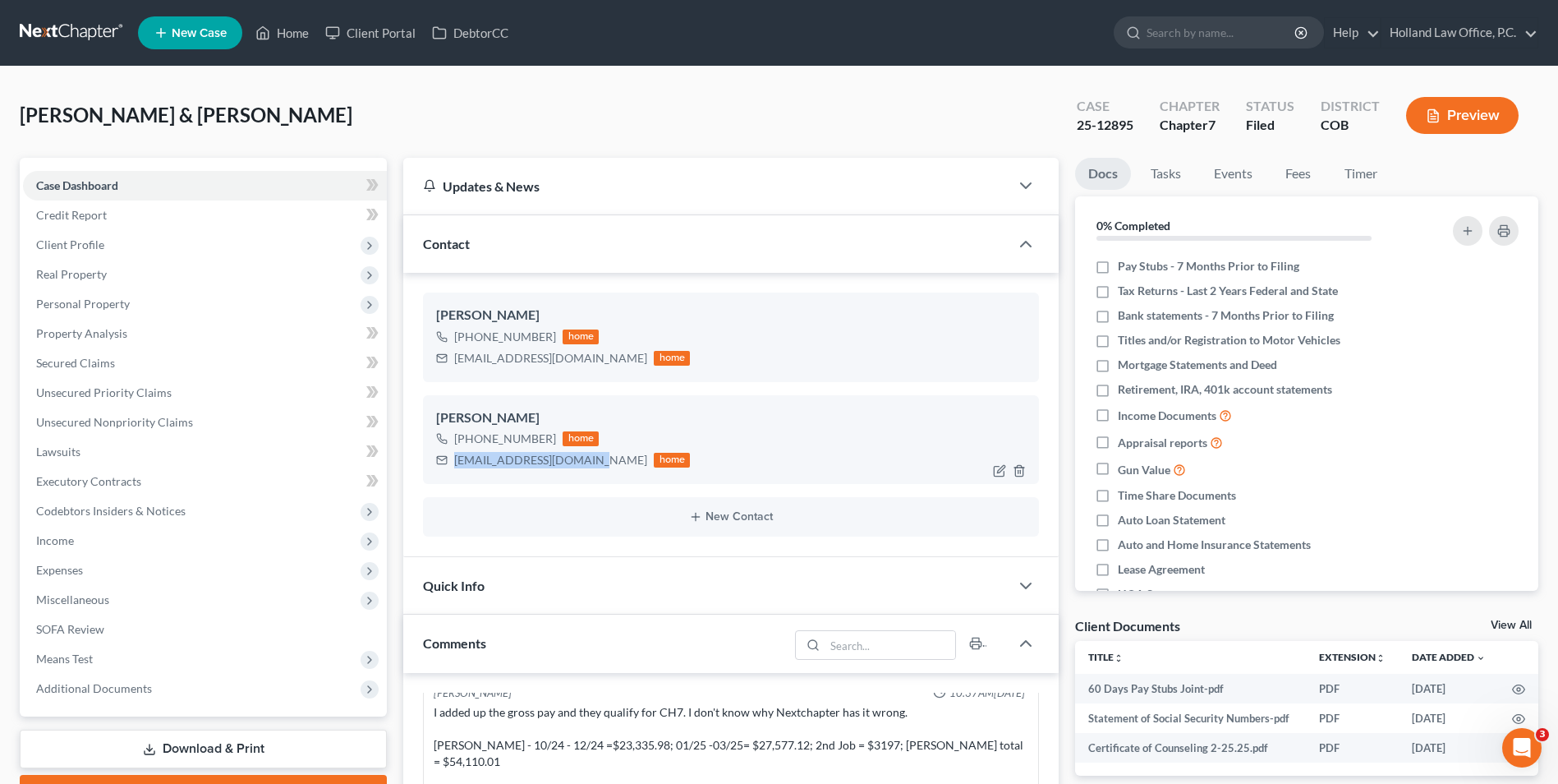
drag, startPoint x: 589, startPoint y: 464, endPoint x: 455, endPoint y: 464, distance: 134.0
click at [455, 464] on div "[EMAIL_ADDRESS][DOMAIN_NAME]" at bounding box center [551, 460] width 193 height 17
copy div "[EMAIL_ADDRESS][DOMAIN_NAME]"
click at [298, 34] on link "Home" at bounding box center [282, 33] width 69 height 29
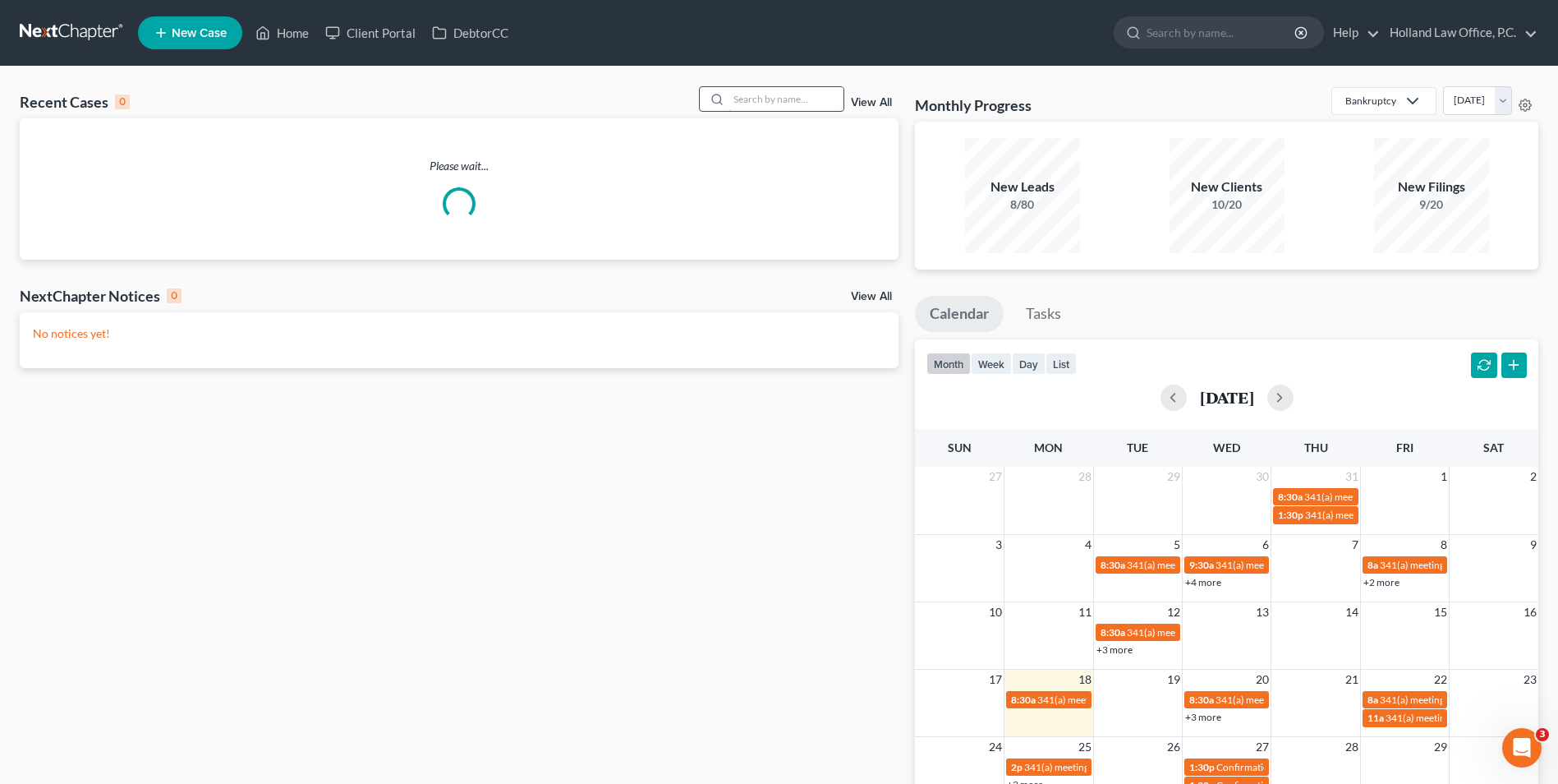
click at [795, 105] on input "search" at bounding box center [786, 99] width 115 height 23
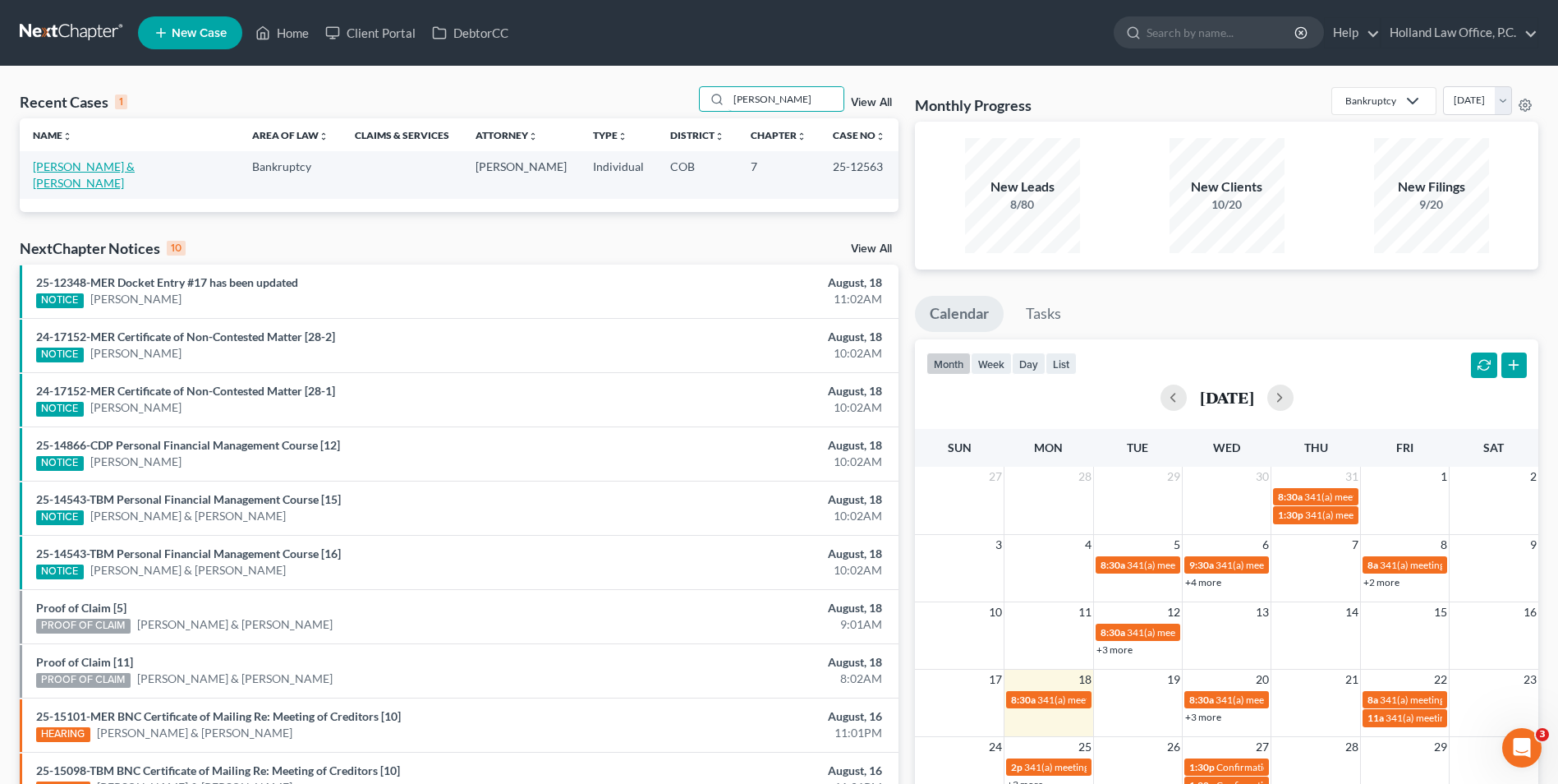
type input "[PERSON_NAME]"
click at [82, 165] on link "[PERSON_NAME] & [PERSON_NAME]" at bounding box center [84, 174] width 102 height 30
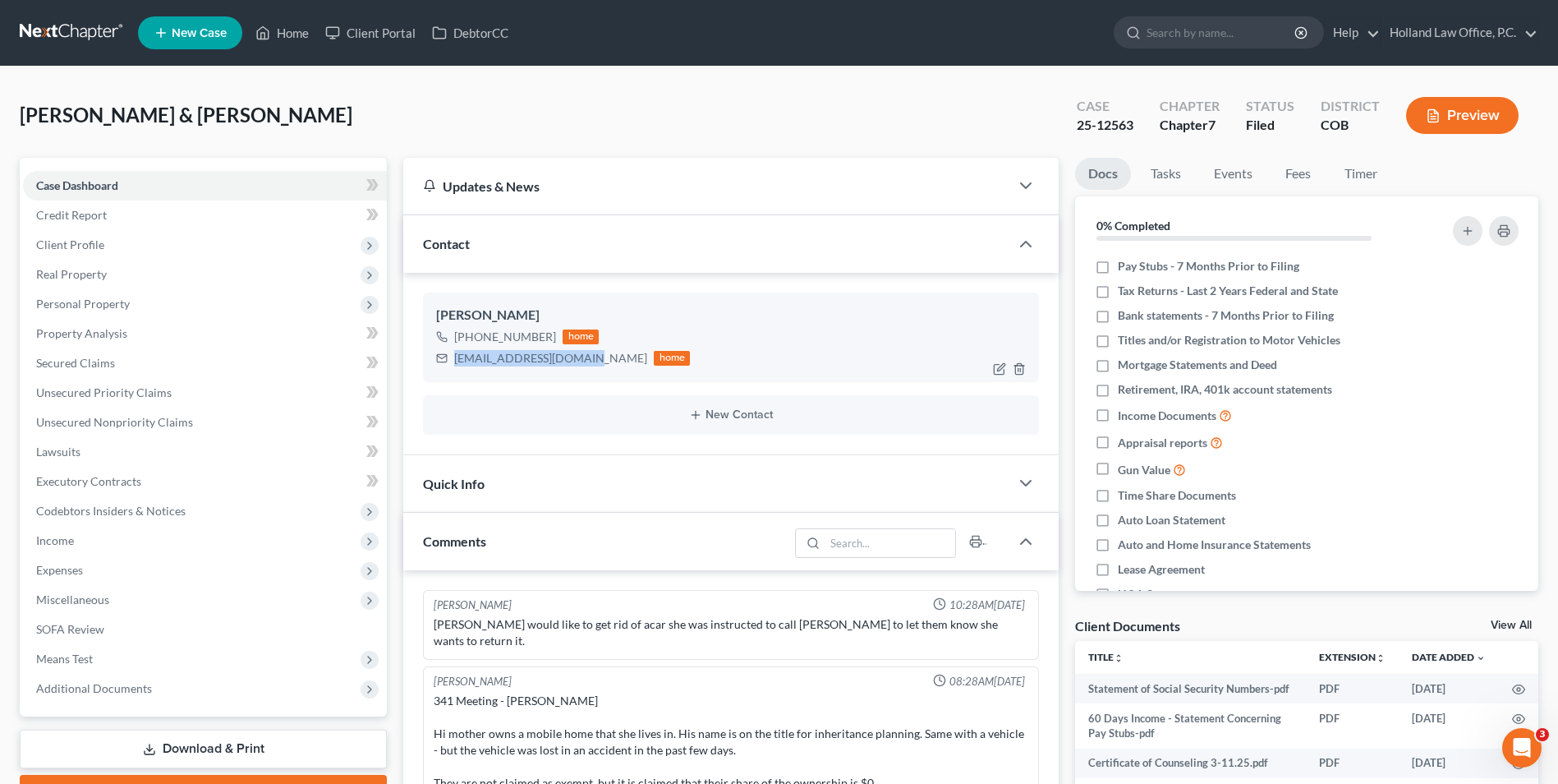
drag, startPoint x: 593, startPoint y: 361, endPoint x: 498, endPoint y: 359, distance: 95.0
click at [450, 354] on div "[EMAIL_ADDRESS][DOMAIN_NAME] home" at bounding box center [562, 358] width 254 height 22
copy div "[EMAIL_ADDRESS][DOMAIN_NAME]"
